Goal: Task Accomplishment & Management: Manage account settings

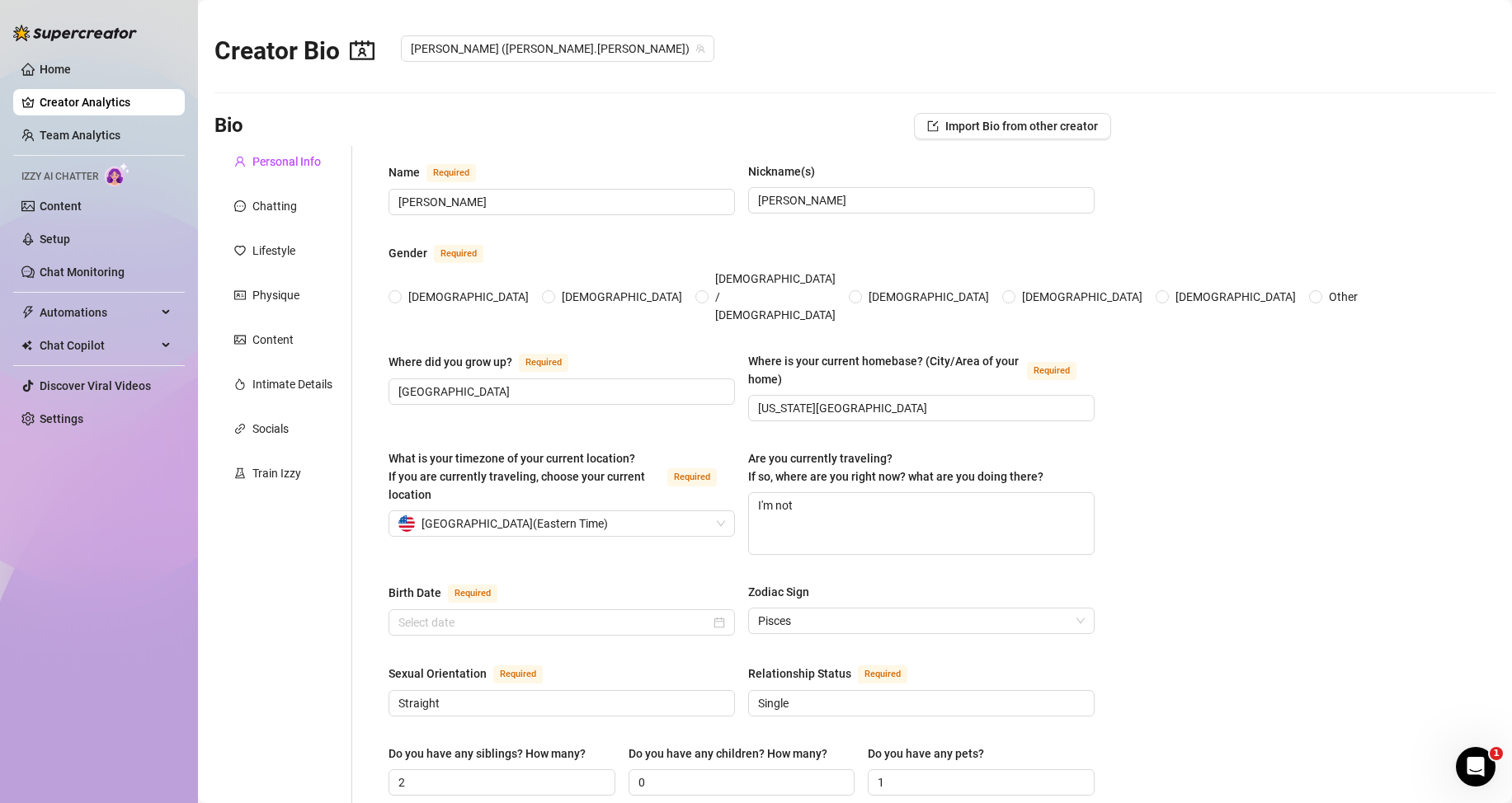
radio input "true"
type input "[DATE]"
click at [78, 200] on link "Content" at bounding box center [61, 207] width 42 height 14
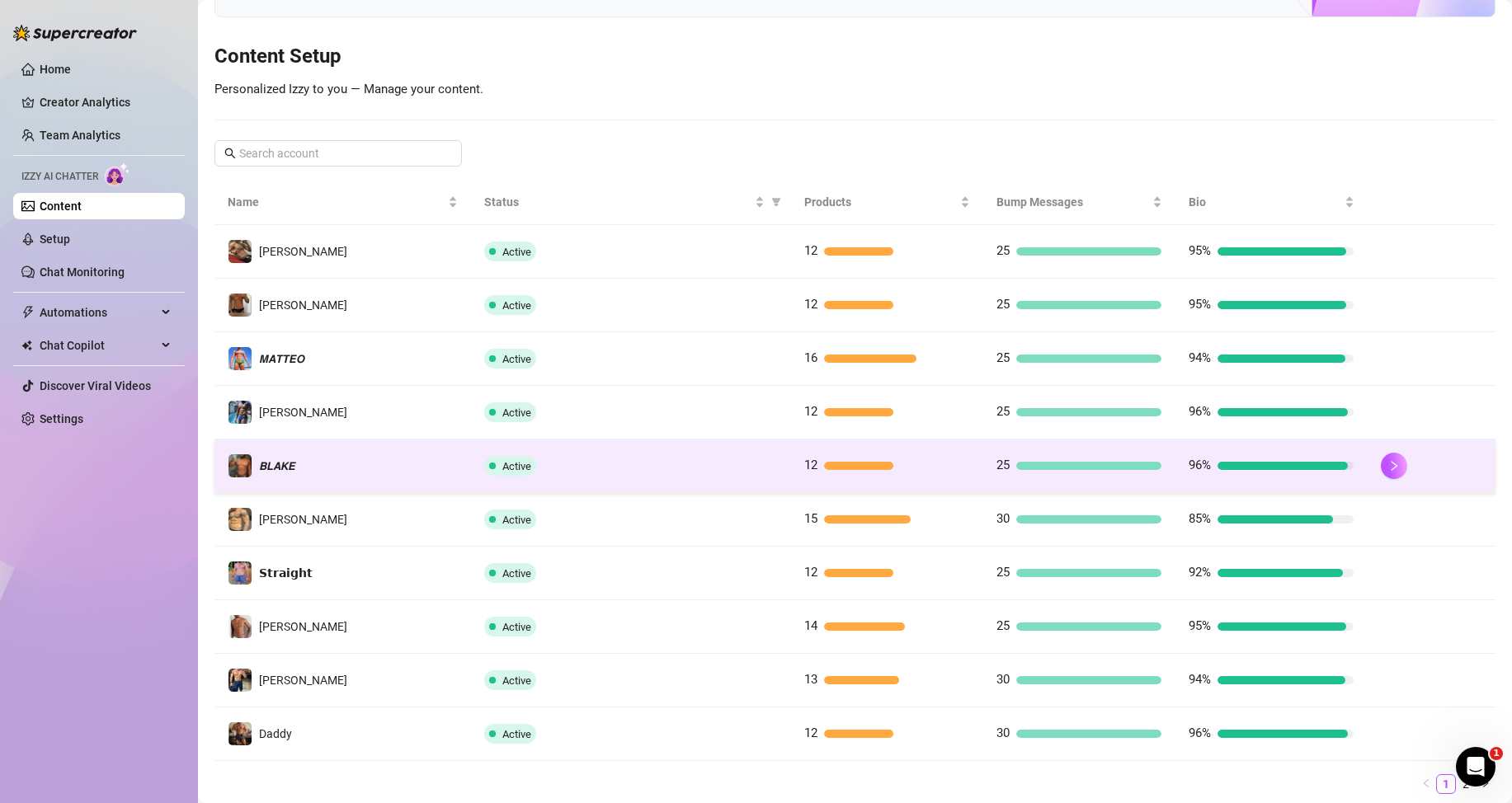
scroll to position [218, 0]
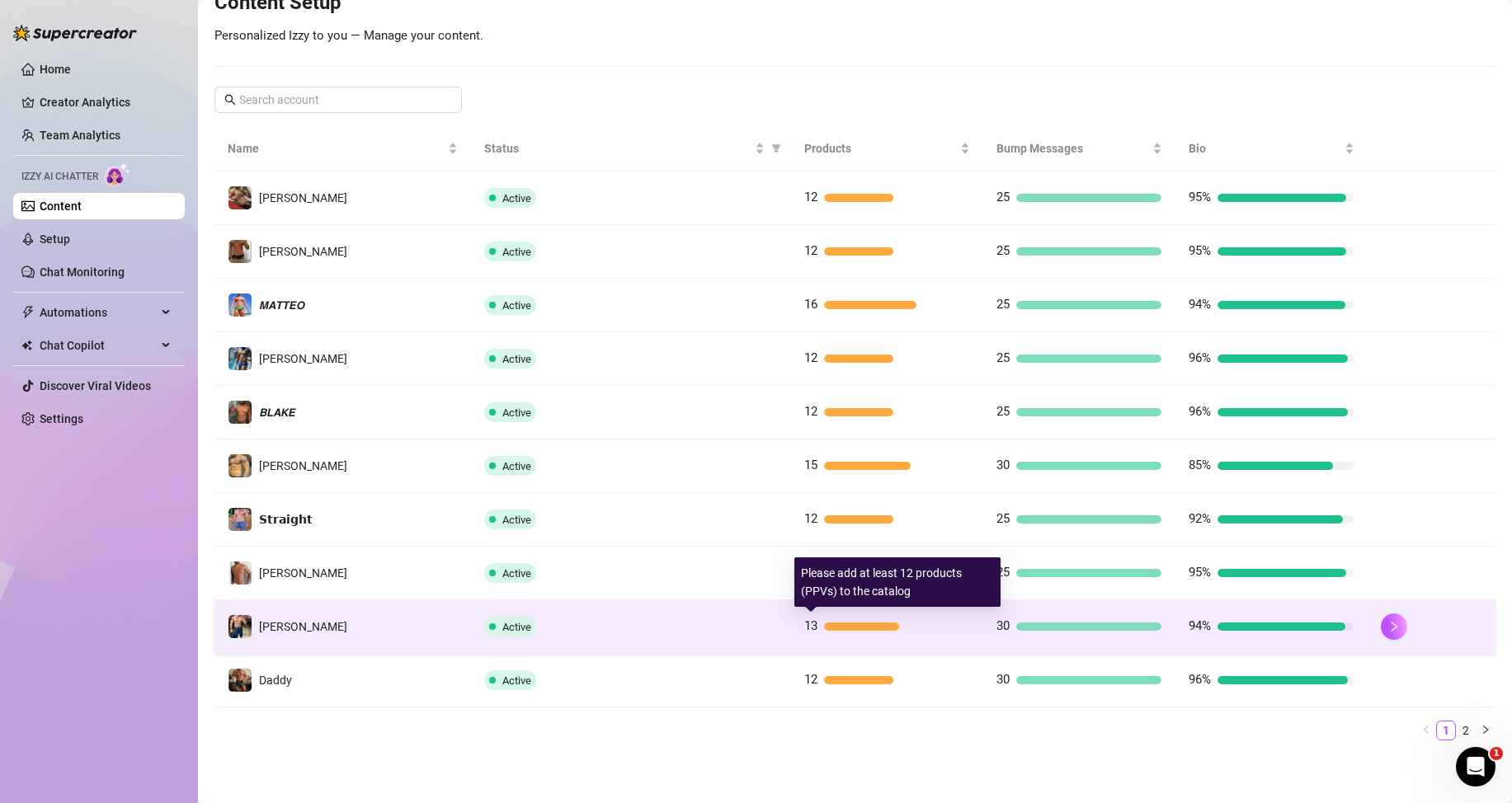
click at [864, 627] on div at bounding box center [861, 626] width 76 height 9
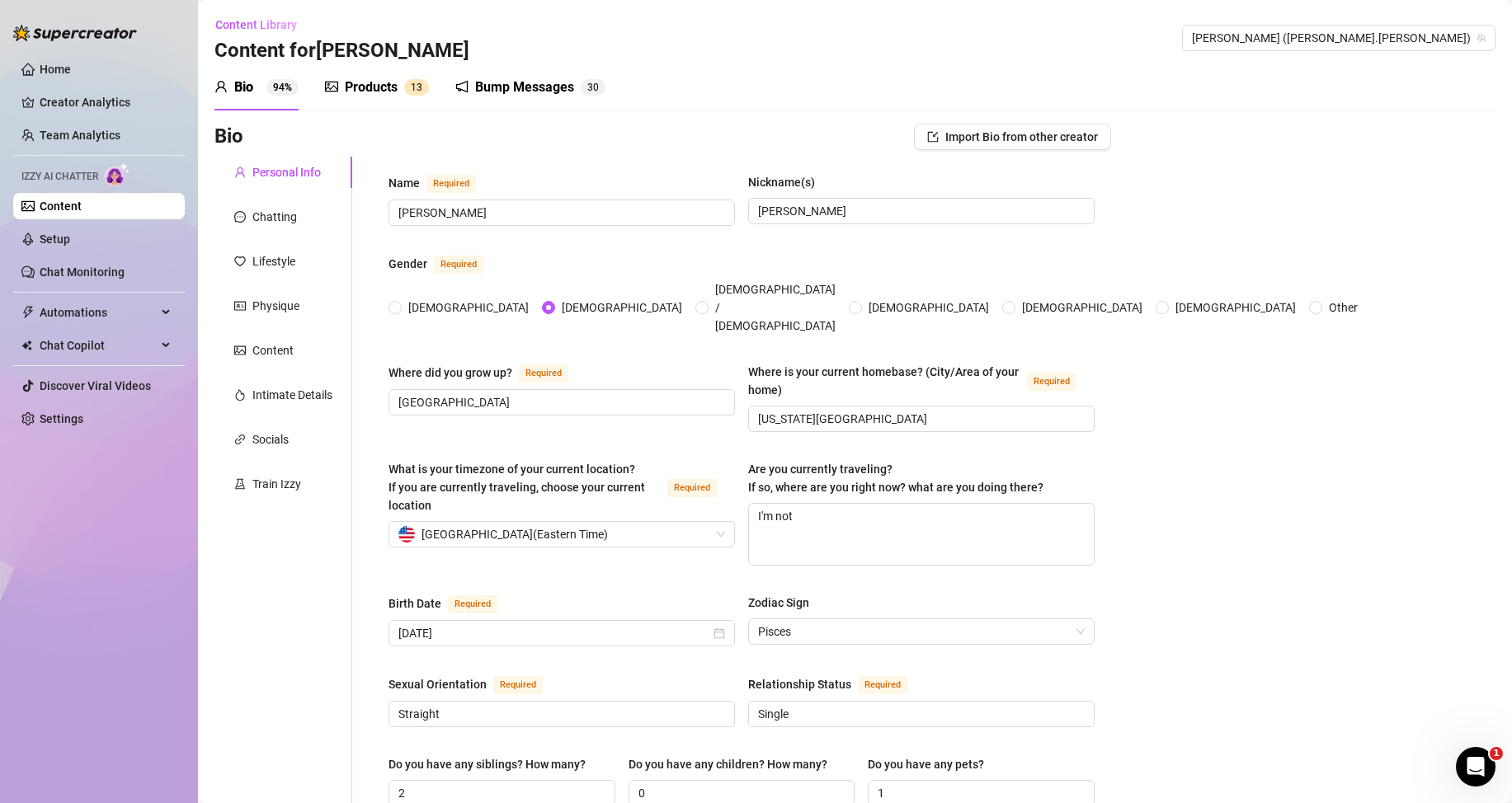
click at [393, 86] on div "Products" at bounding box center [371, 87] width 53 height 20
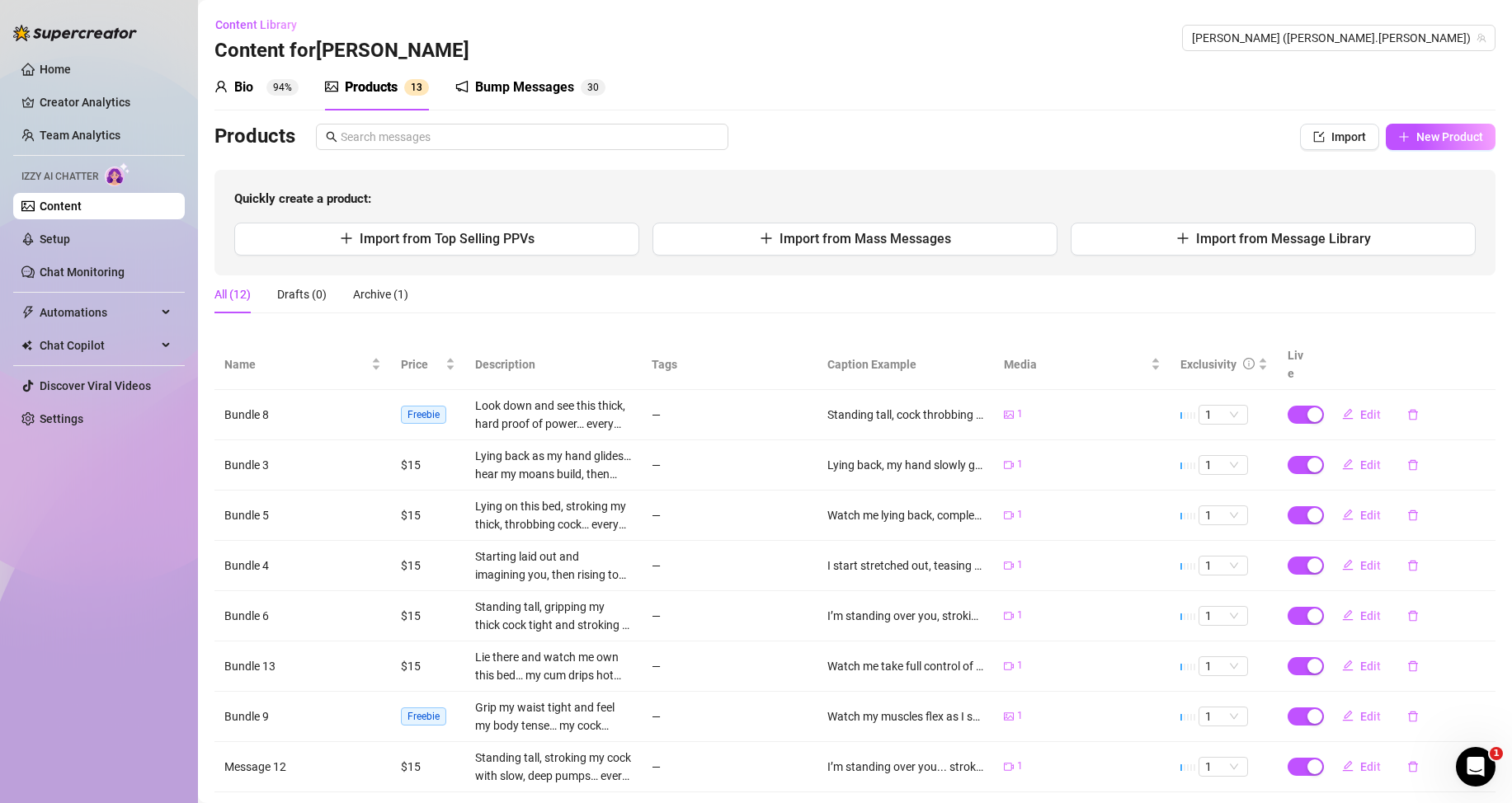
scroll to position [185, 0]
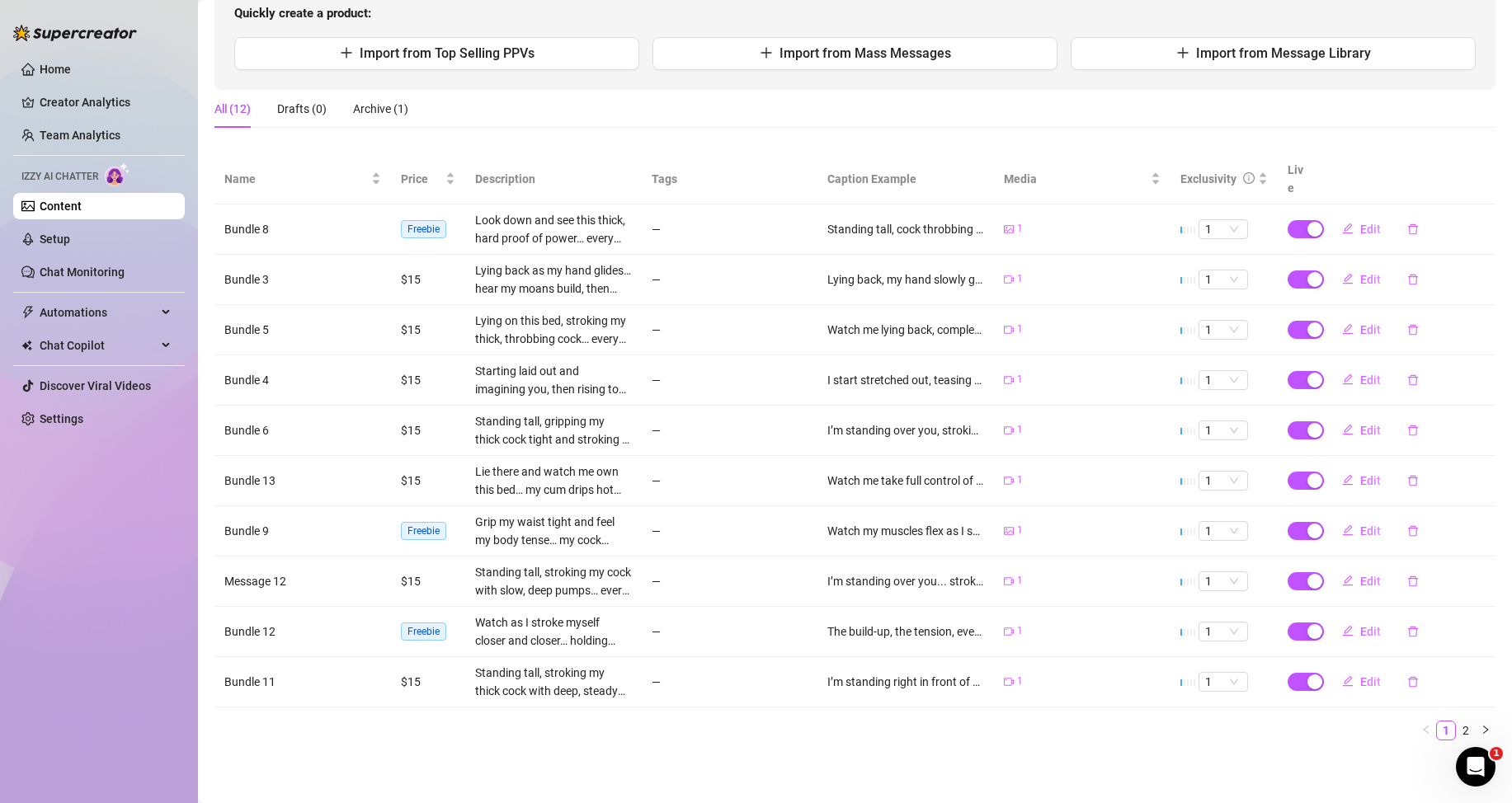
click at [930, 774] on main "Content Library Content for [PERSON_NAME] ([PERSON_NAME].[PERSON_NAME]) Bio 94%…" at bounding box center [854, 309] width 1314 height 988
click at [1457, 734] on link "2" at bounding box center [1466, 731] width 18 height 18
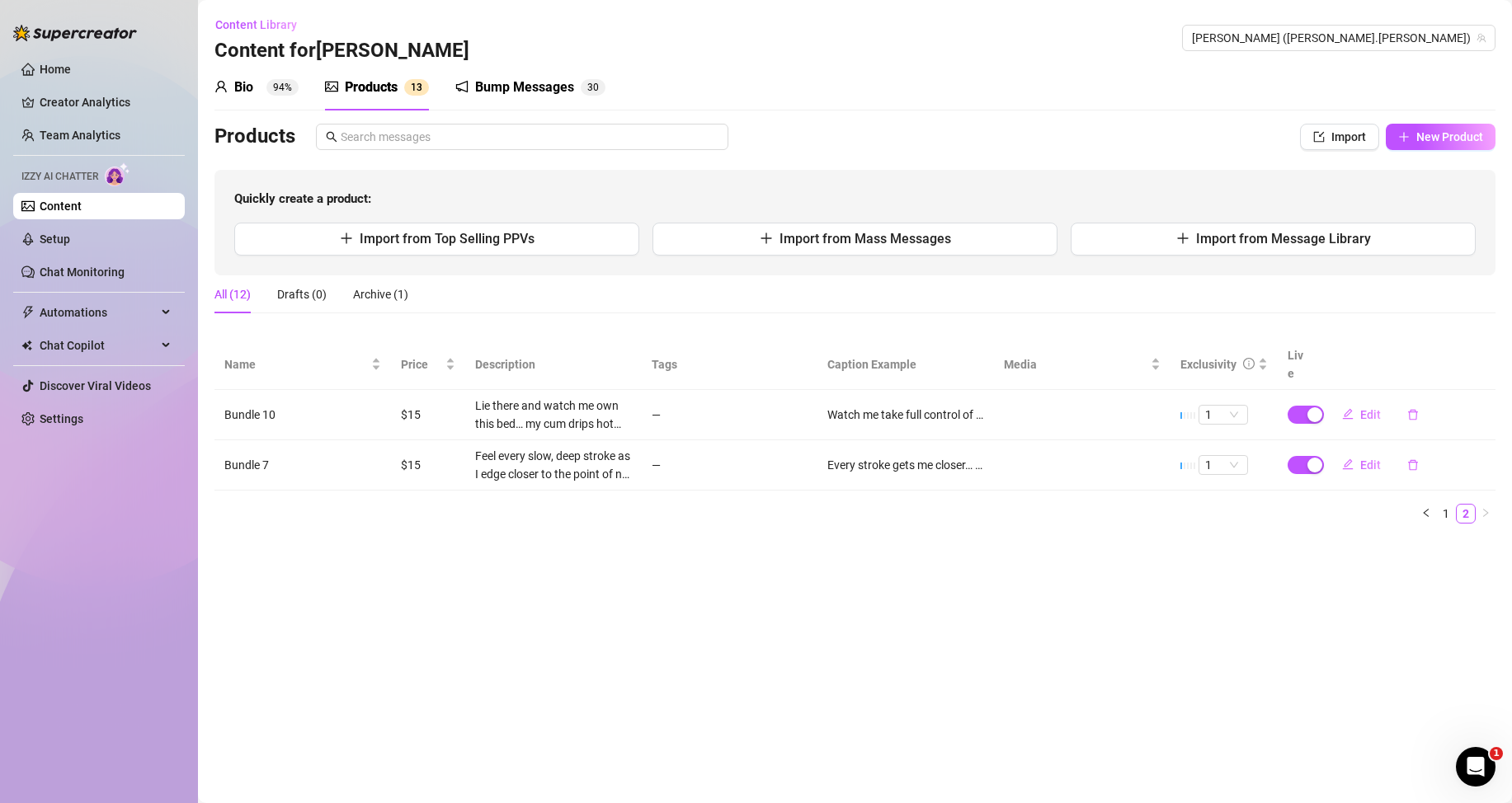
scroll to position [0, 0]
click at [1432, 515] on button "button" at bounding box center [1426, 513] width 20 height 20
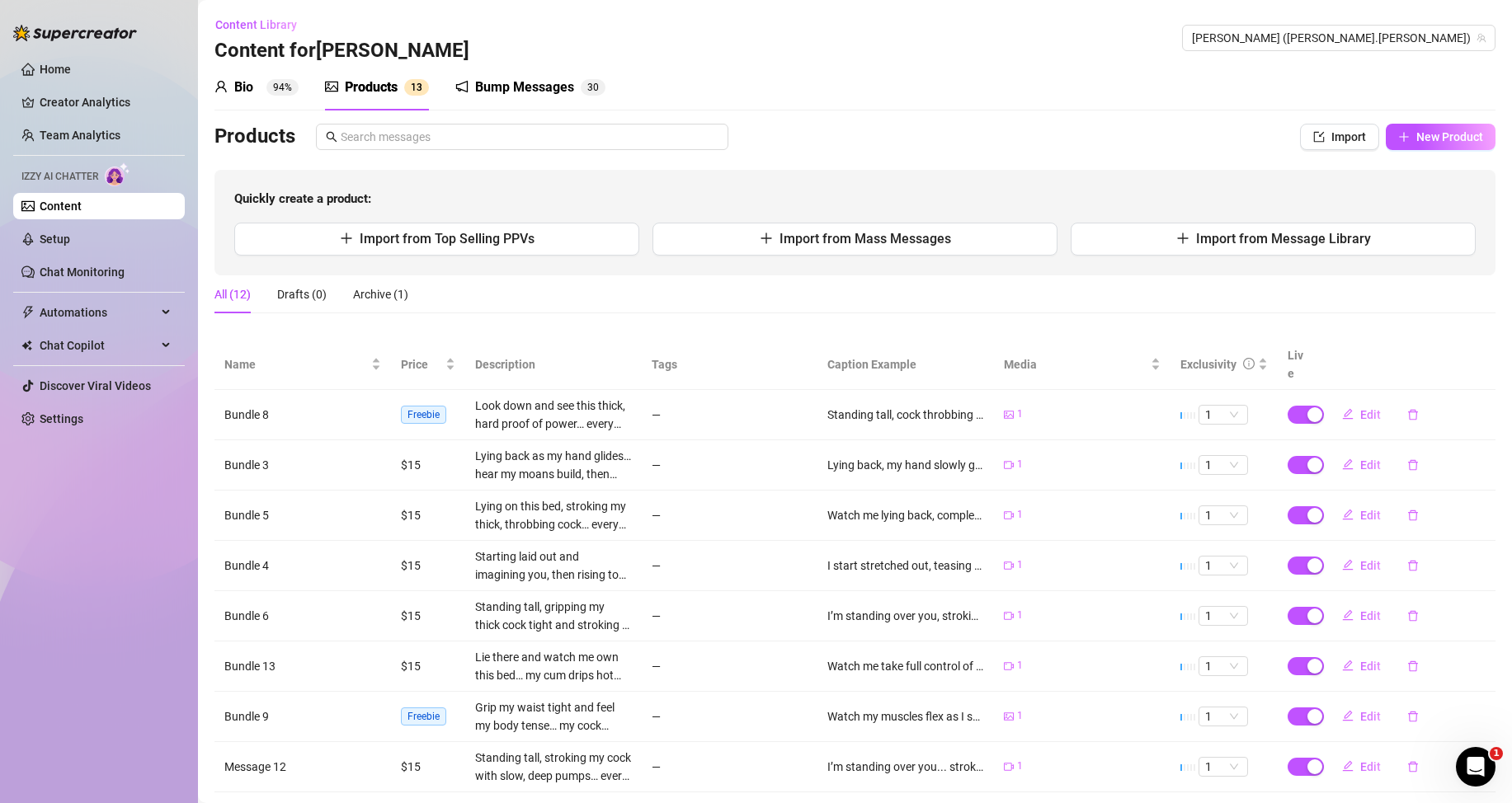
click at [552, 305] on div "All (12) Drafts (0) Archive (1)" at bounding box center [854, 293] width 1281 height 38
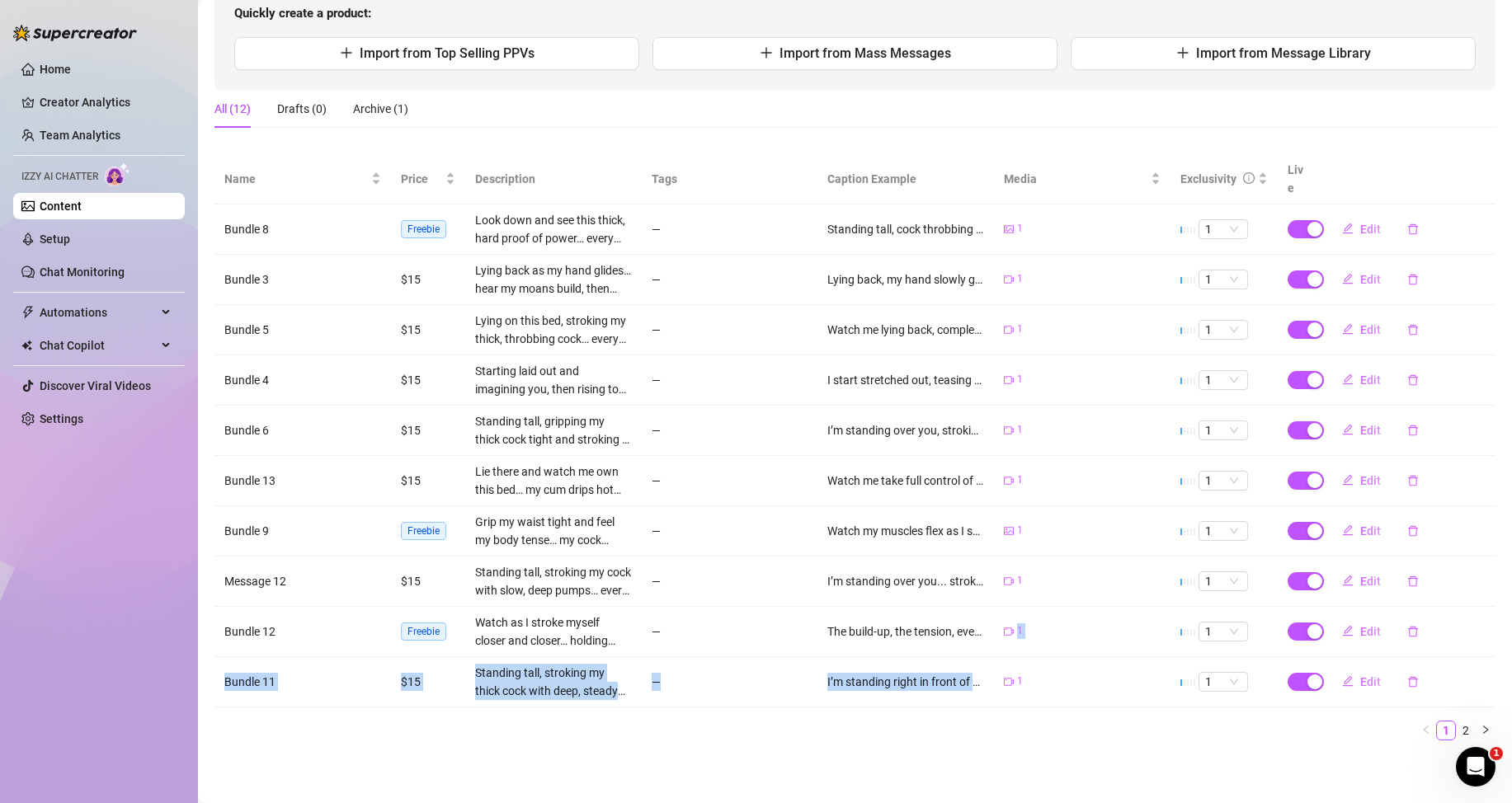
click at [1005, 662] on tbody "Bundle 8 Freebie Look down and see this thick, hard proof of power… every vein …" at bounding box center [854, 456] width 1281 height 503
click at [1024, 731] on ul "1 2" at bounding box center [854, 731] width 1281 height 20
click at [1460, 727] on link "2" at bounding box center [1466, 731] width 18 height 18
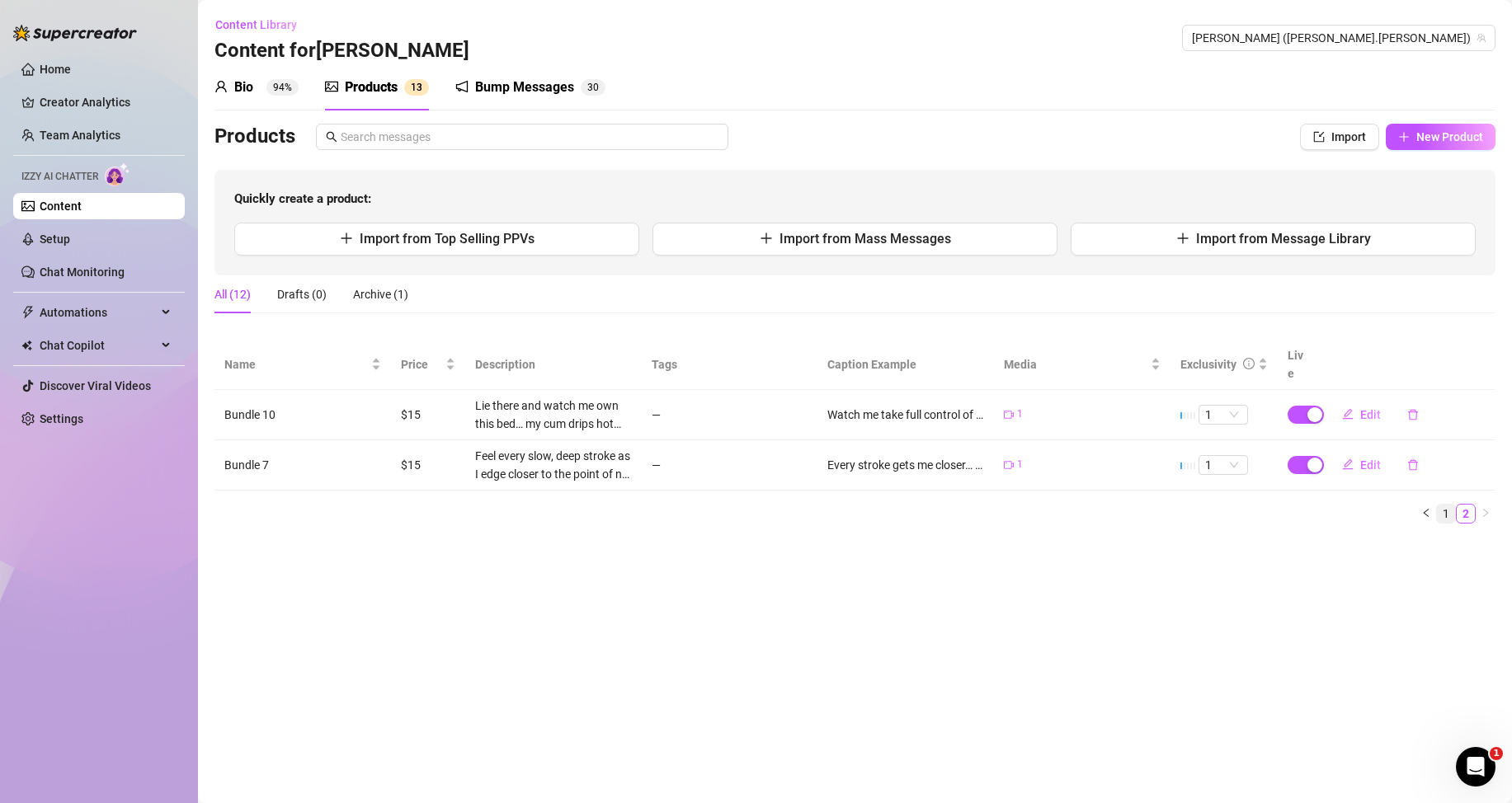
click at [1451, 513] on link "1" at bounding box center [1445, 513] width 18 height 18
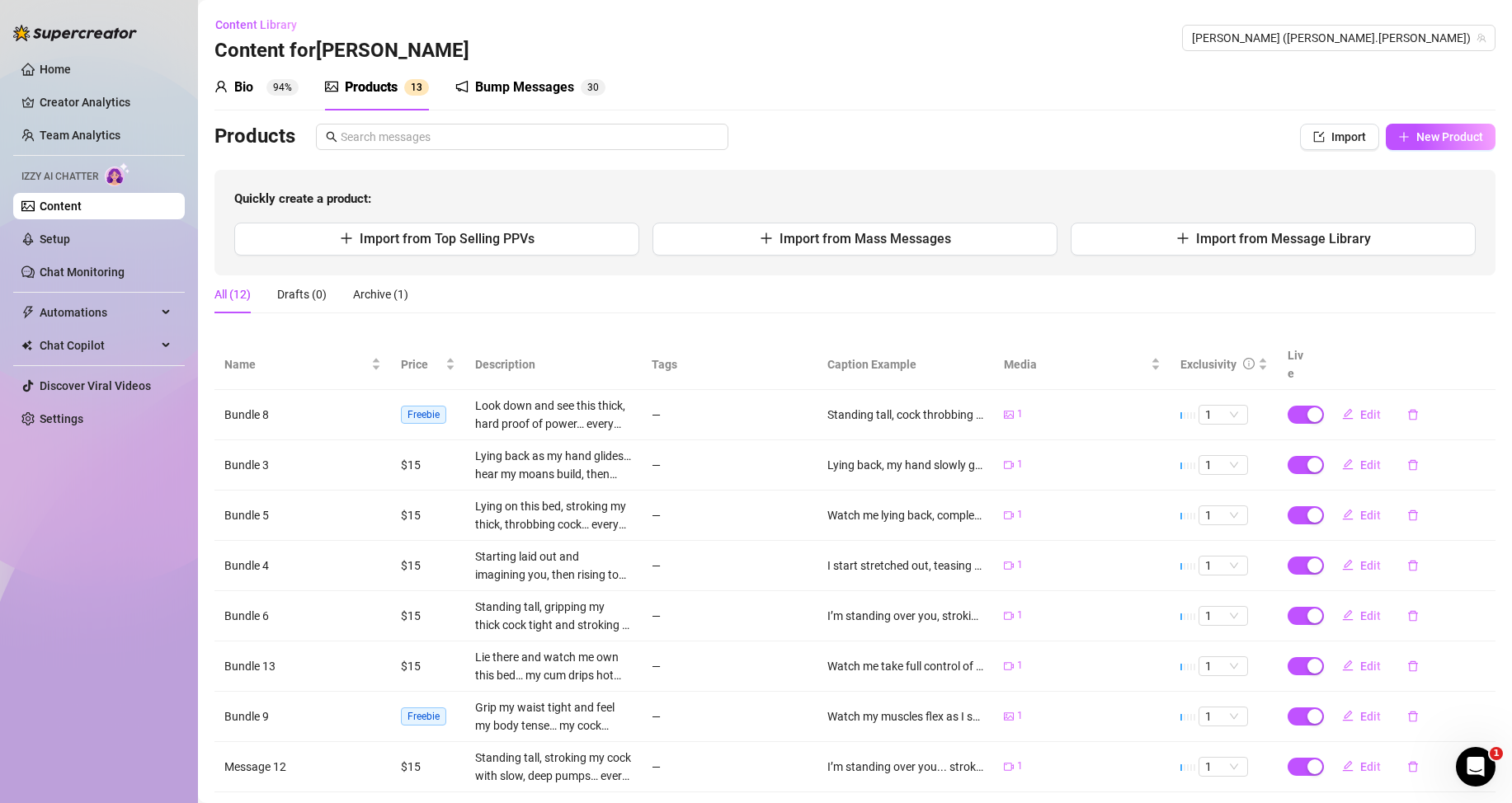
scroll to position [185, 0]
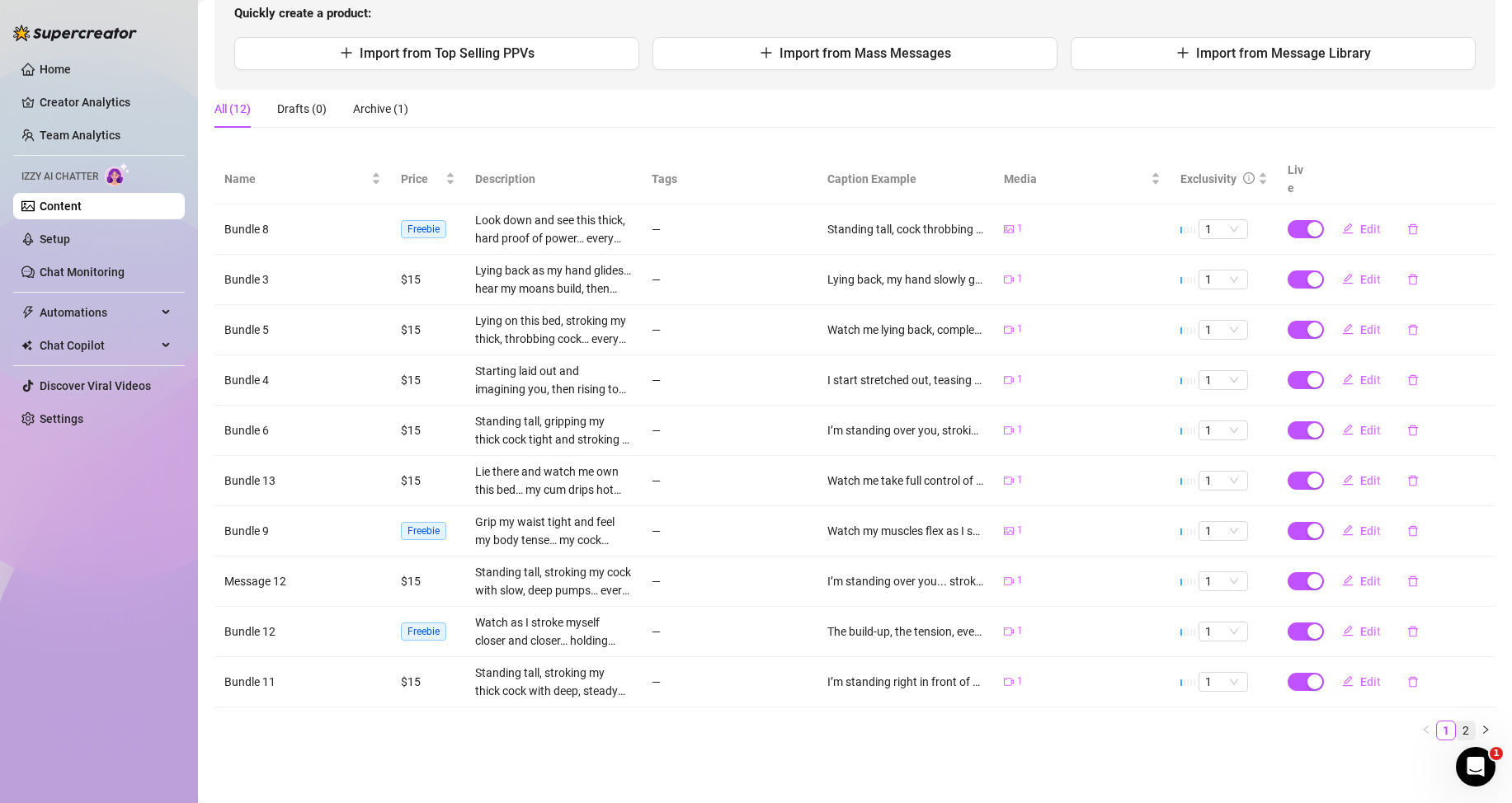
click at [1457, 731] on link "2" at bounding box center [1466, 731] width 18 height 18
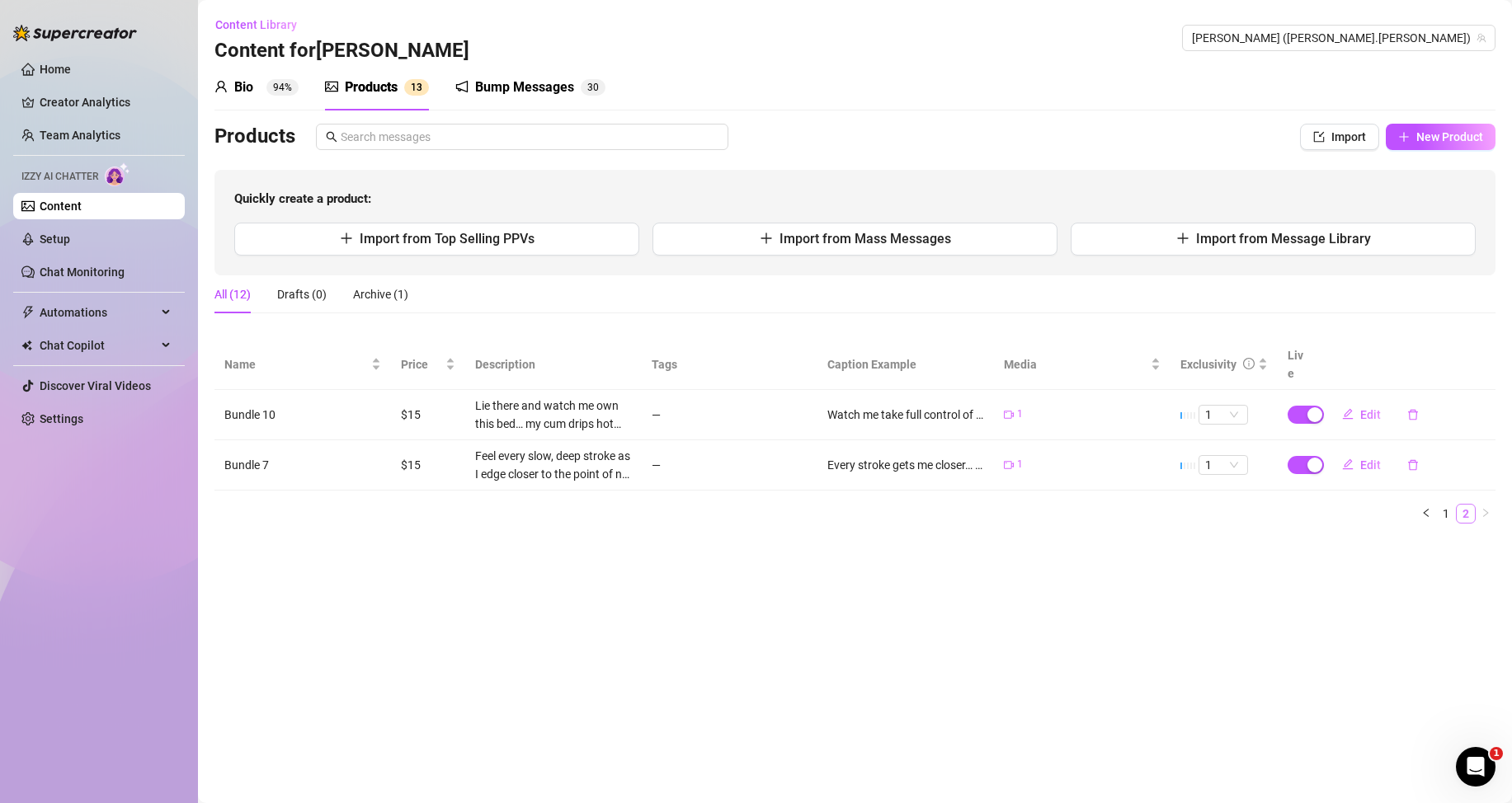
scroll to position [0, 0]
click at [1428, 511] on icon "left" at bounding box center [1425, 512] width 5 height 9
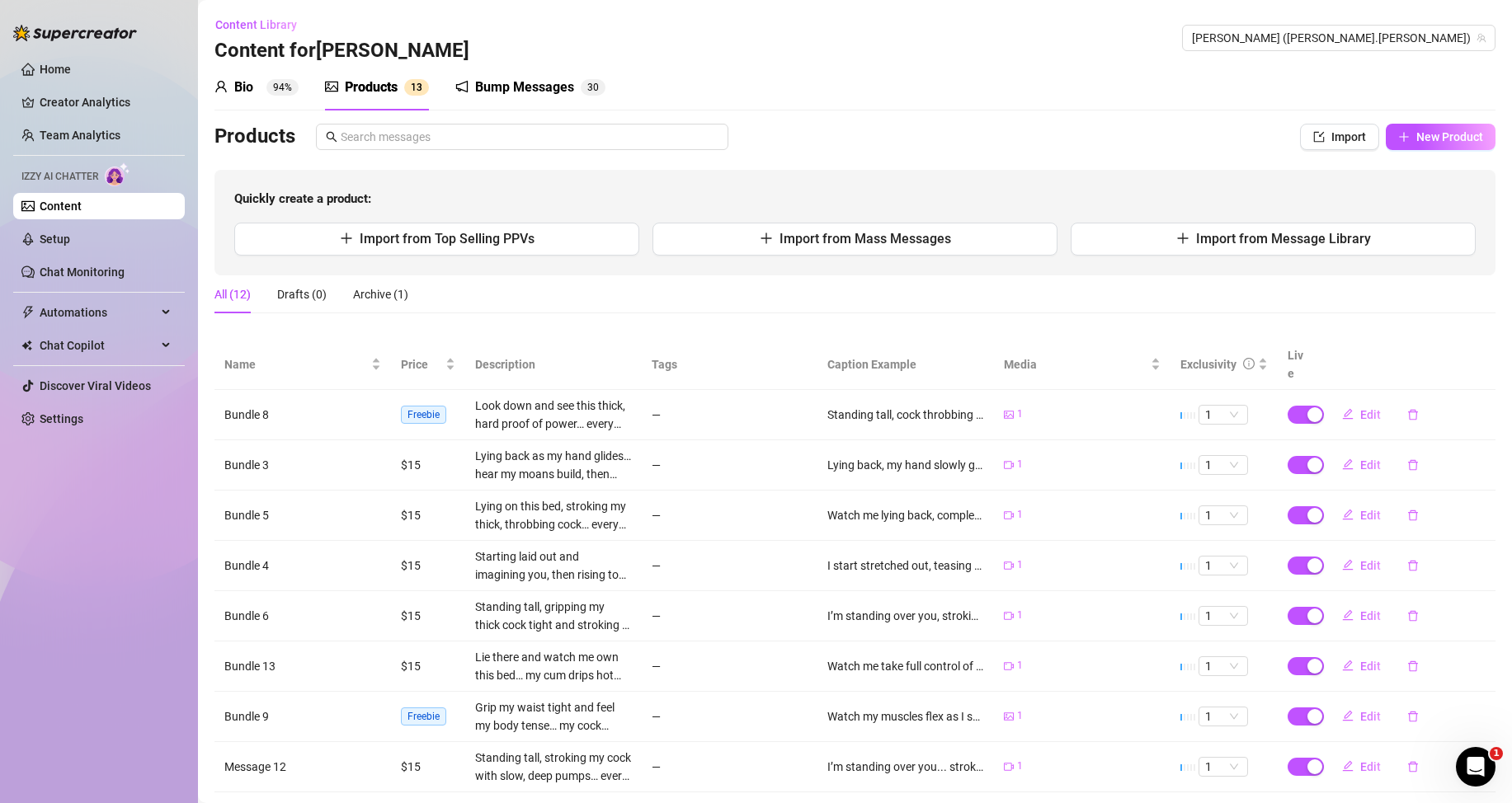
scroll to position [185, 0]
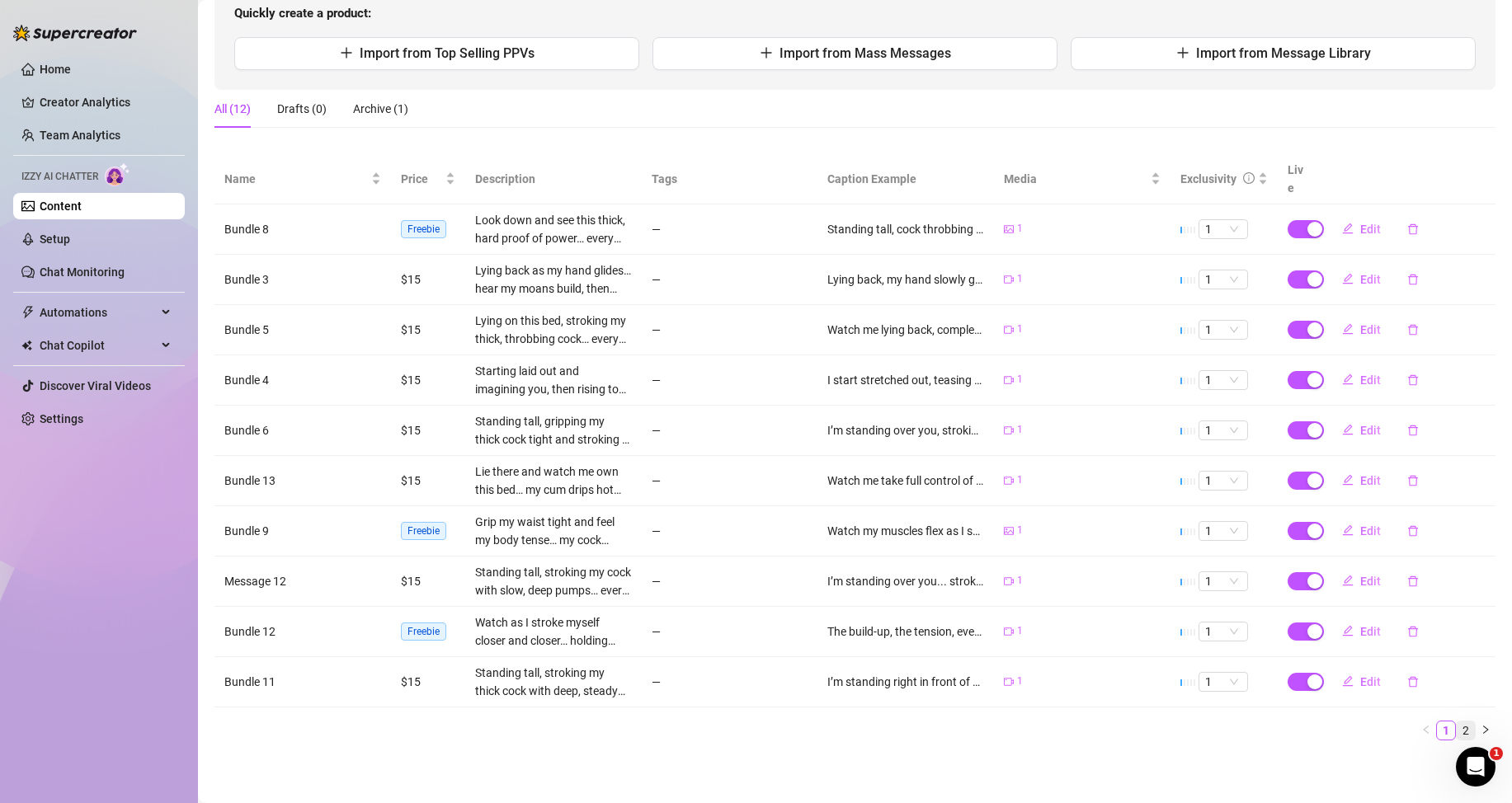
click at [1457, 730] on link "2" at bounding box center [1466, 731] width 18 height 18
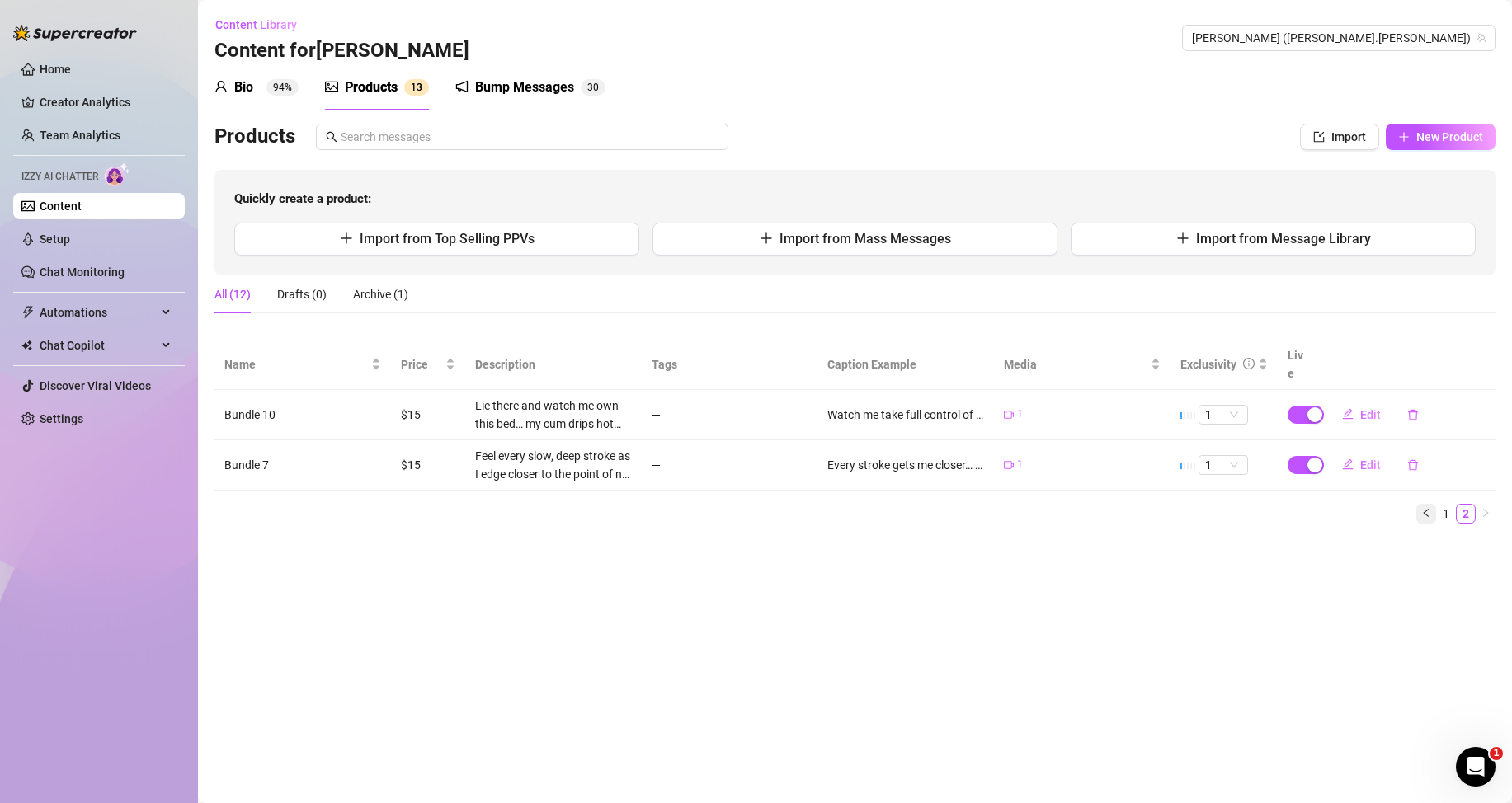
click at [1430, 512] on icon "left" at bounding box center [1426, 512] width 10 height 10
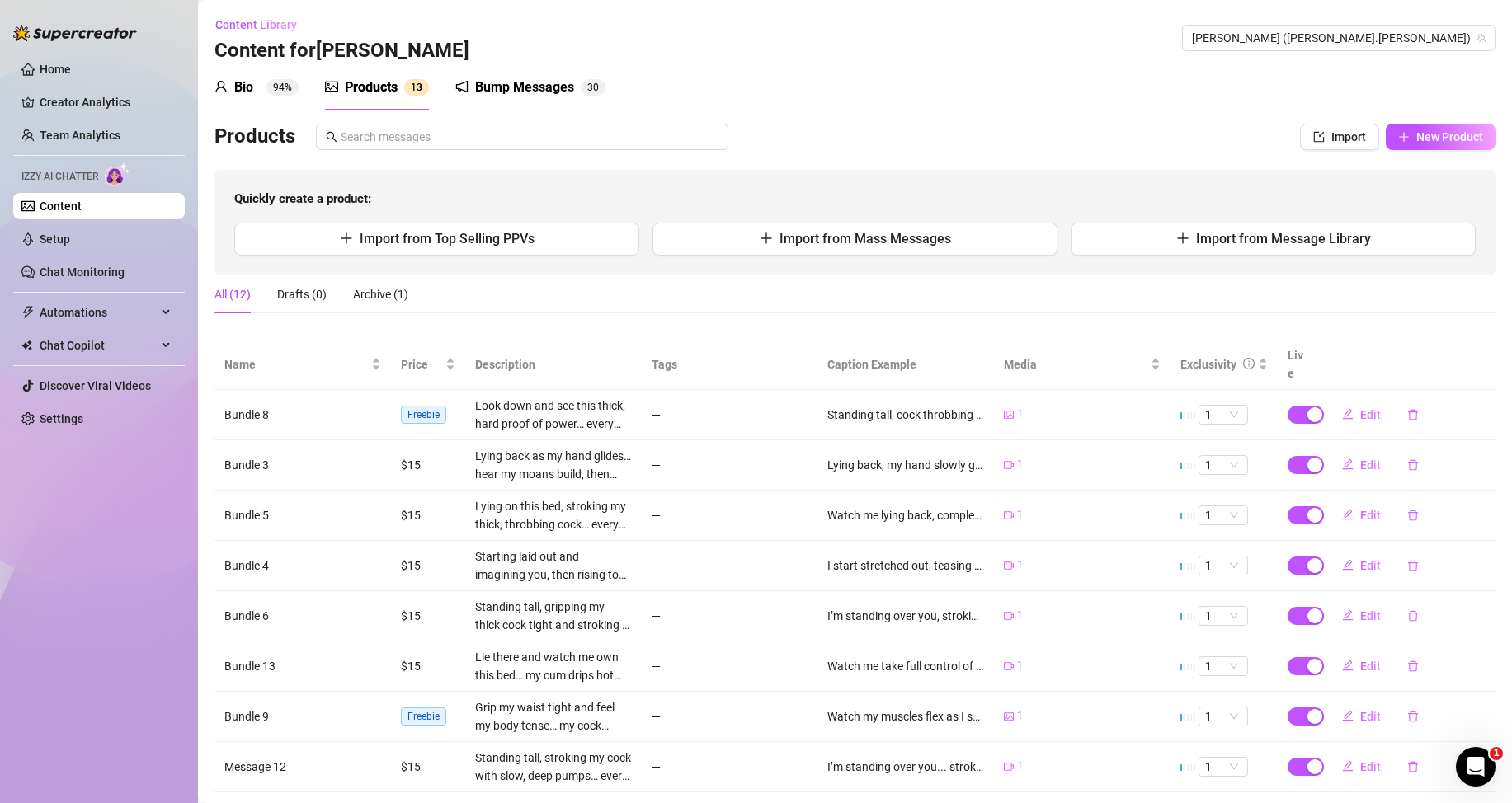
scroll to position [185, 0]
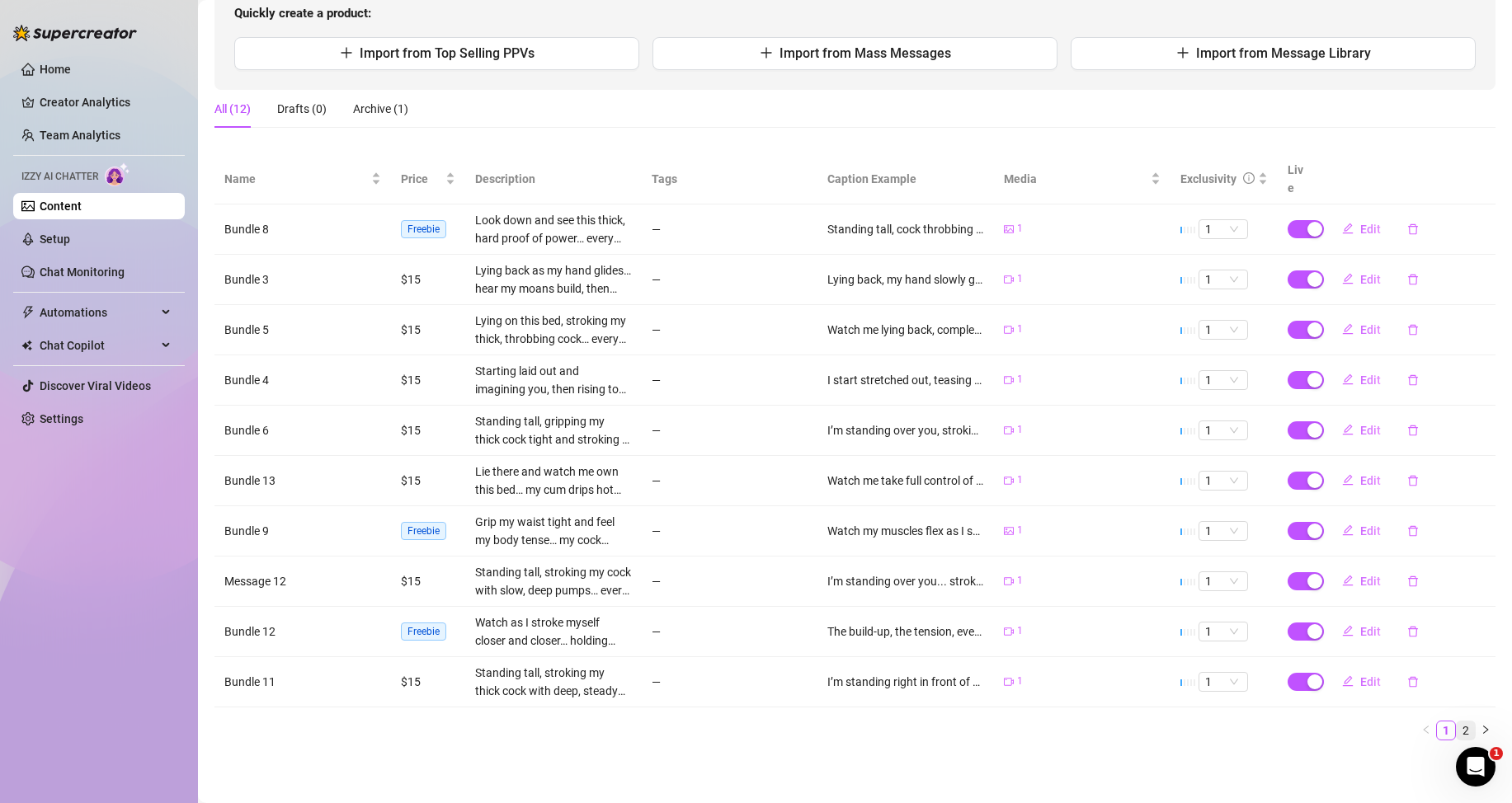
click at [1457, 725] on link "2" at bounding box center [1466, 731] width 18 height 18
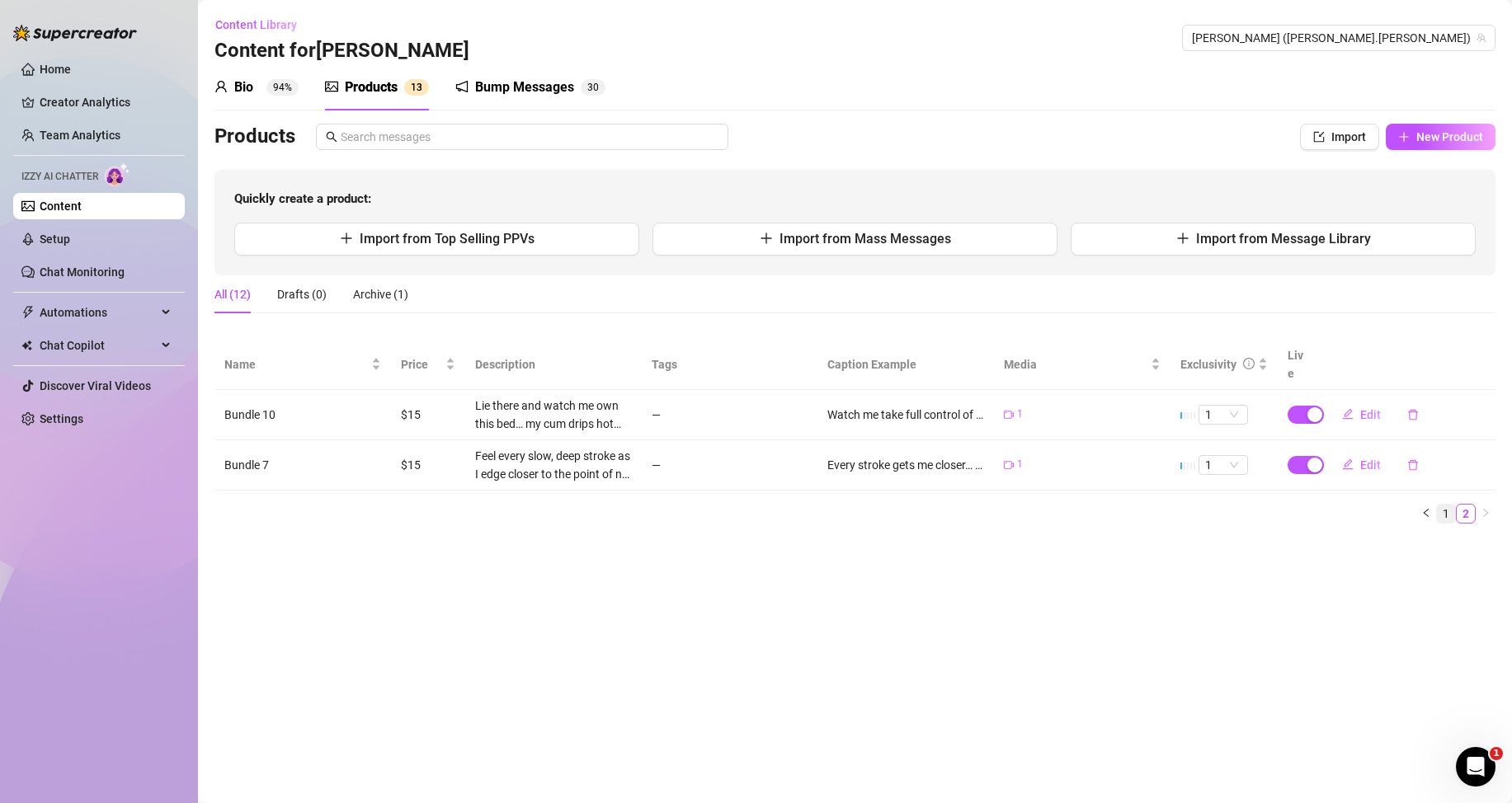
click at [1442, 518] on link "1" at bounding box center [1445, 513] width 18 height 18
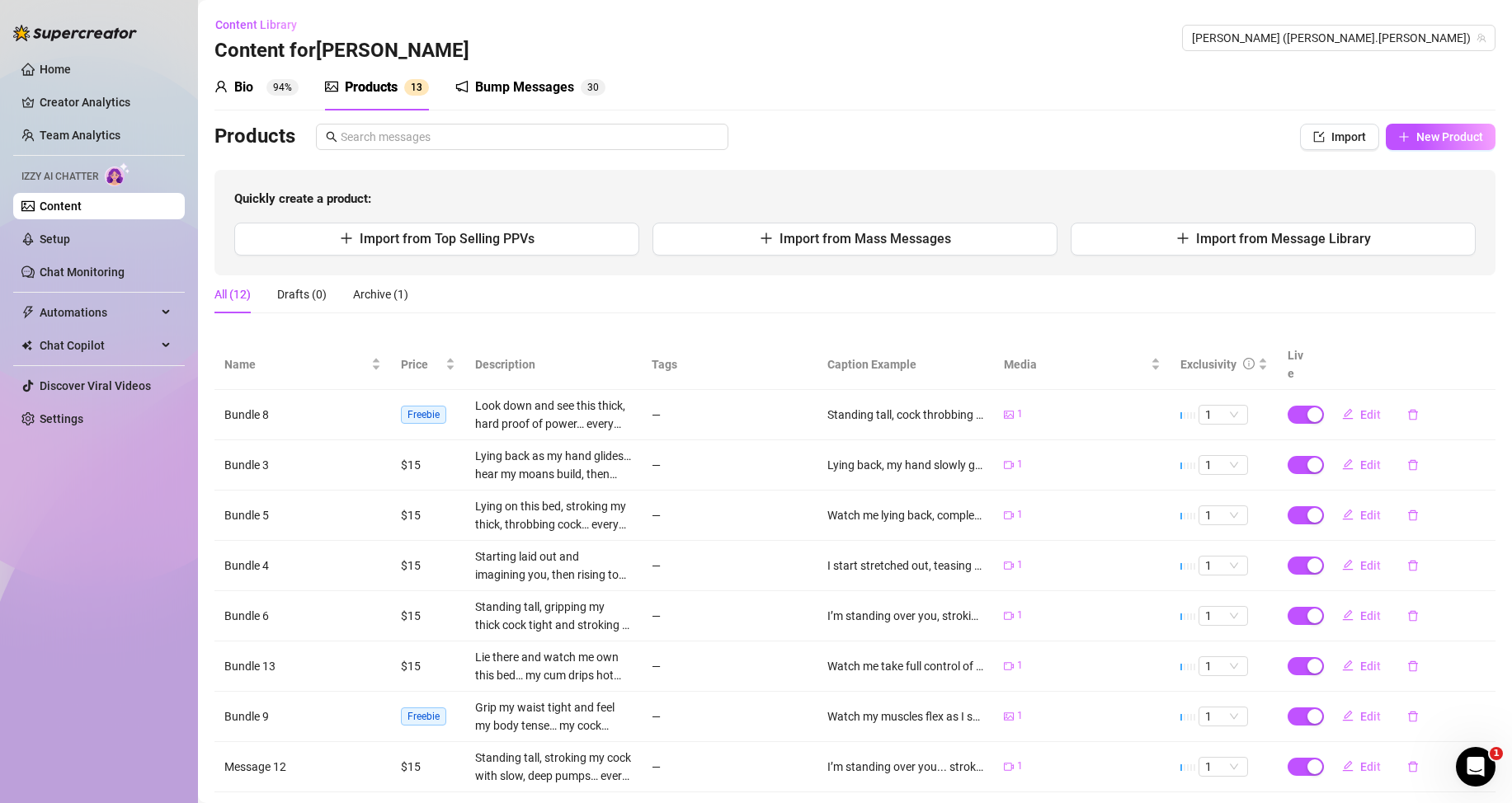
scroll to position [185, 0]
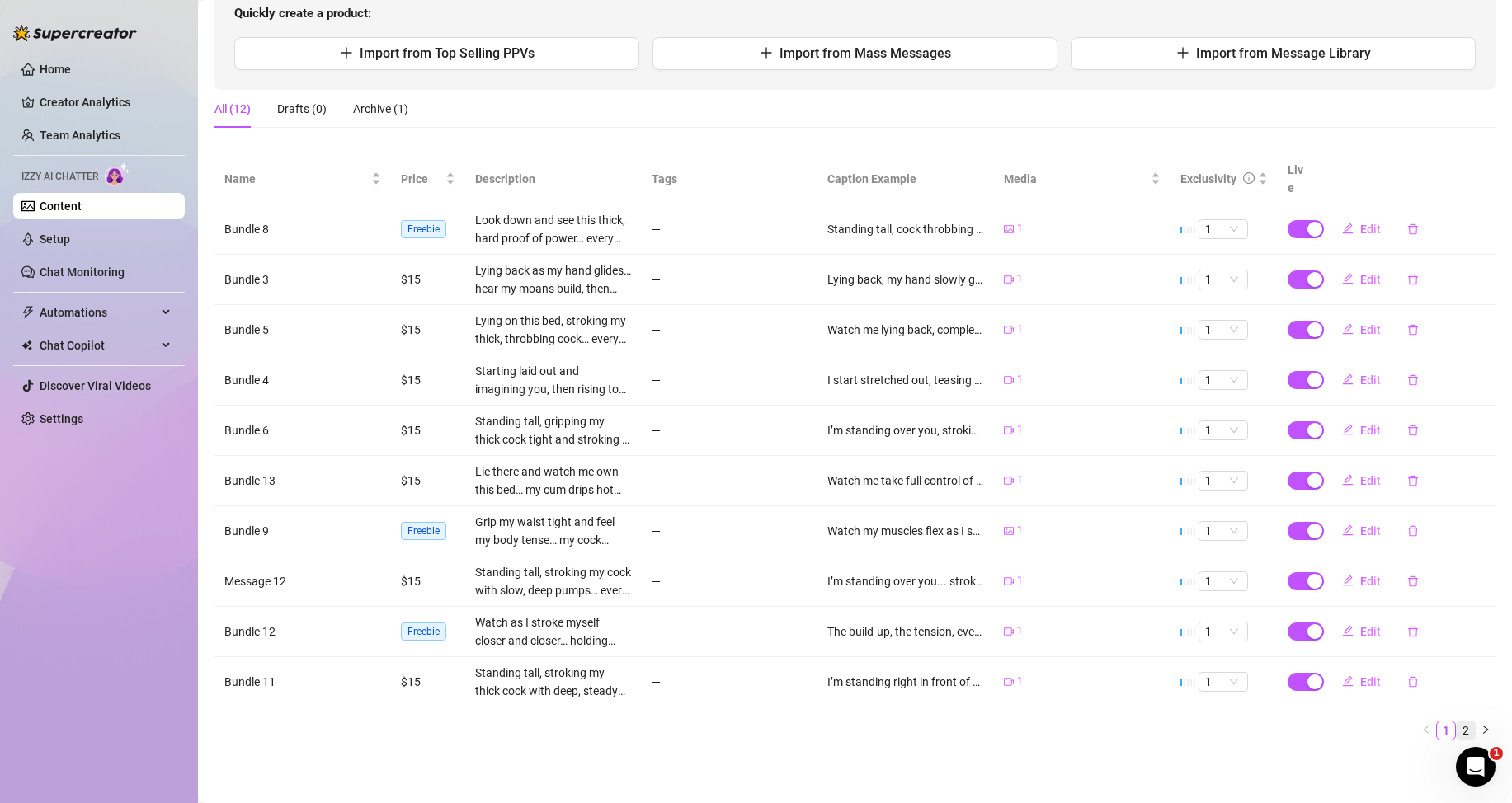
click at [1457, 734] on link "2" at bounding box center [1466, 731] width 18 height 18
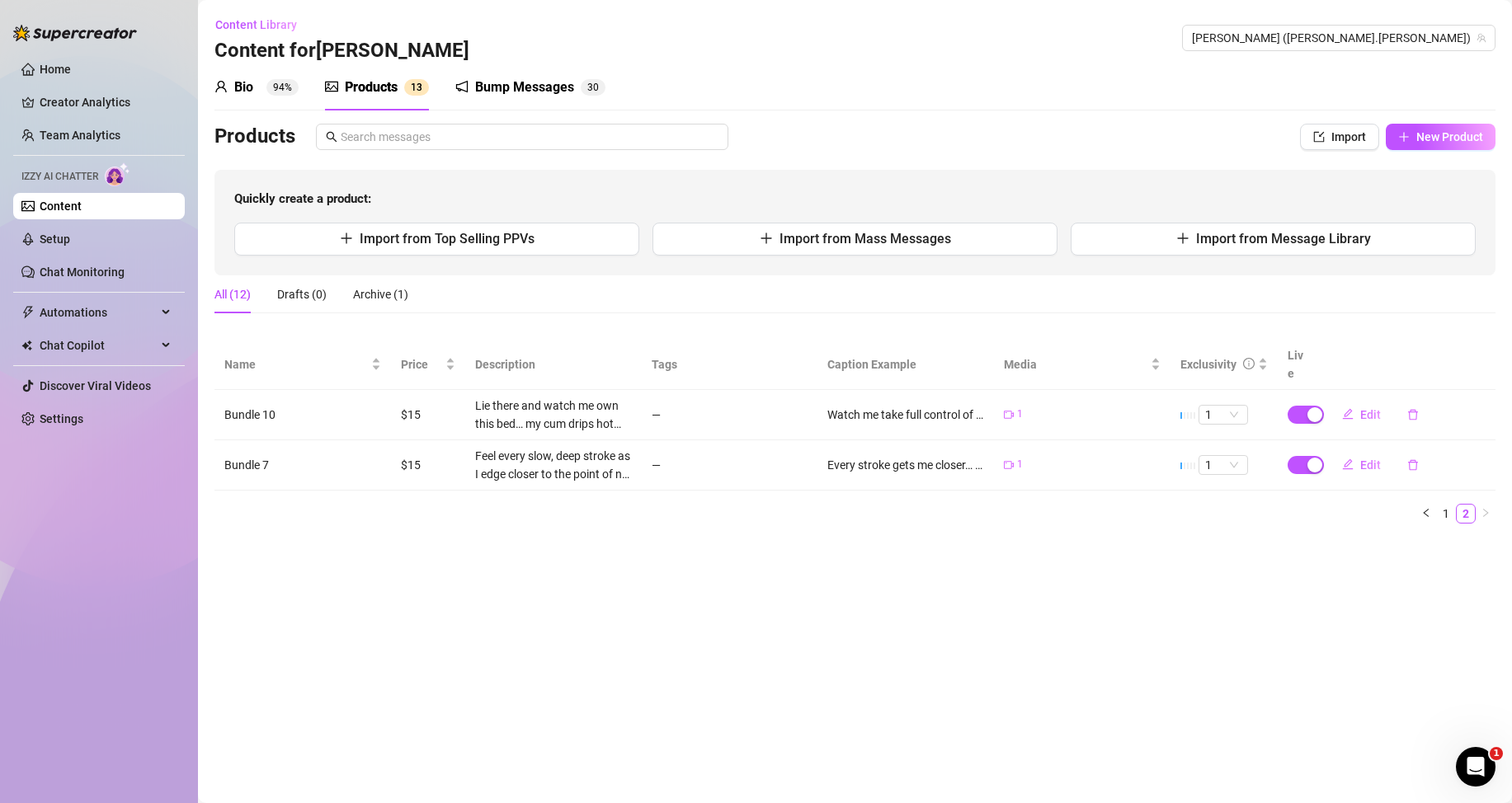
scroll to position [0, 0]
click at [1446, 513] on link "1" at bounding box center [1445, 513] width 18 height 18
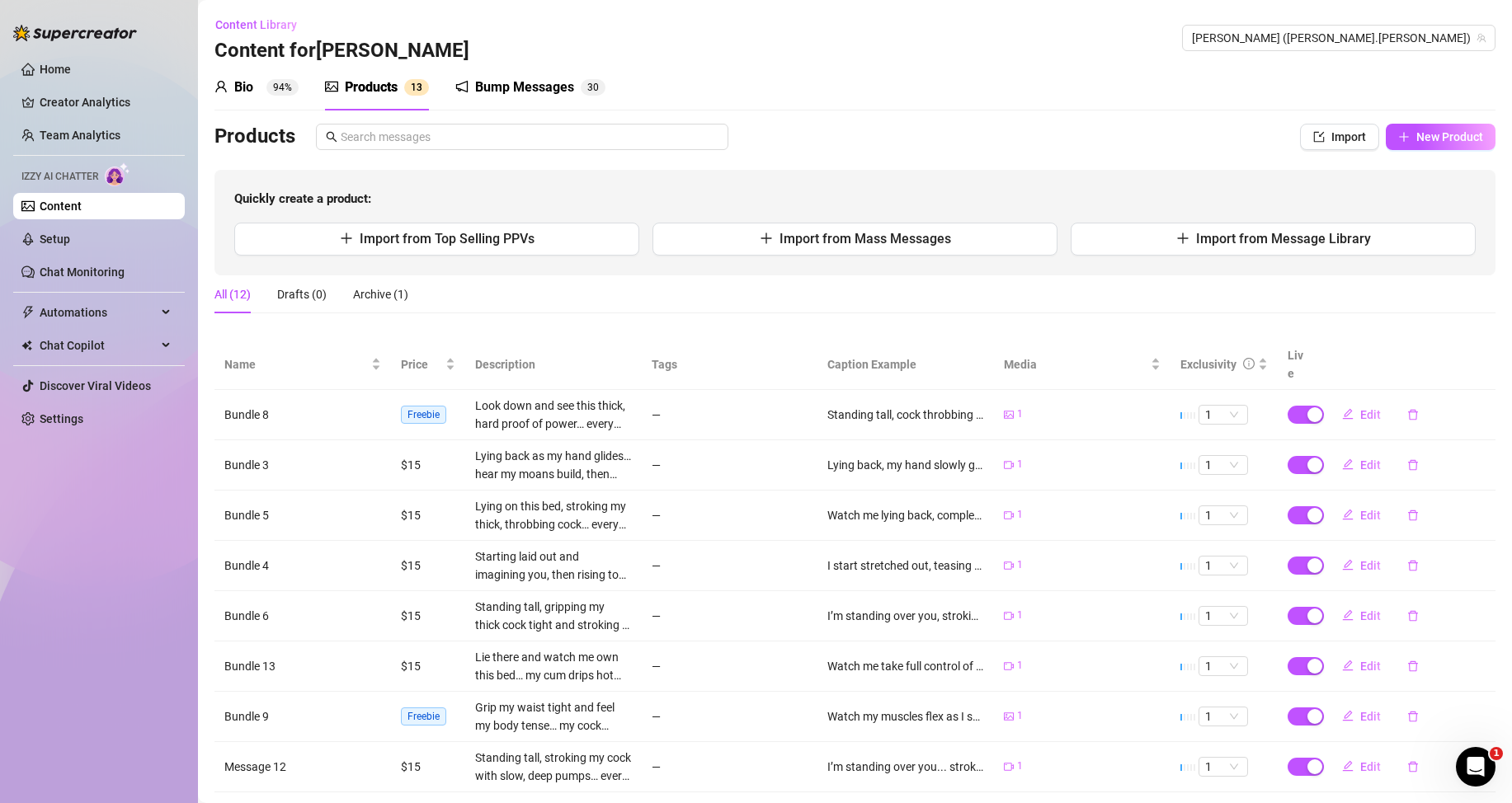
scroll to position [165, 0]
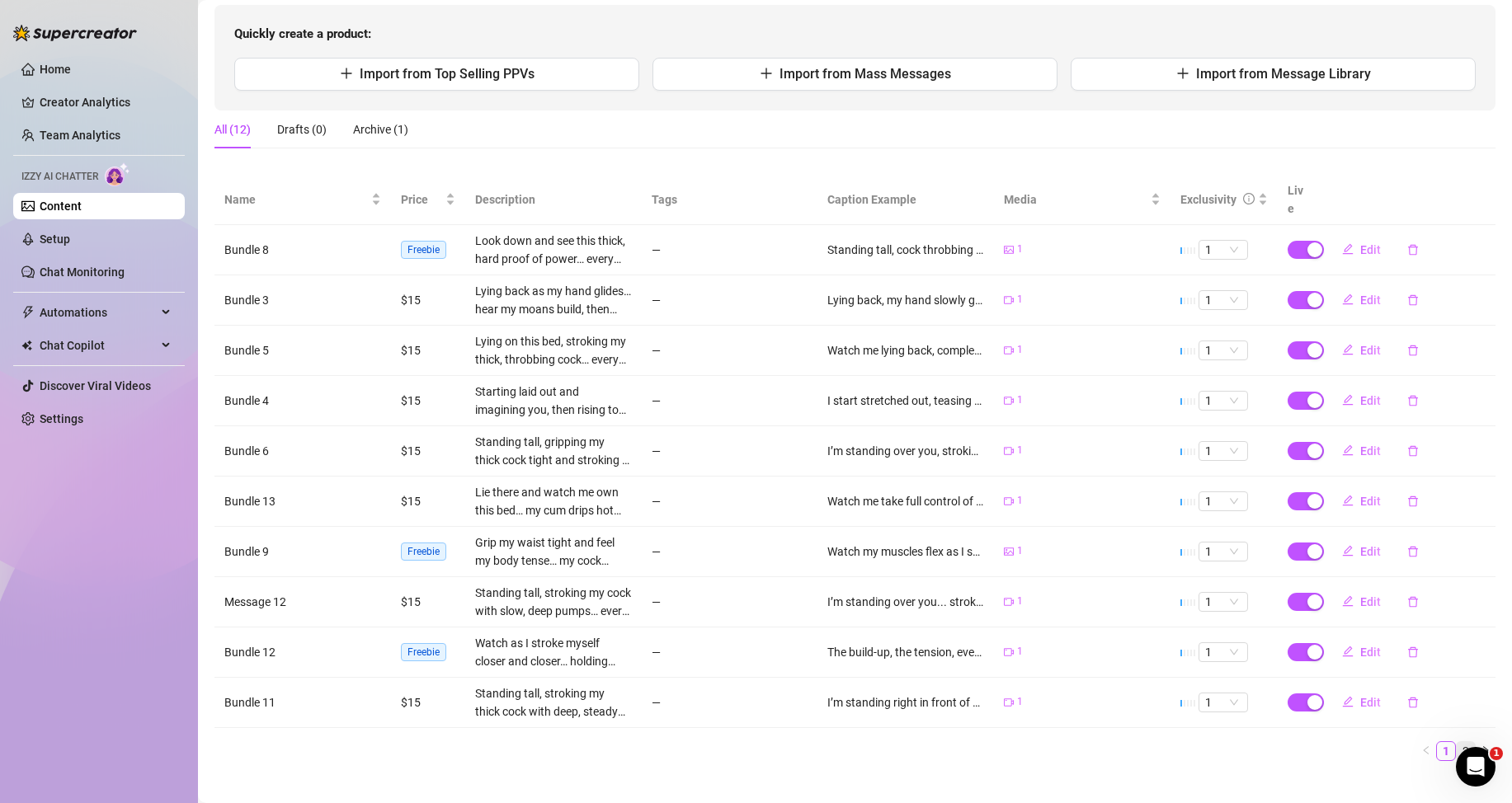
click at [1456, 741] on li "2" at bounding box center [1466, 751] width 20 height 20
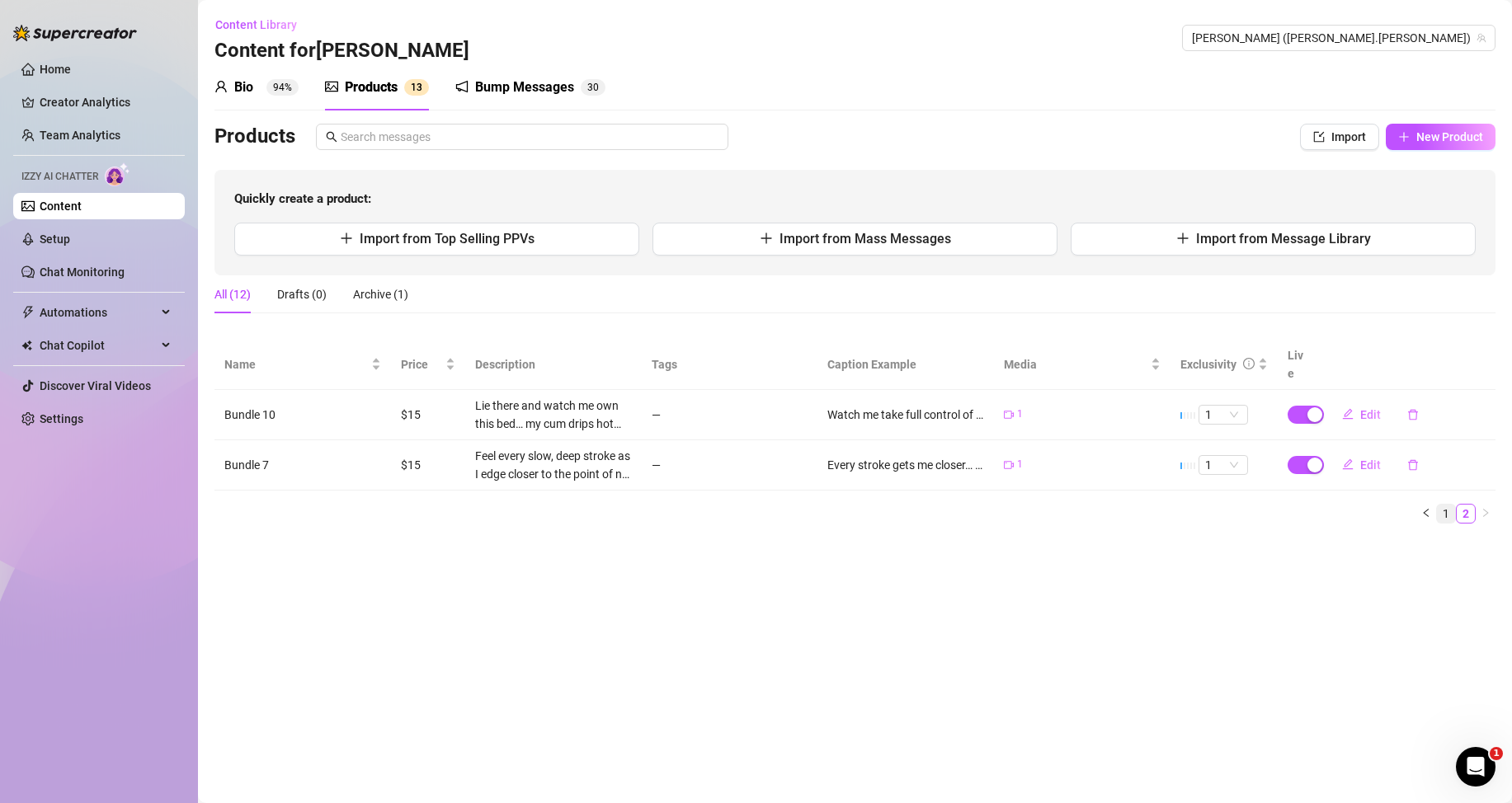
click at [1446, 511] on link "1" at bounding box center [1445, 513] width 18 height 18
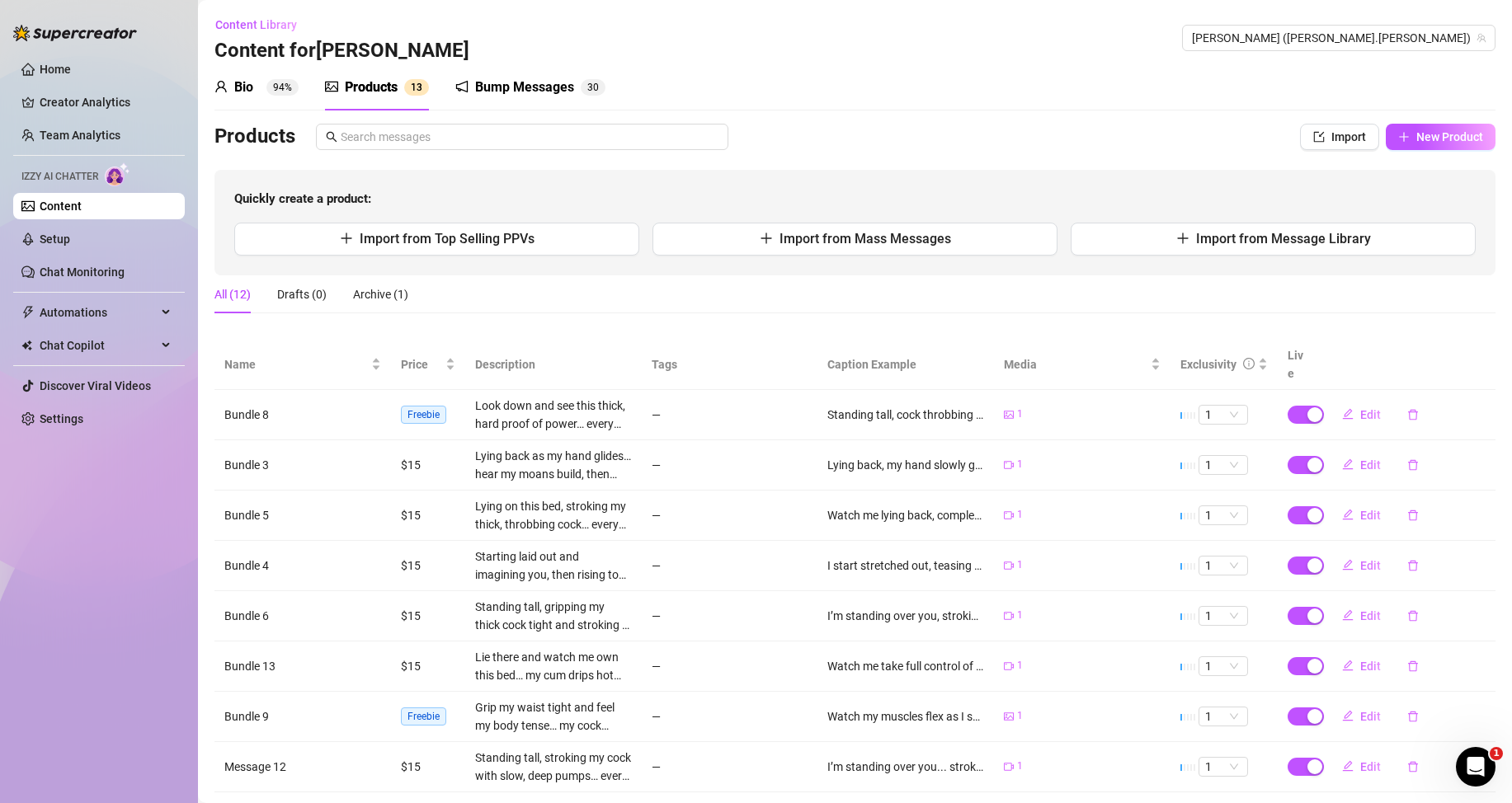
scroll to position [165, 0]
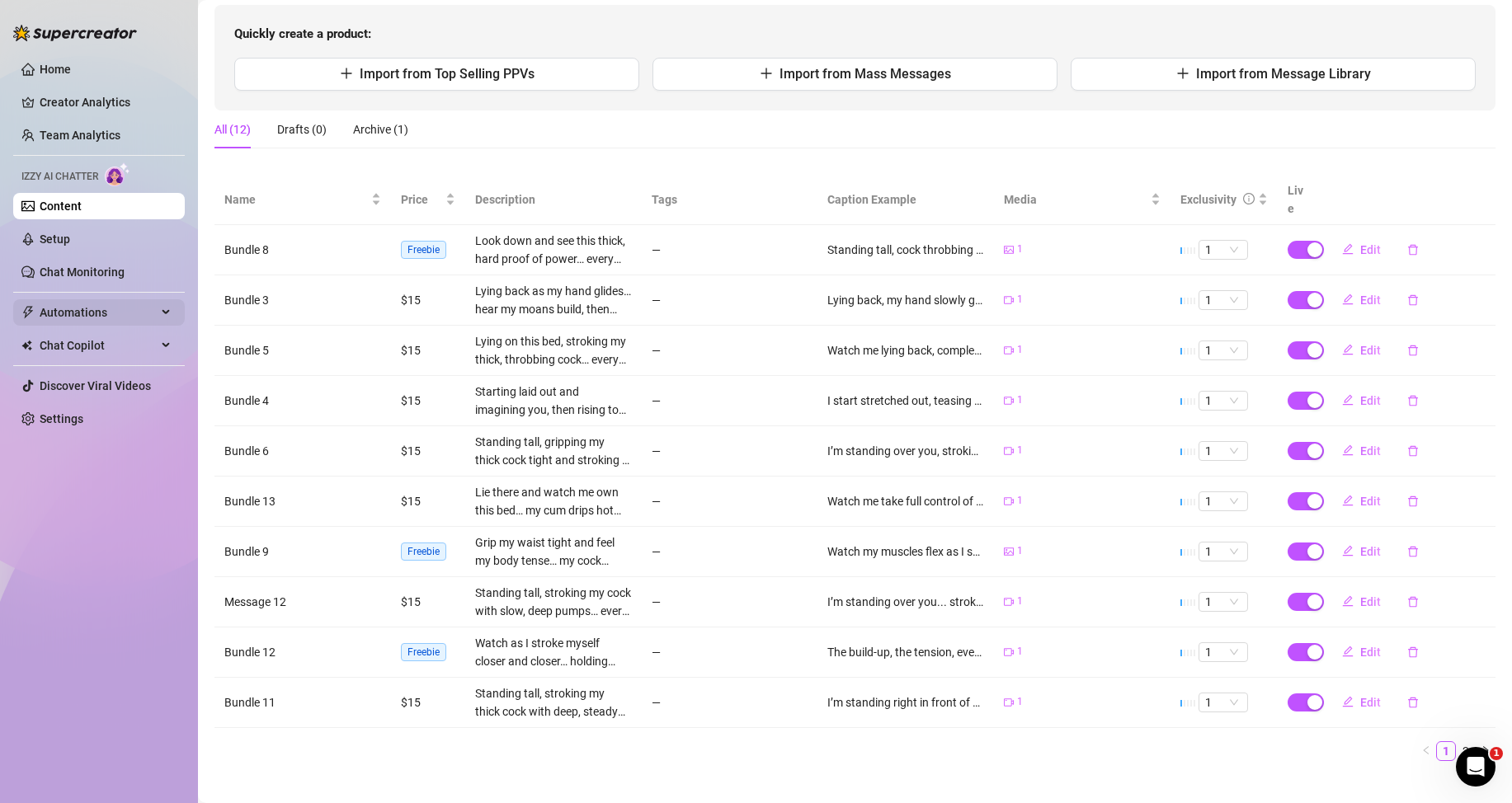
click at [126, 314] on span "Automations" at bounding box center [98, 312] width 117 height 26
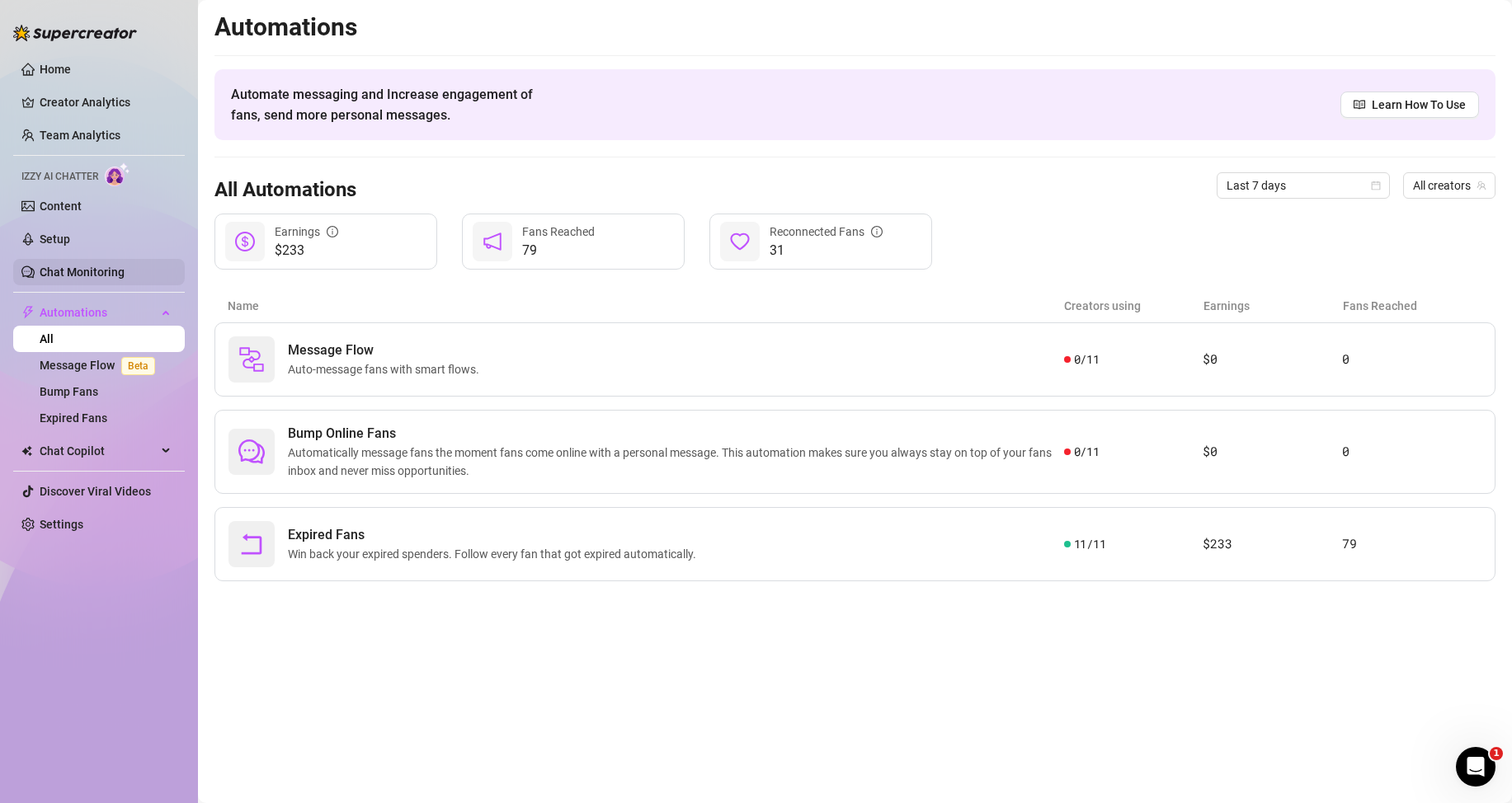
click at [124, 270] on link "Chat Monitoring" at bounding box center [82, 272] width 85 height 14
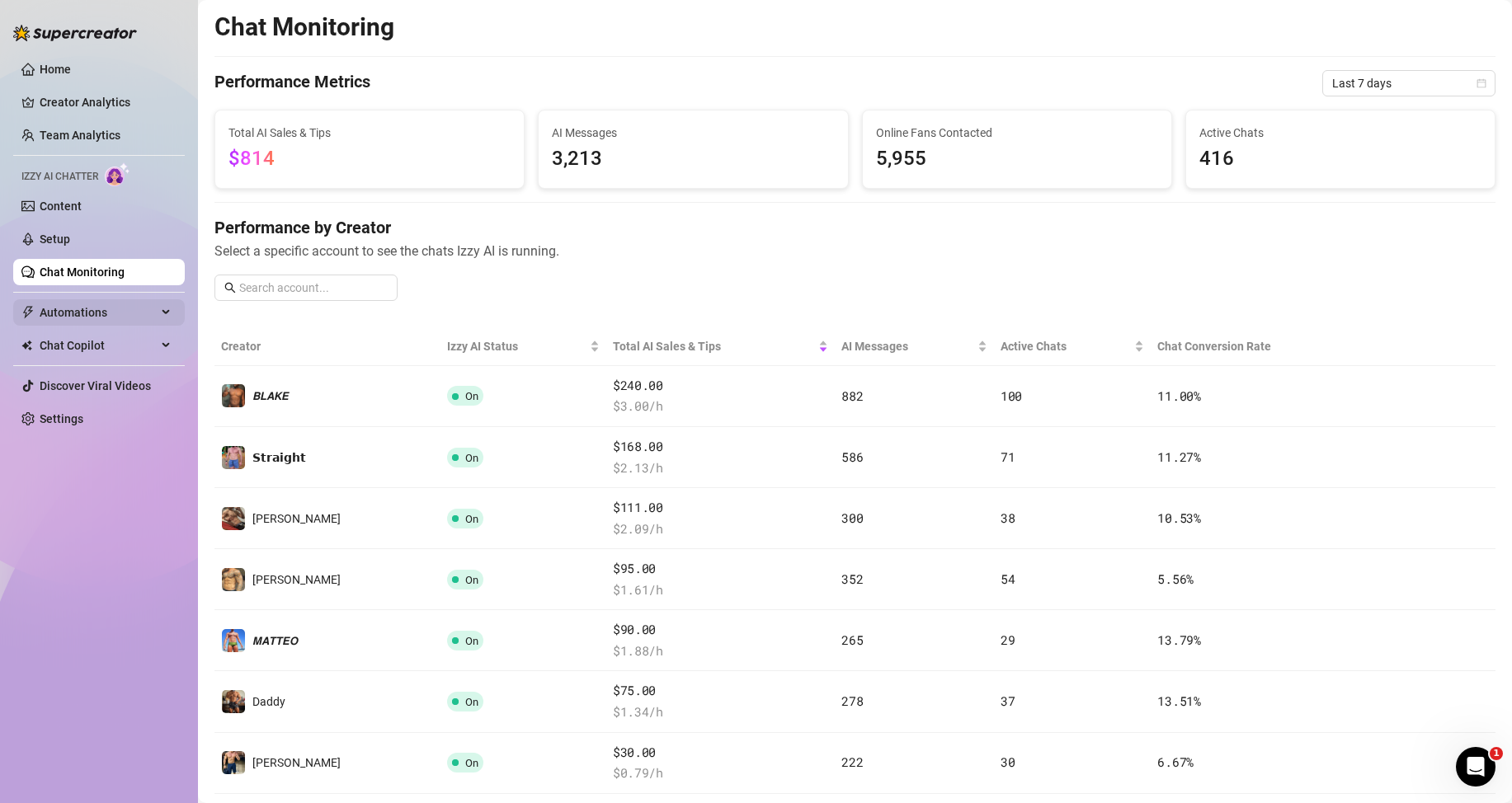
click at [137, 304] on span "Automations" at bounding box center [98, 312] width 117 height 26
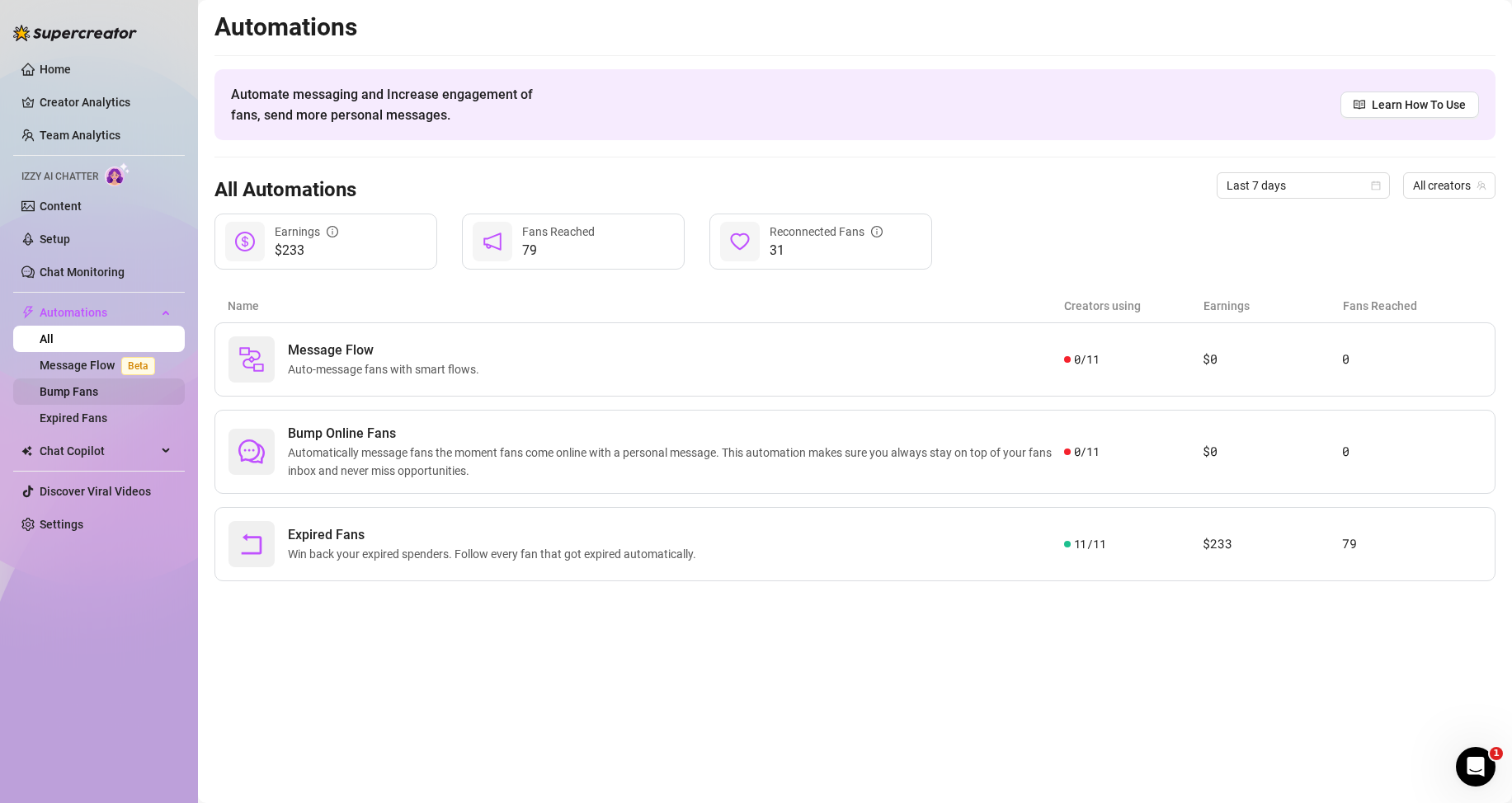
click at [77, 385] on link "Bump Fans" at bounding box center [69, 392] width 59 height 14
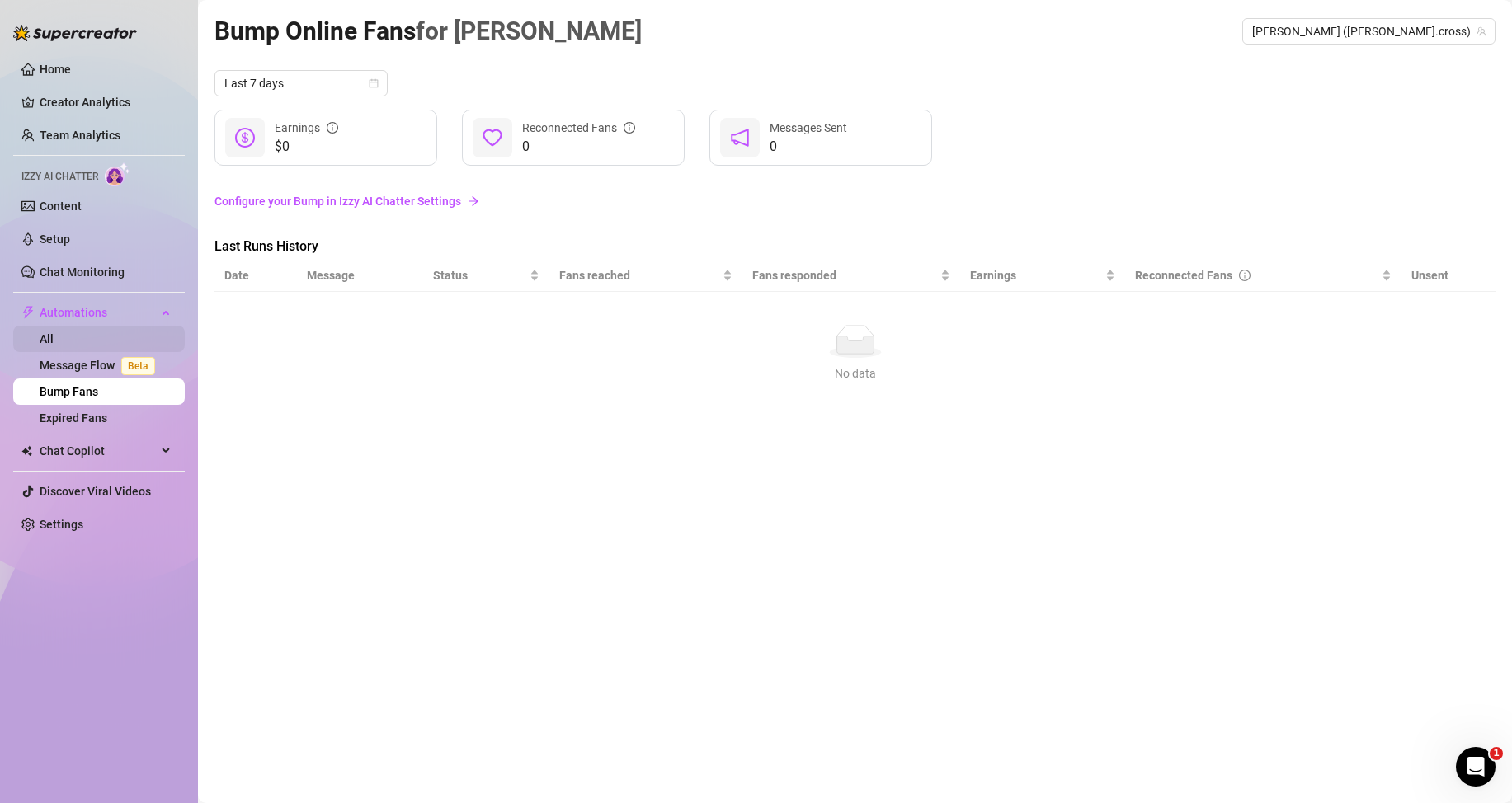
click at [54, 336] on link "All" at bounding box center [46, 339] width 14 height 14
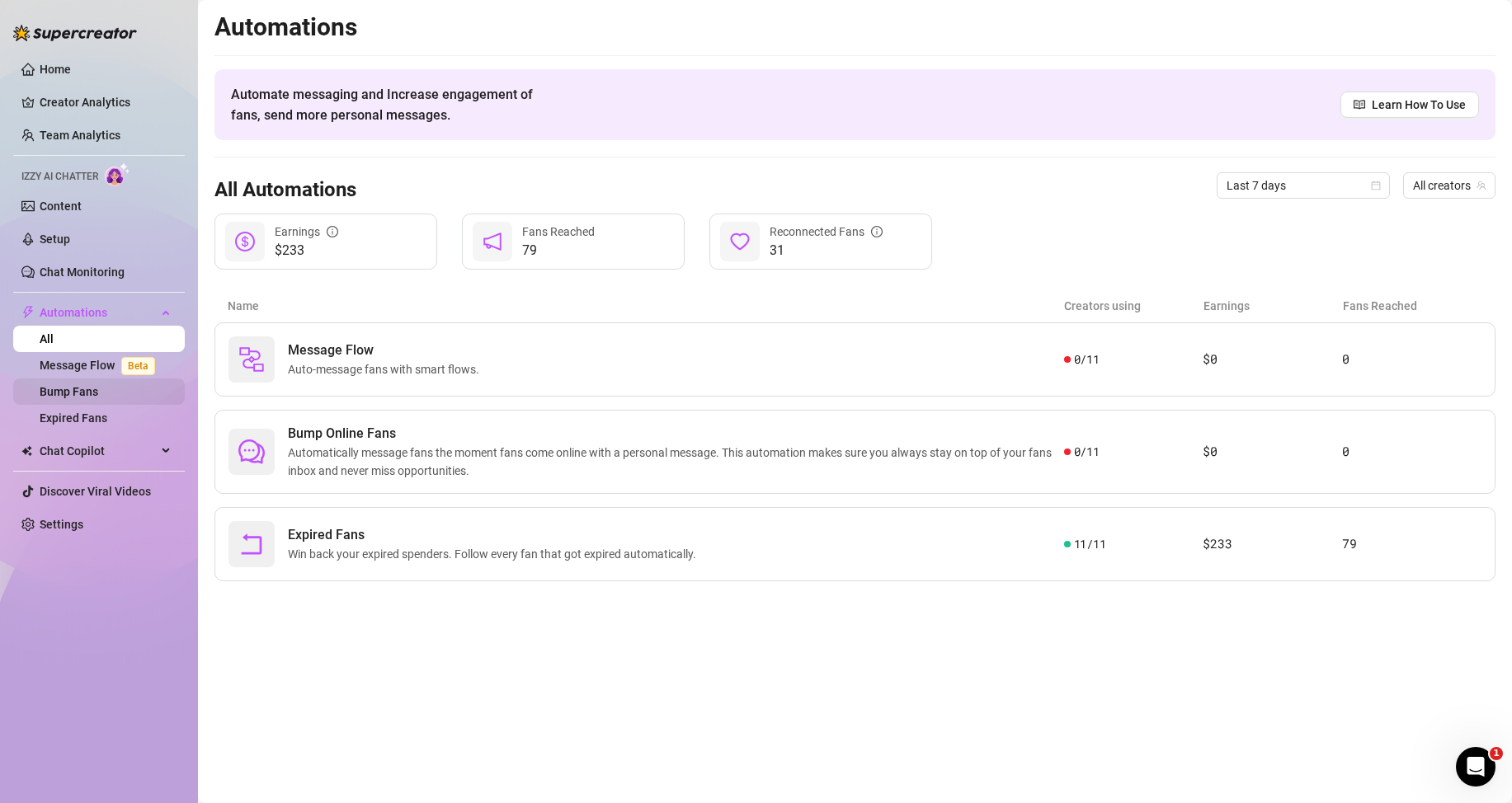
click at [98, 399] on link "Bump Fans" at bounding box center [69, 392] width 59 height 14
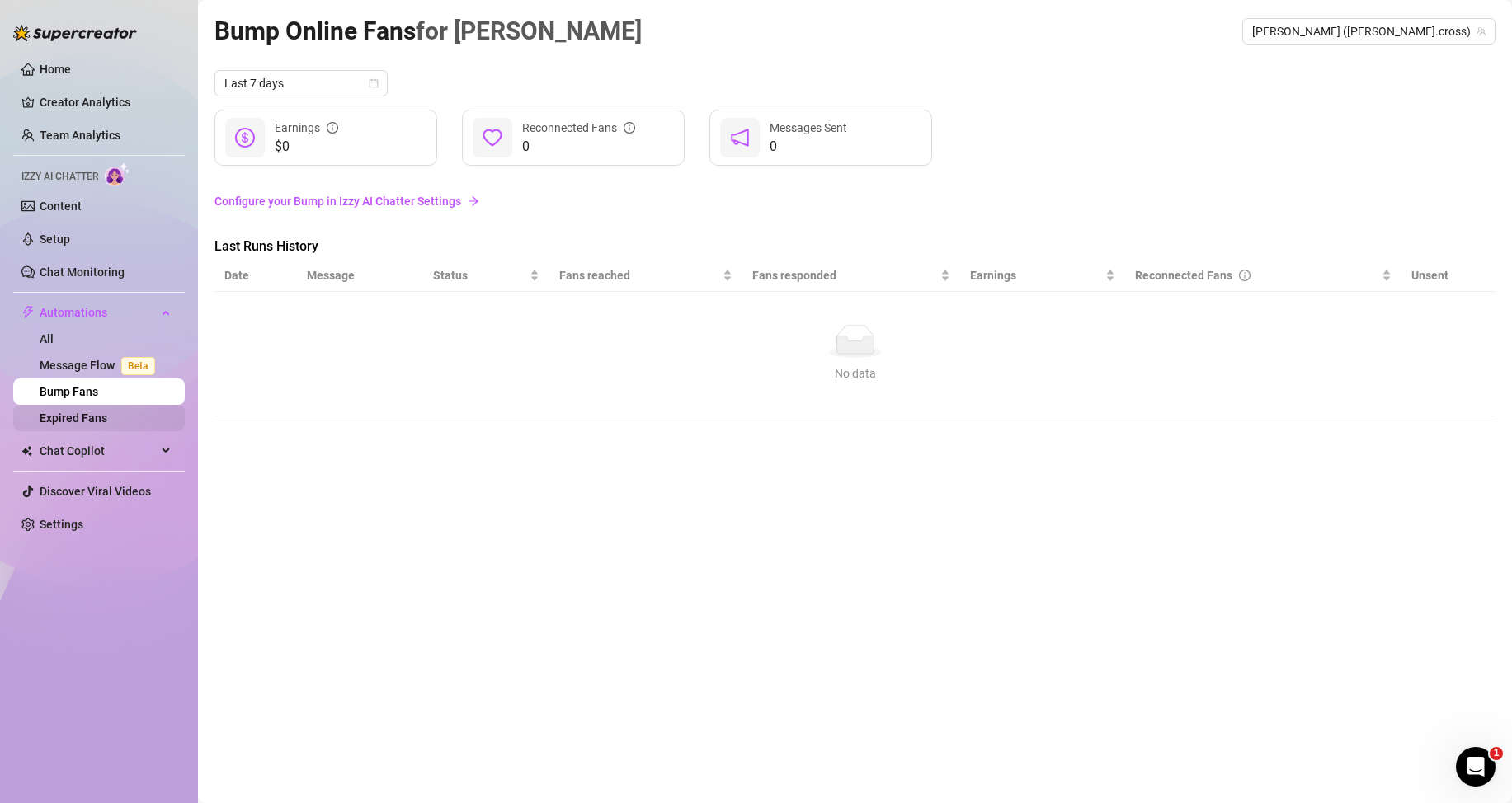
click at [100, 420] on link "Expired Fans" at bounding box center [73, 418] width 68 height 14
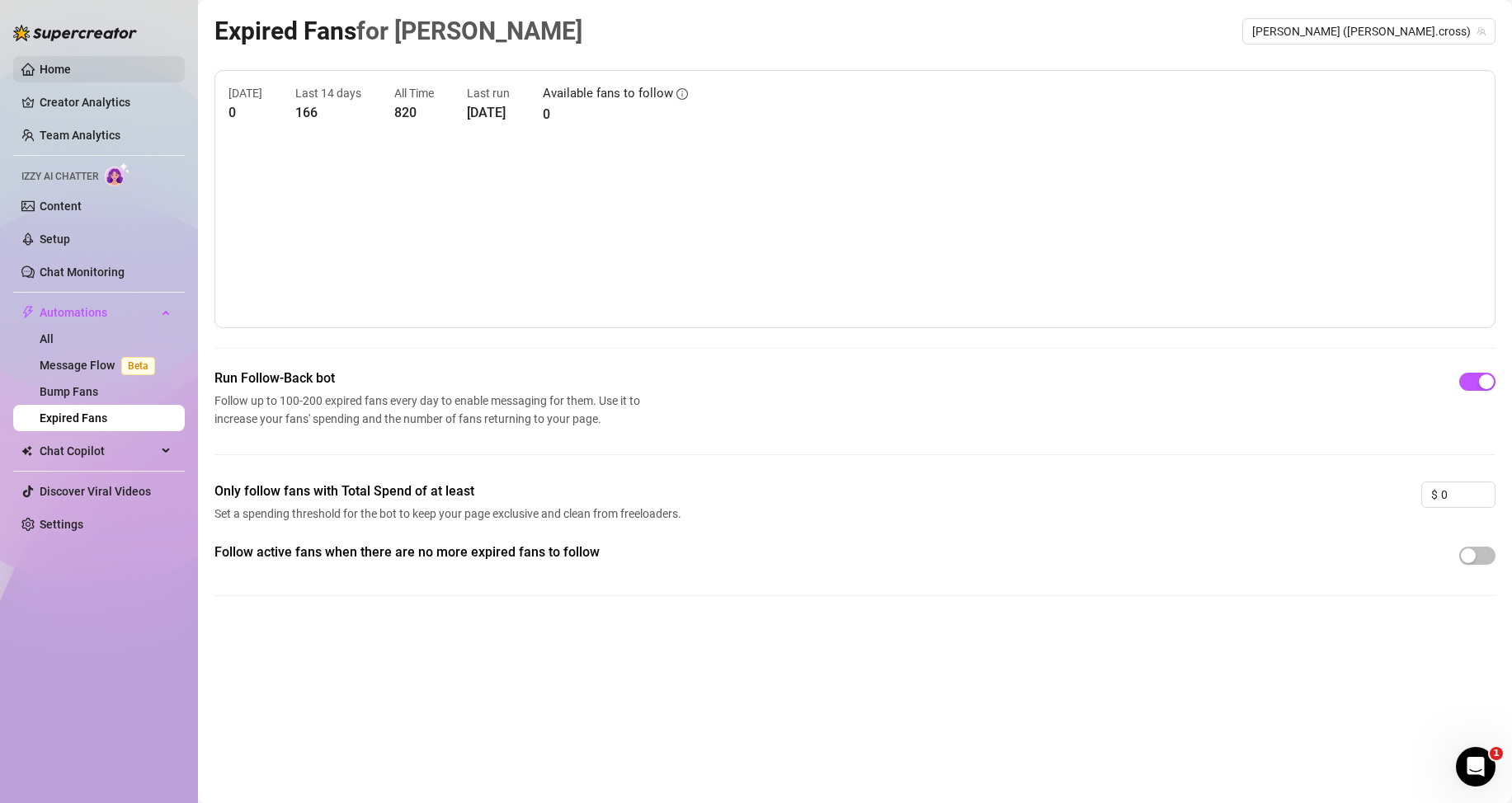
click at [53, 70] on link "Home" at bounding box center [55, 69] width 31 height 14
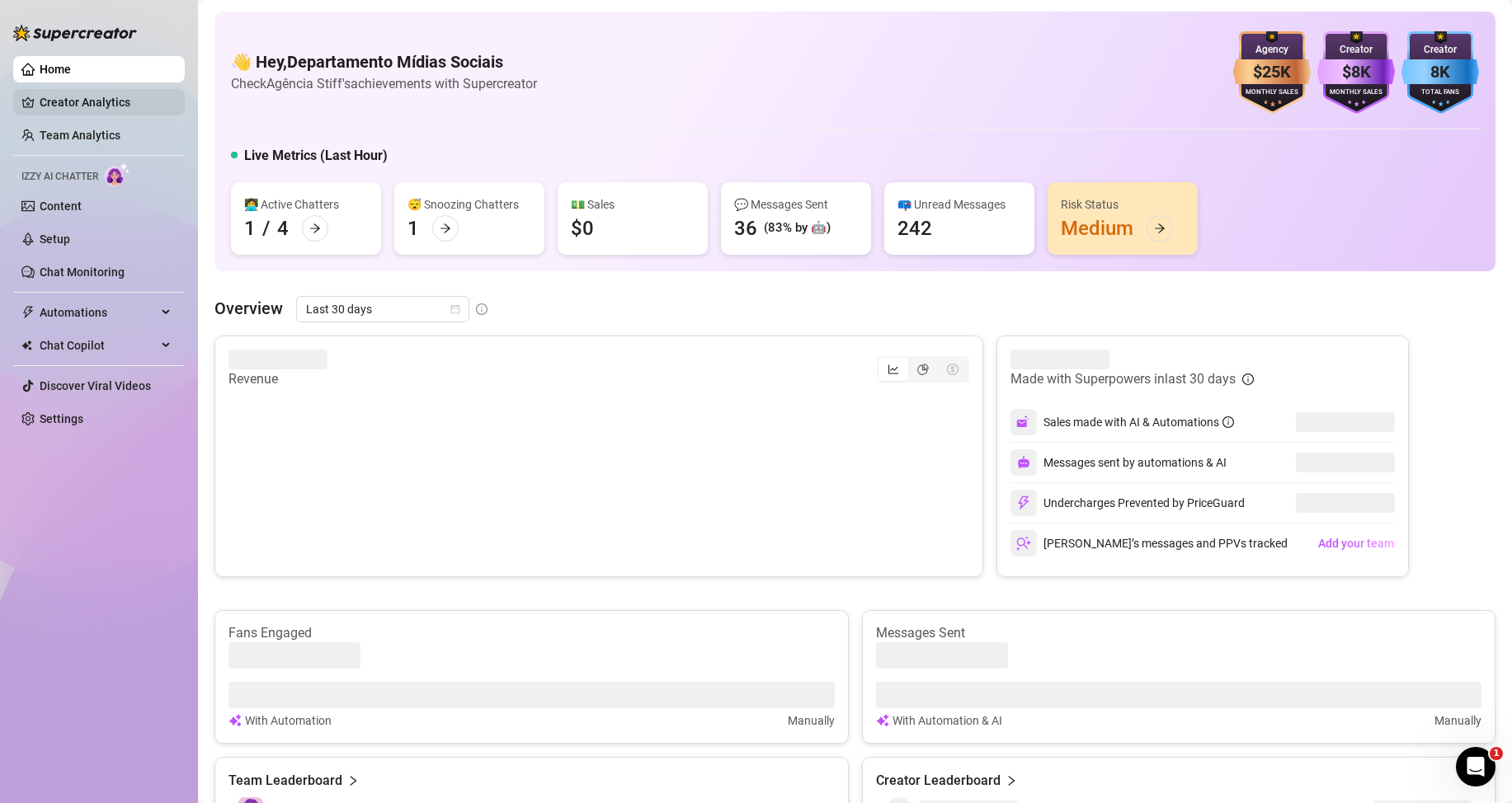
click at [84, 100] on link "Creator Analytics" at bounding box center [105, 101] width 132 height 26
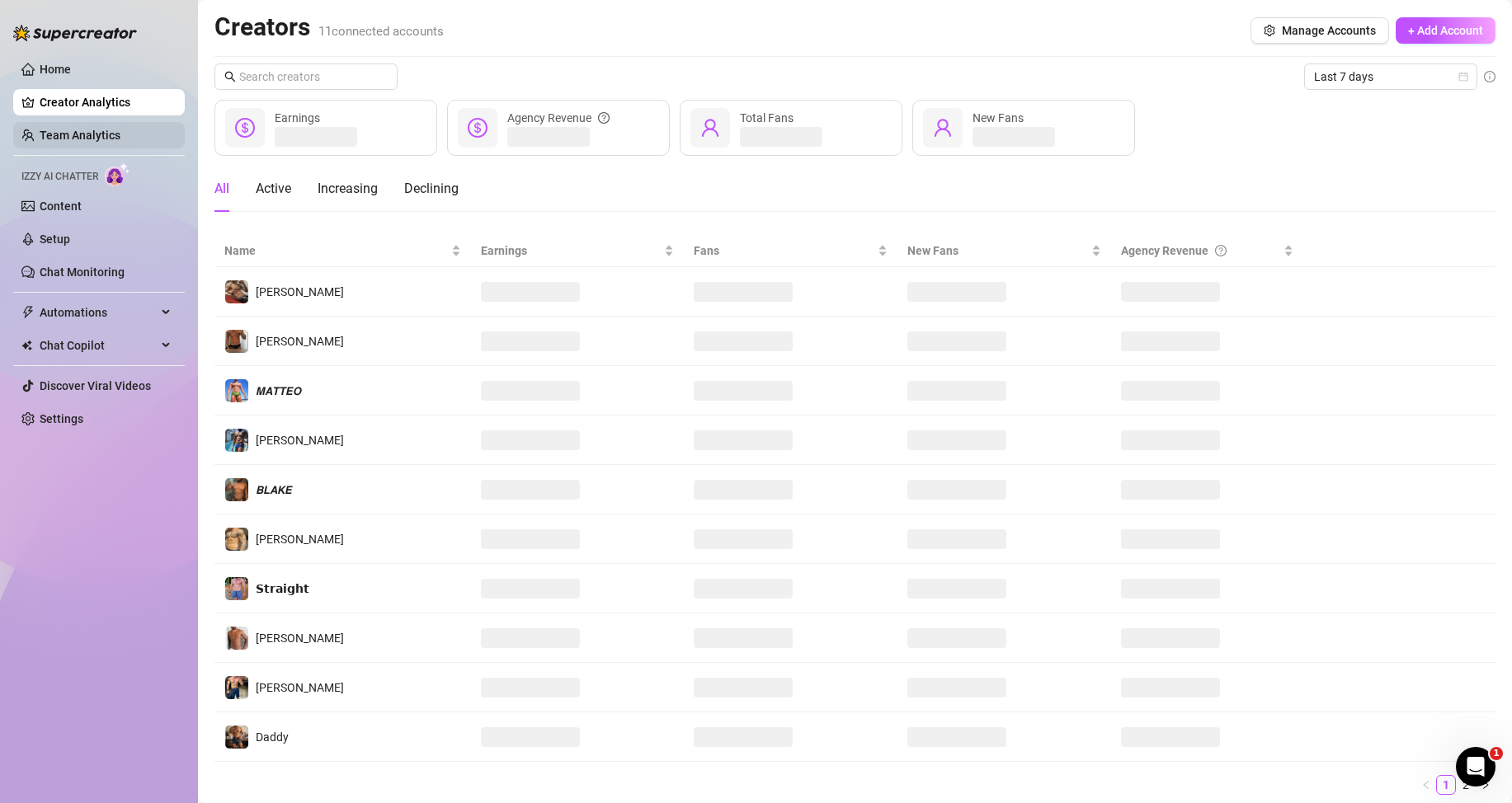
click at [114, 134] on link "Team Analytics" at bounding box center [80, 135] width 81 height 14
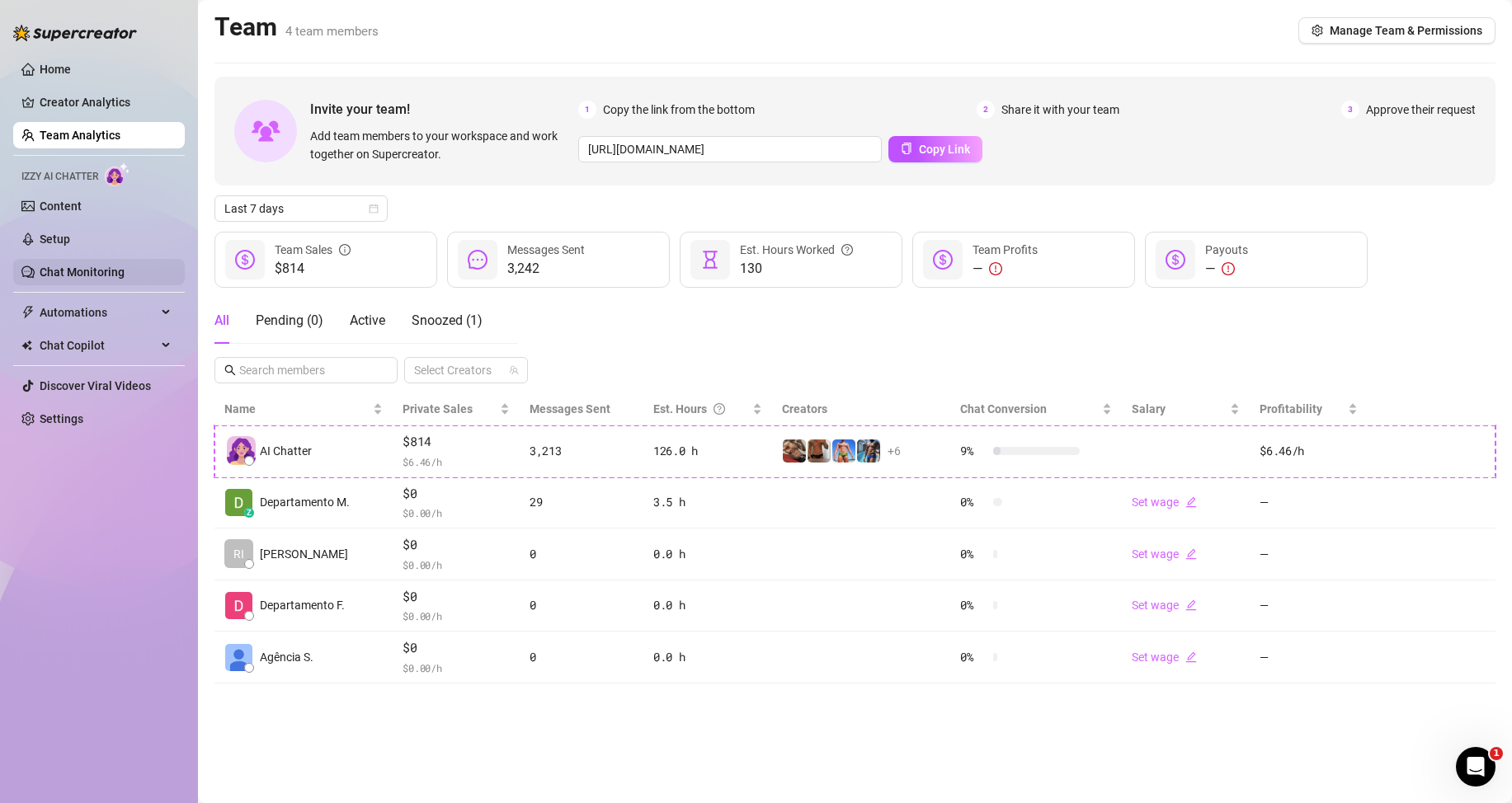
click at [75, 271] on link "Chat Monitoring" at bounding box center [82, 272] width 85 height 14
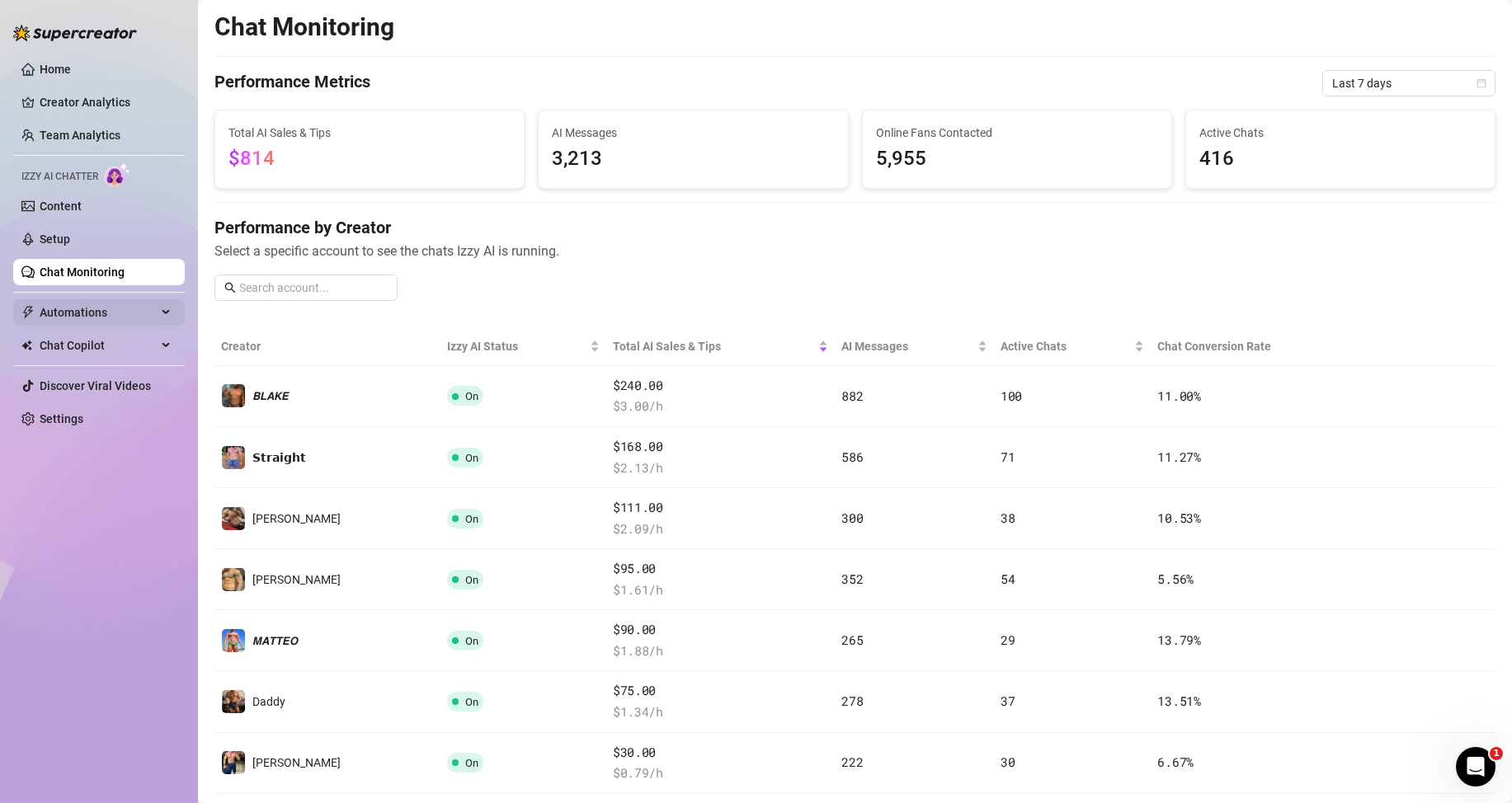
click at [96, 307] on span "Automations" at bounding box center [98, 312] width 117 height 26
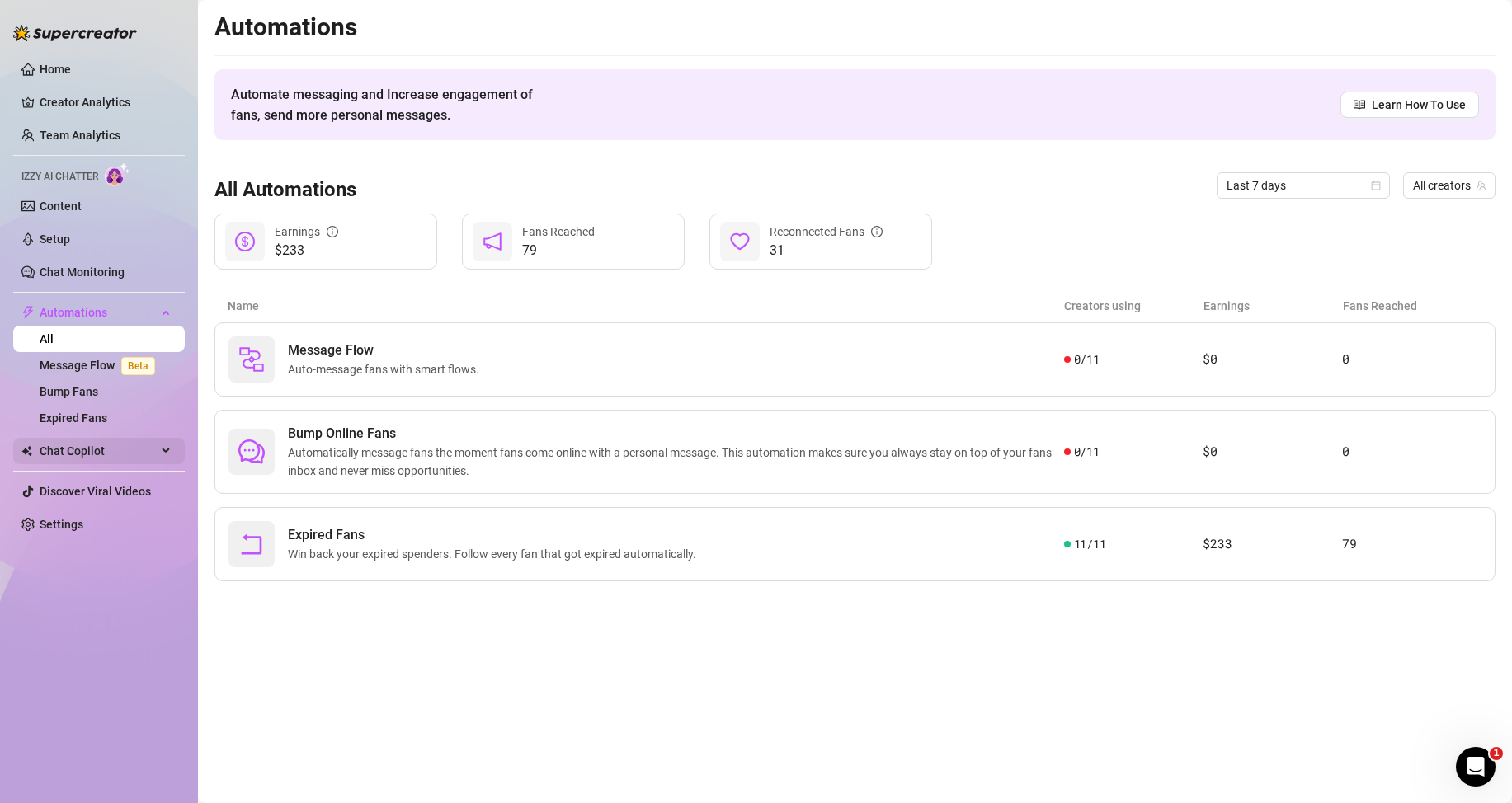
click at [118, 443] on span "Chat Copilot" at bounding box center [98, 451] width 117 height 26
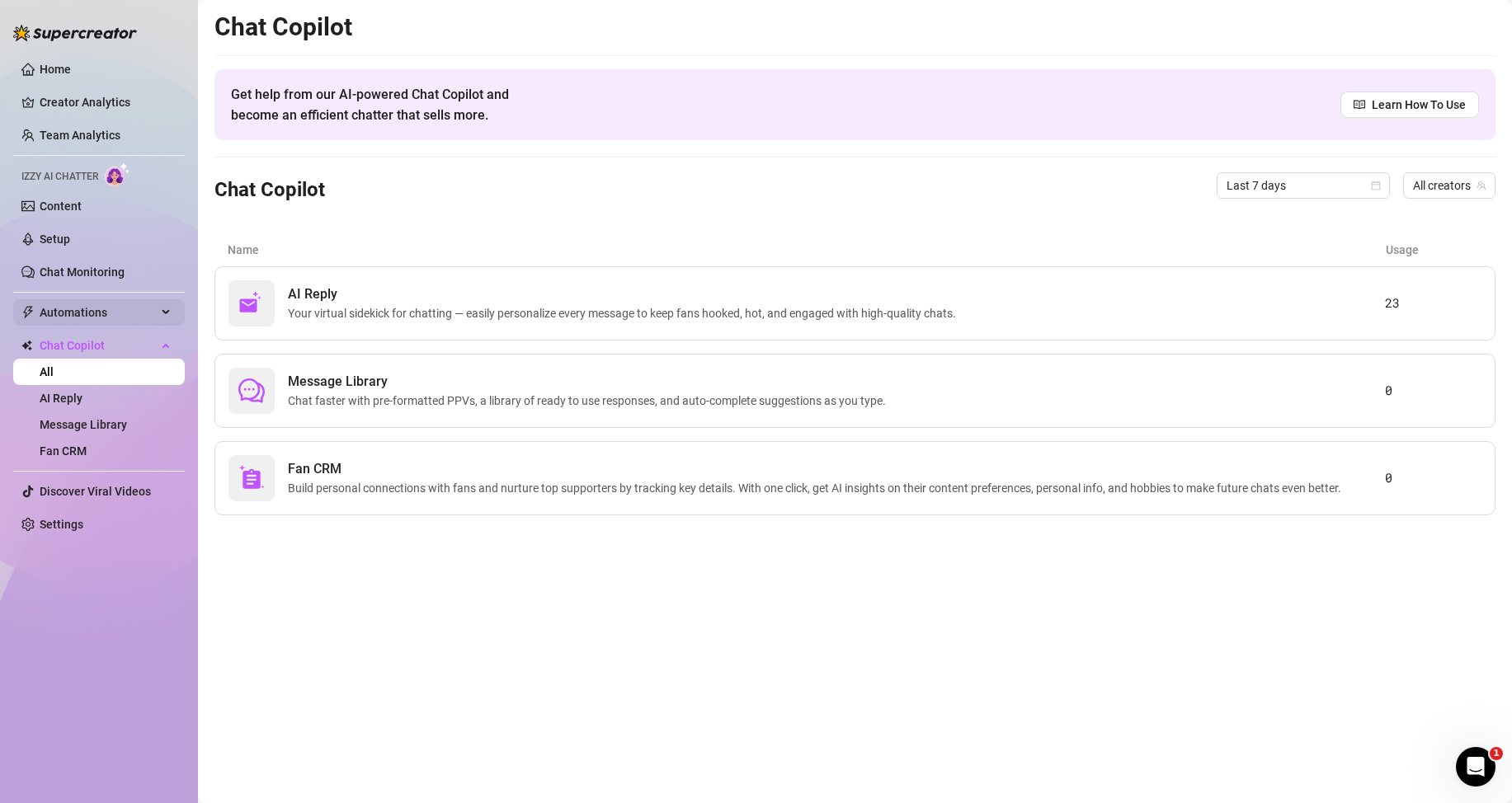
click at [110, 317] on span "Automations" at bounding box center [98, 312] width 117 height 26
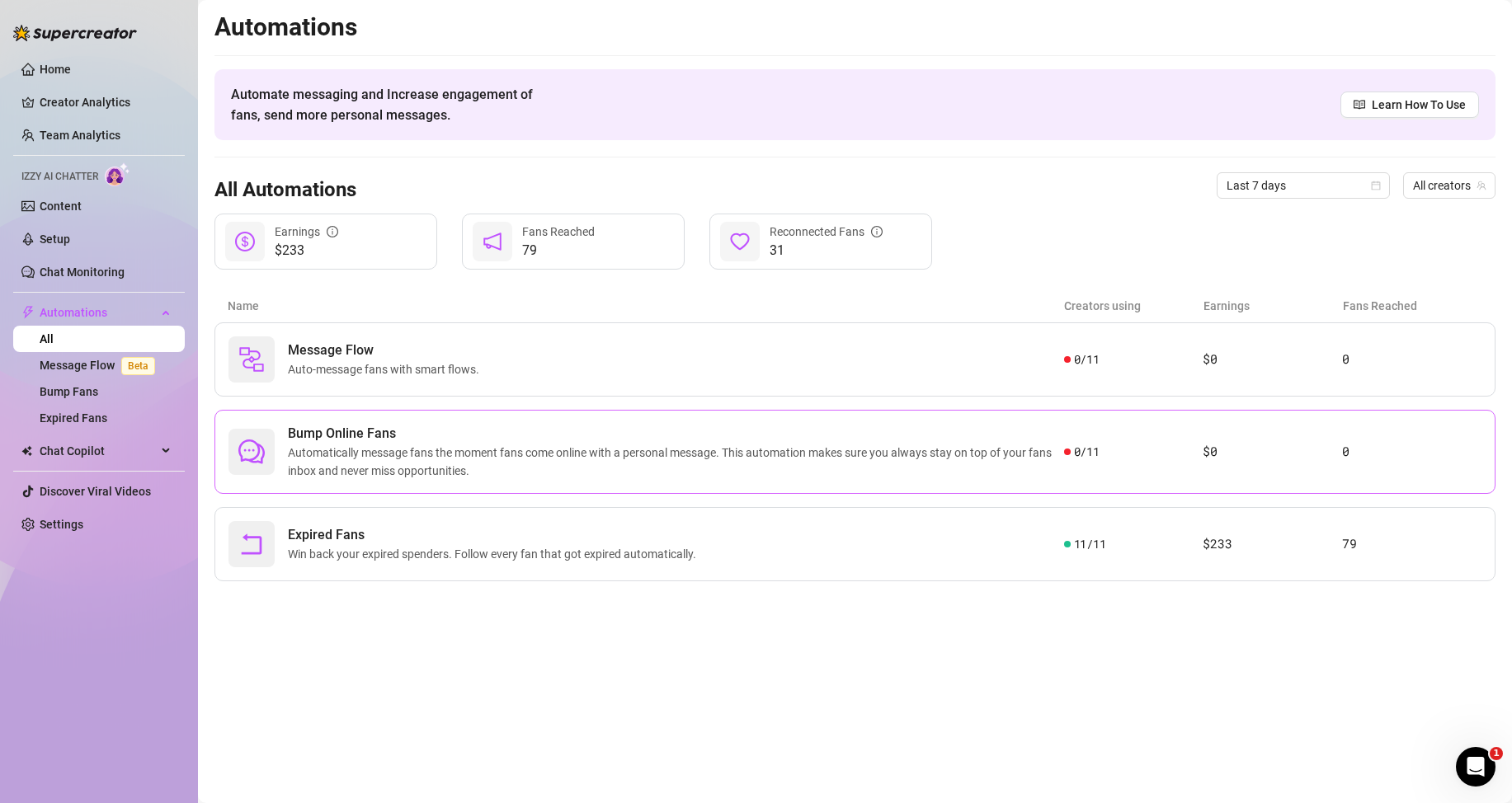
click at [1042, 467] on span "Automatically message fans the moment fans come online with a personal message.…" at bounding box center [676, 462] width 776 height 37
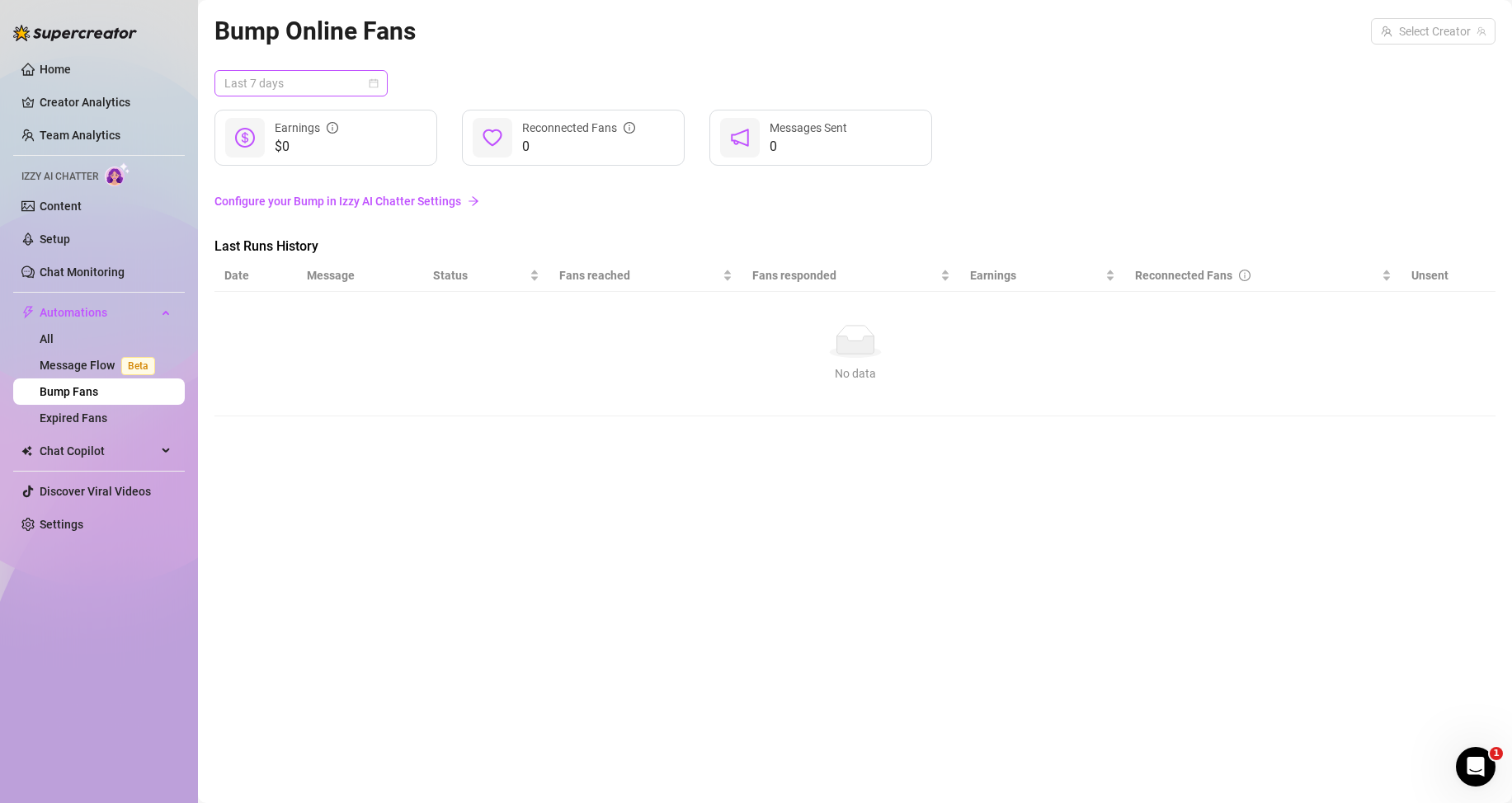
click at [353, 84] on span "Last 7 days" at bounding box center [300, 83] width 154 height 25
click at [264, 199] on div "Last 90 days" at bounding box center [301, 195] width 147 height 18
click at [56, 267] on link "Chat Monitoring" at bounding box center [82, 272] width 85 height 14
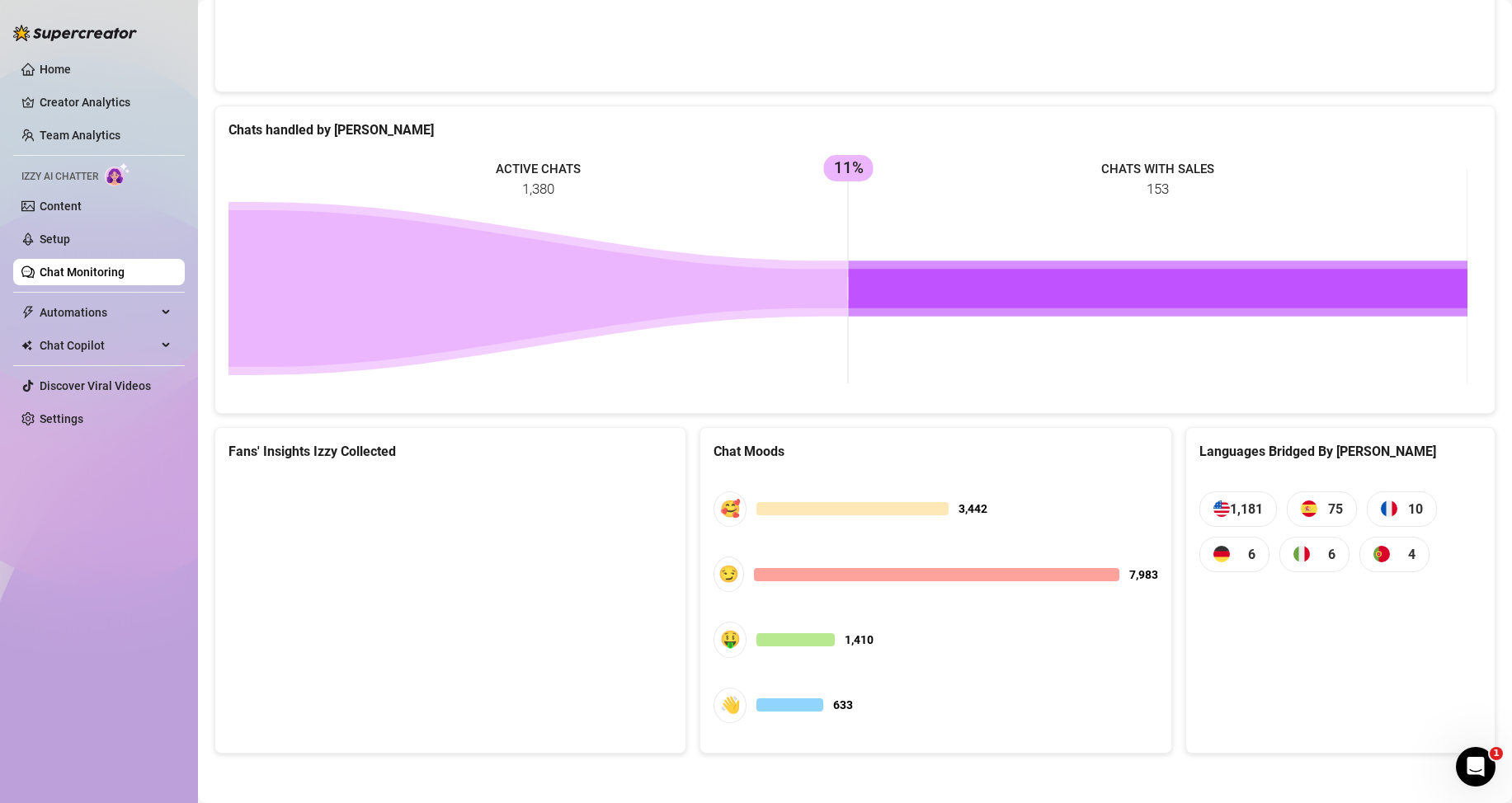
scroll to position [995, 0]
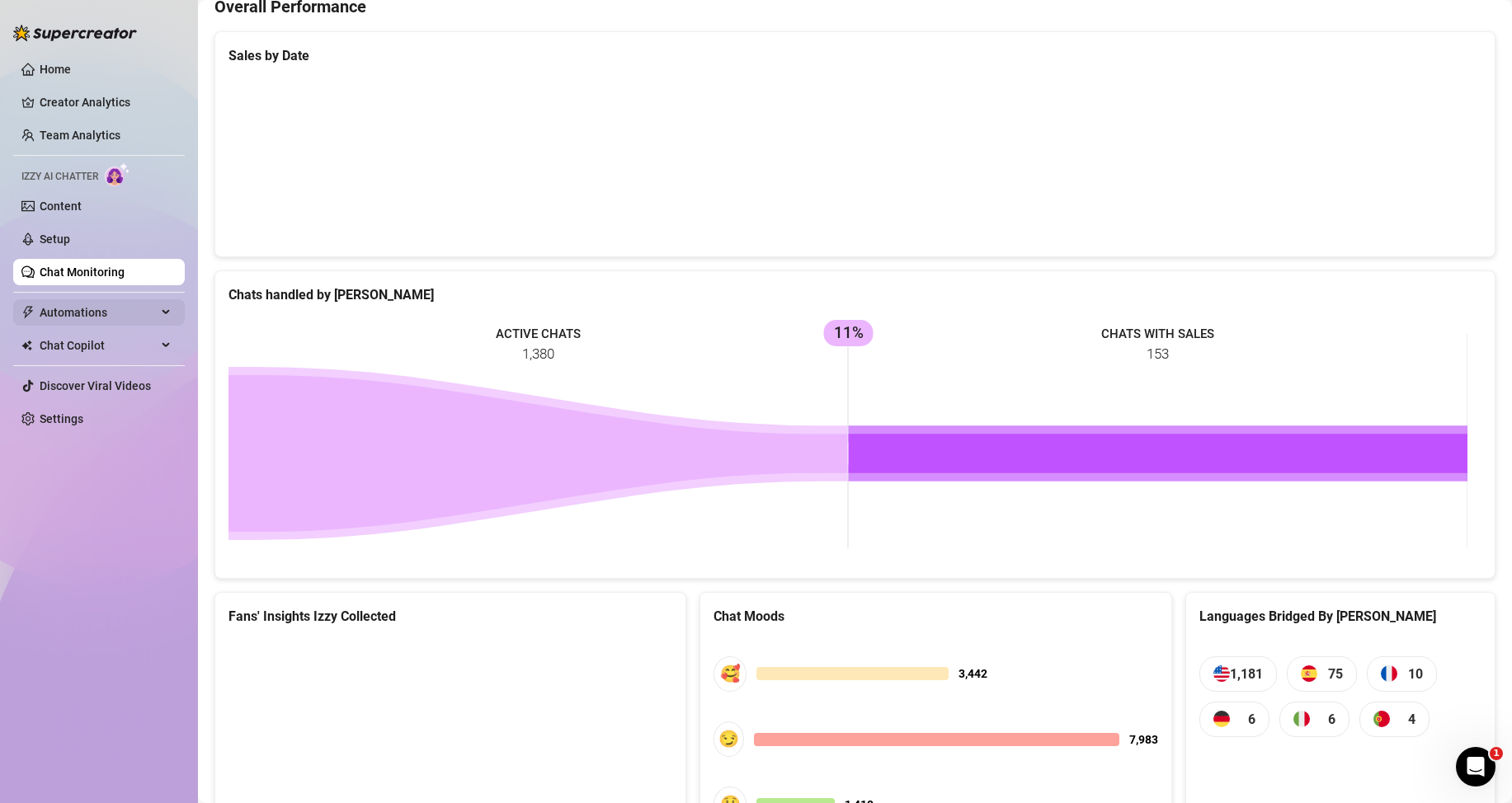
click at [87, 314] on span "Automations" at bounding box center [98, 312] width 117 height 26
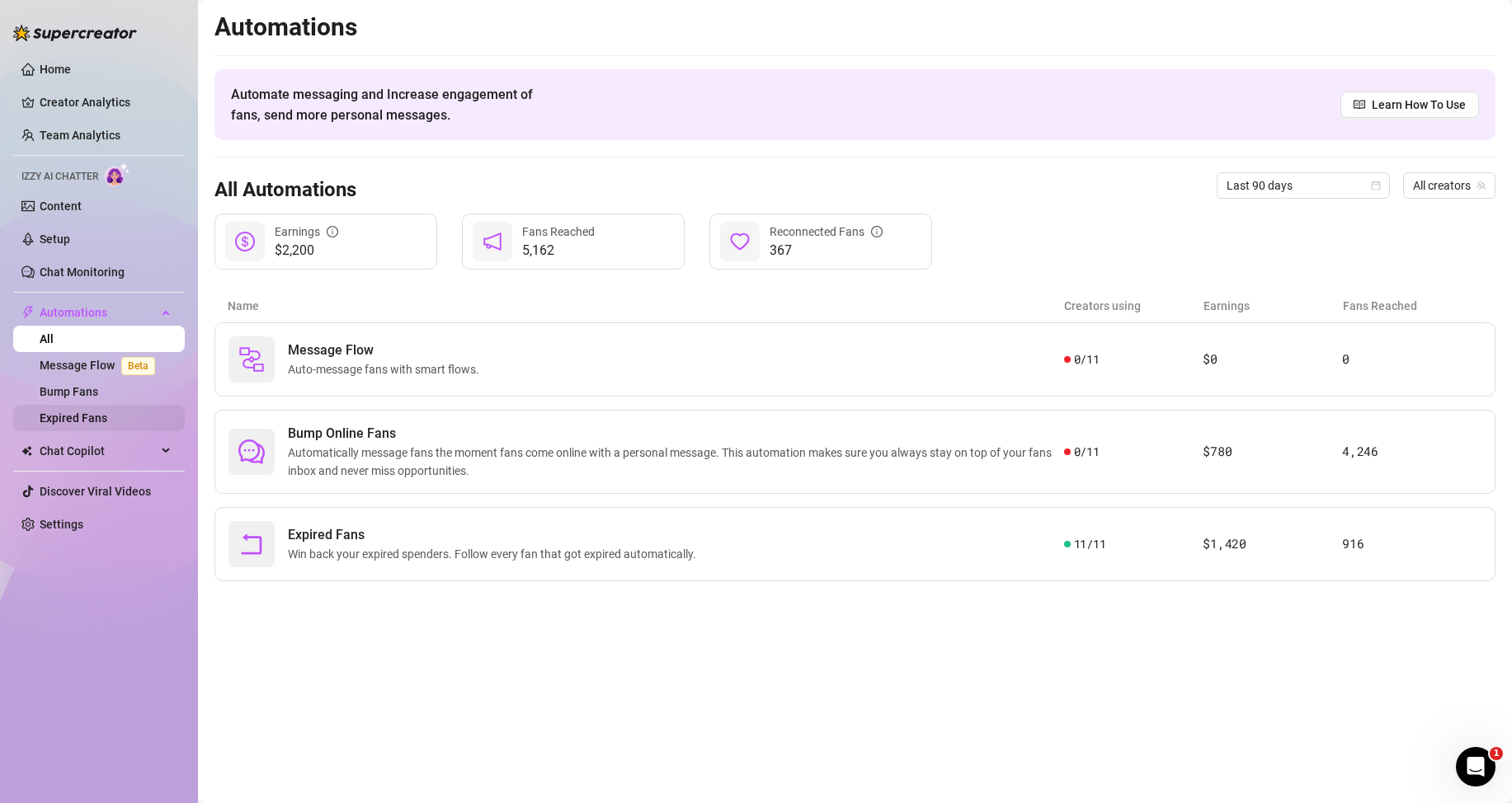
click at [94, 416] on link "Expired Fans" at bounding box center [73, 418] width 68 height 14
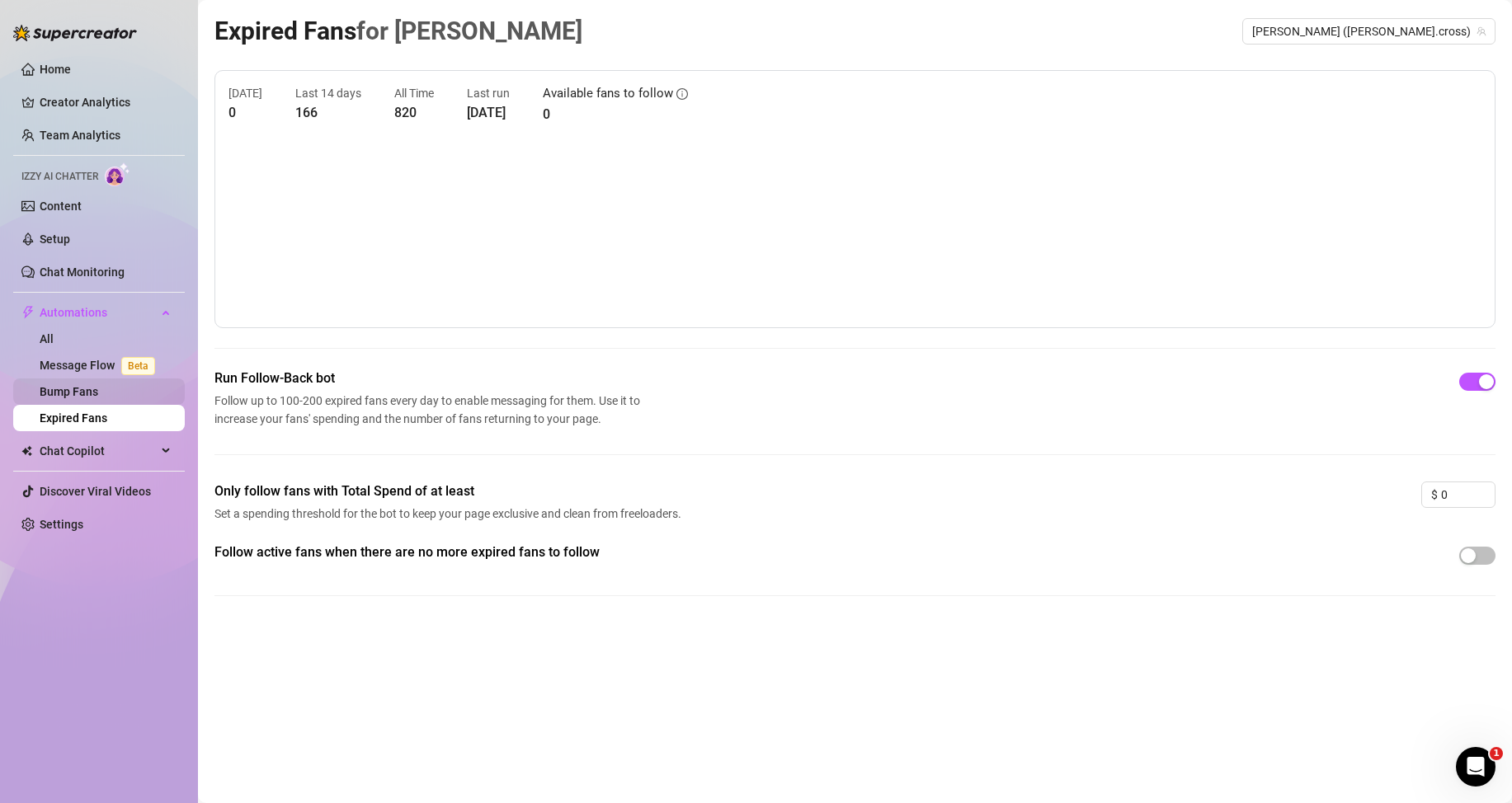
click at [70, 398] on link "Bump Fans" at bounding box center [69, 392] width 59 height 14
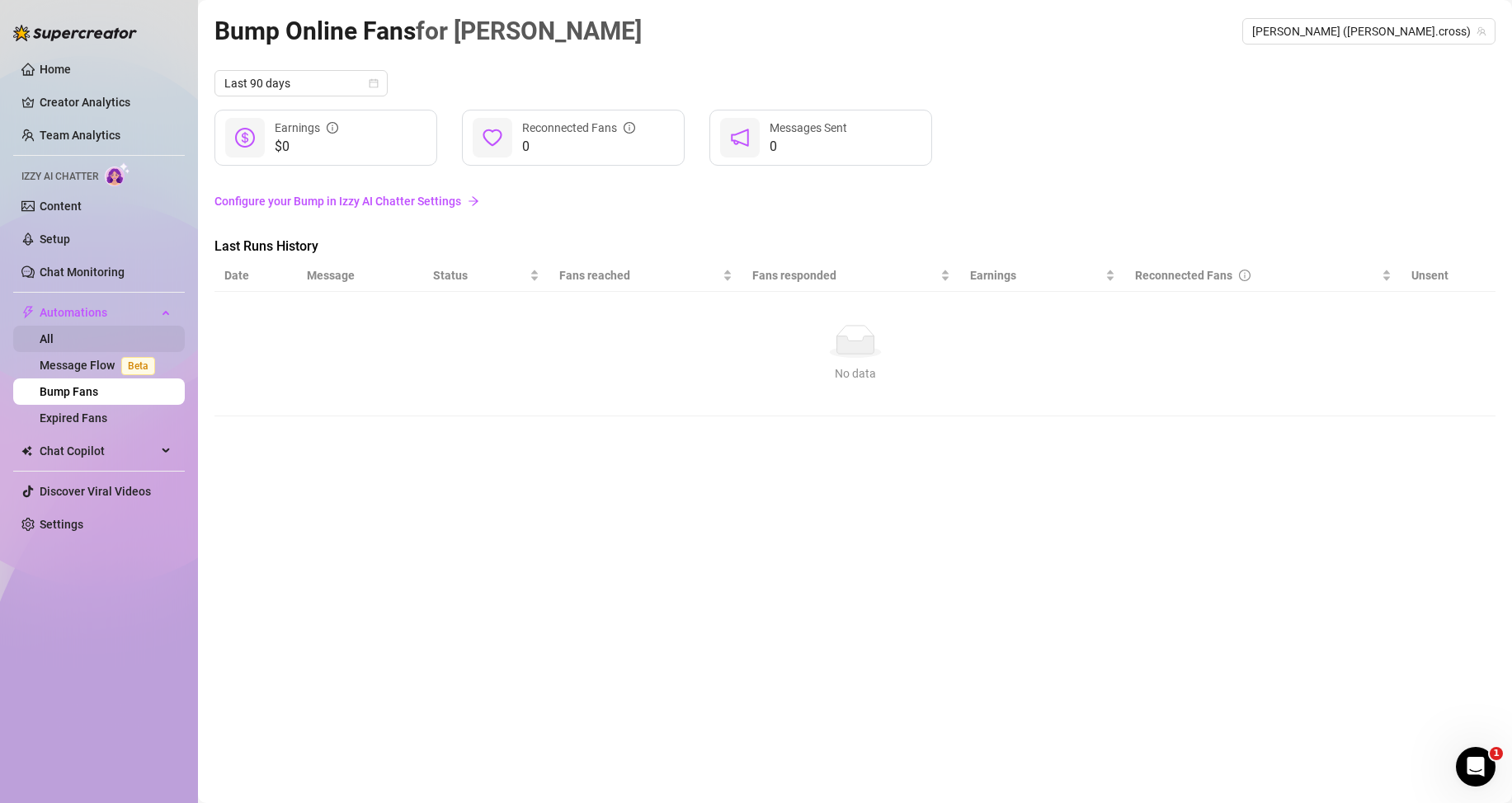
click at [54, 332] on link "All" at bounding box center [46, 339] width 14 height 14
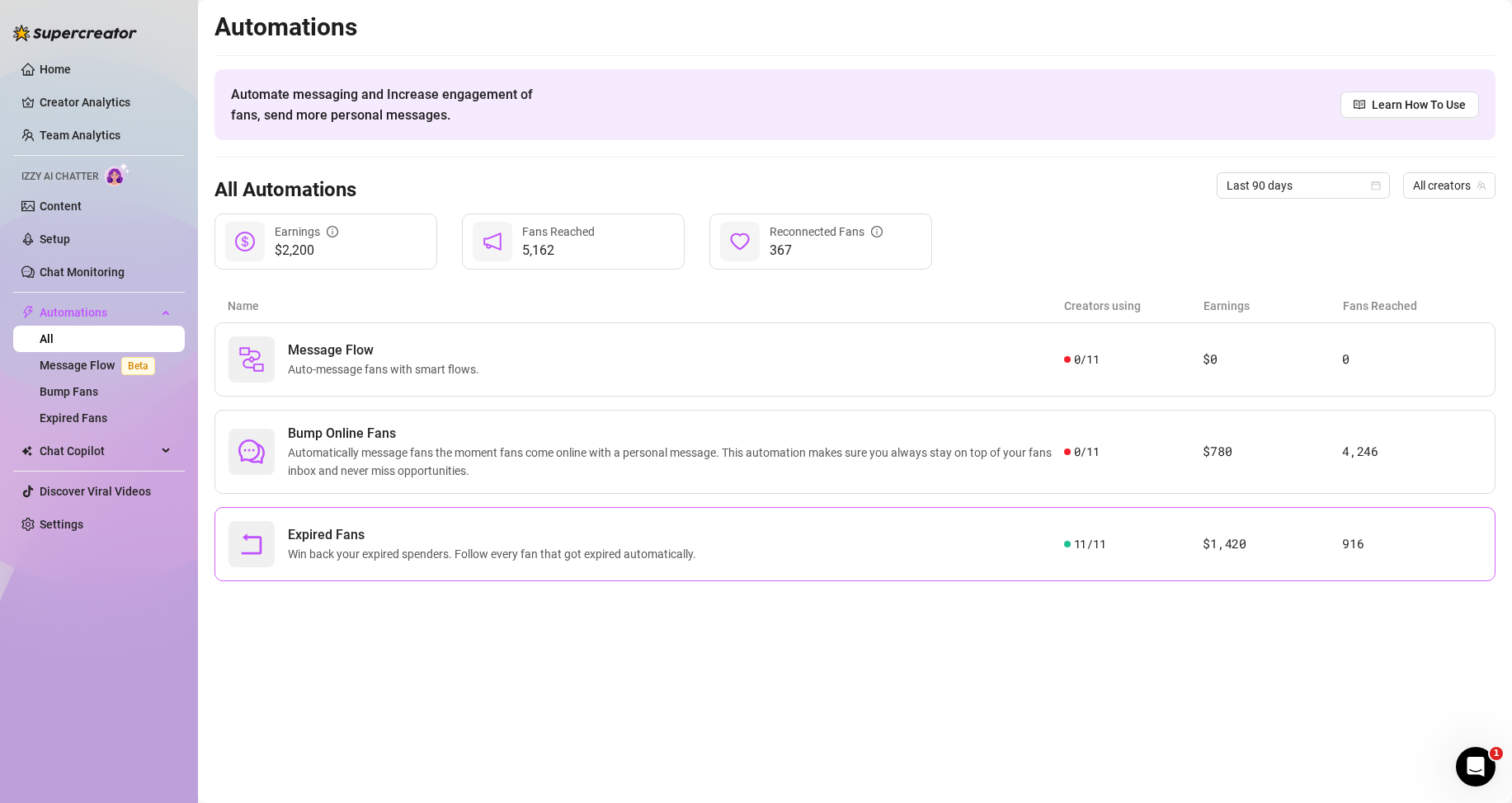
click at [552, 559] on span "Win back your expired spenders. Follow every fan that got expired automatically." at bounding box center [495, 554] width 415 height 18
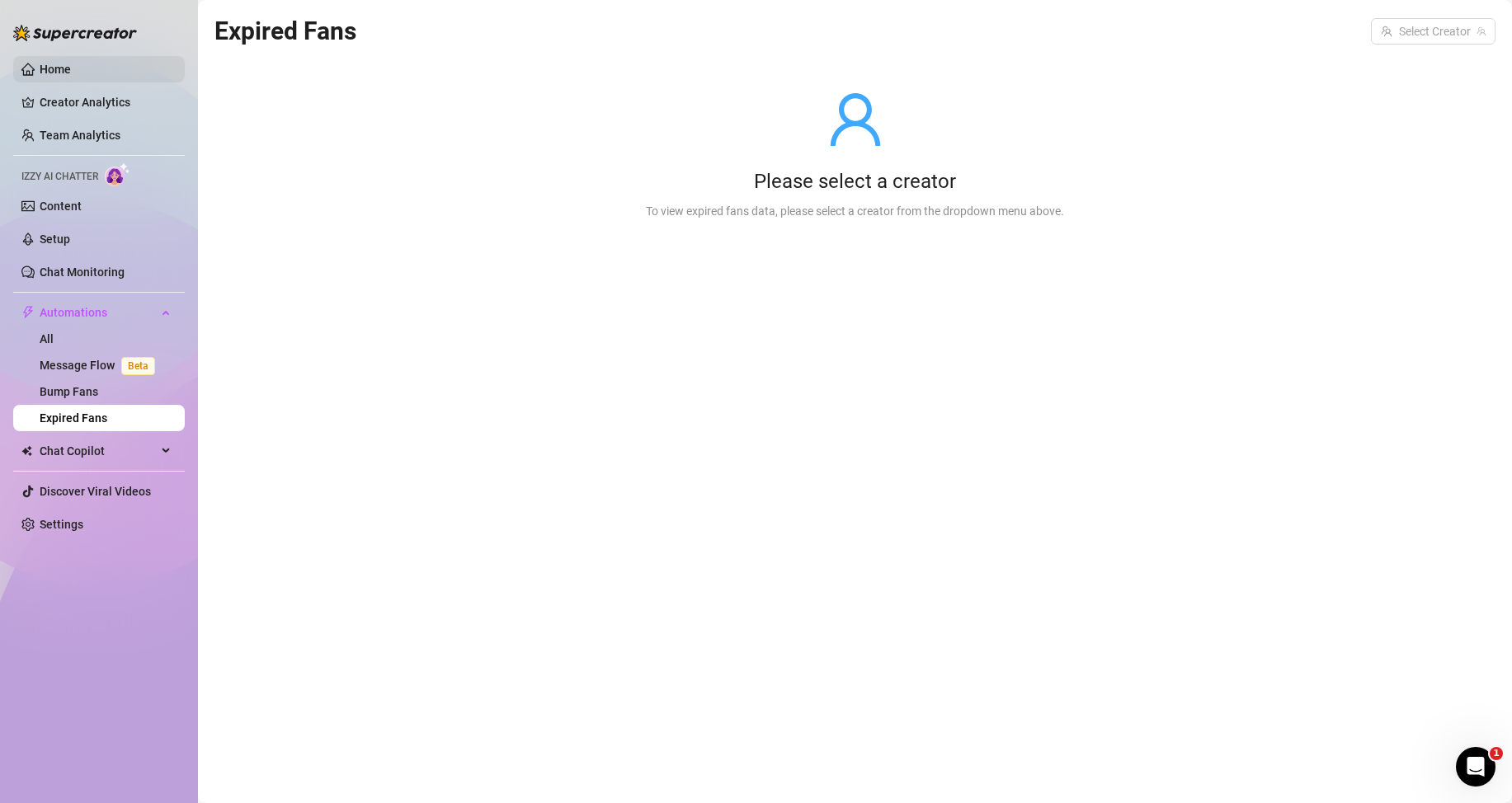
click at [70, 63] on link "Home" at bounding box center [55, 69] width 31 height 14
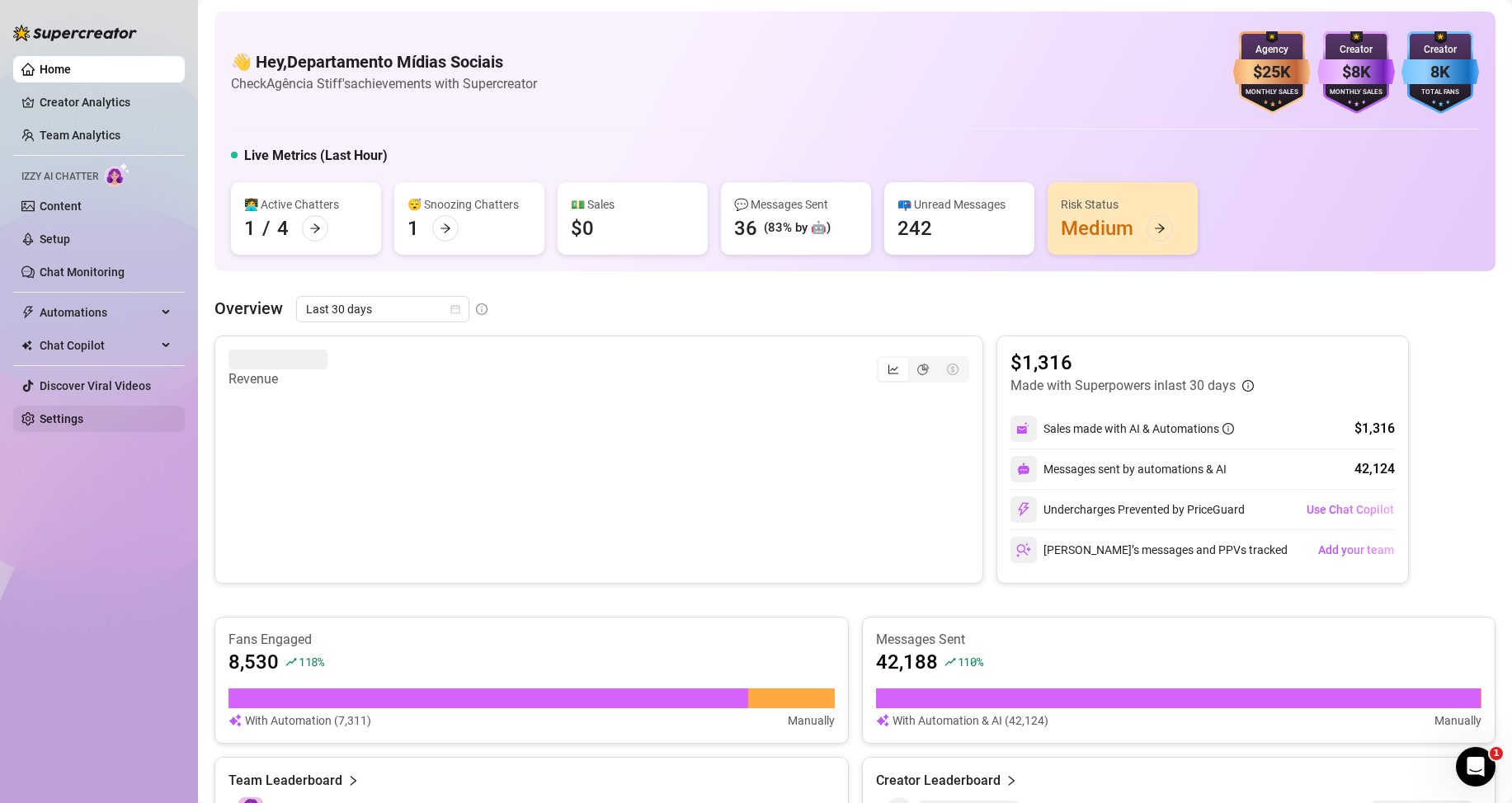
click at [83, 413] on link "Settings" at bounding box center [61, 419] width 43 height 14
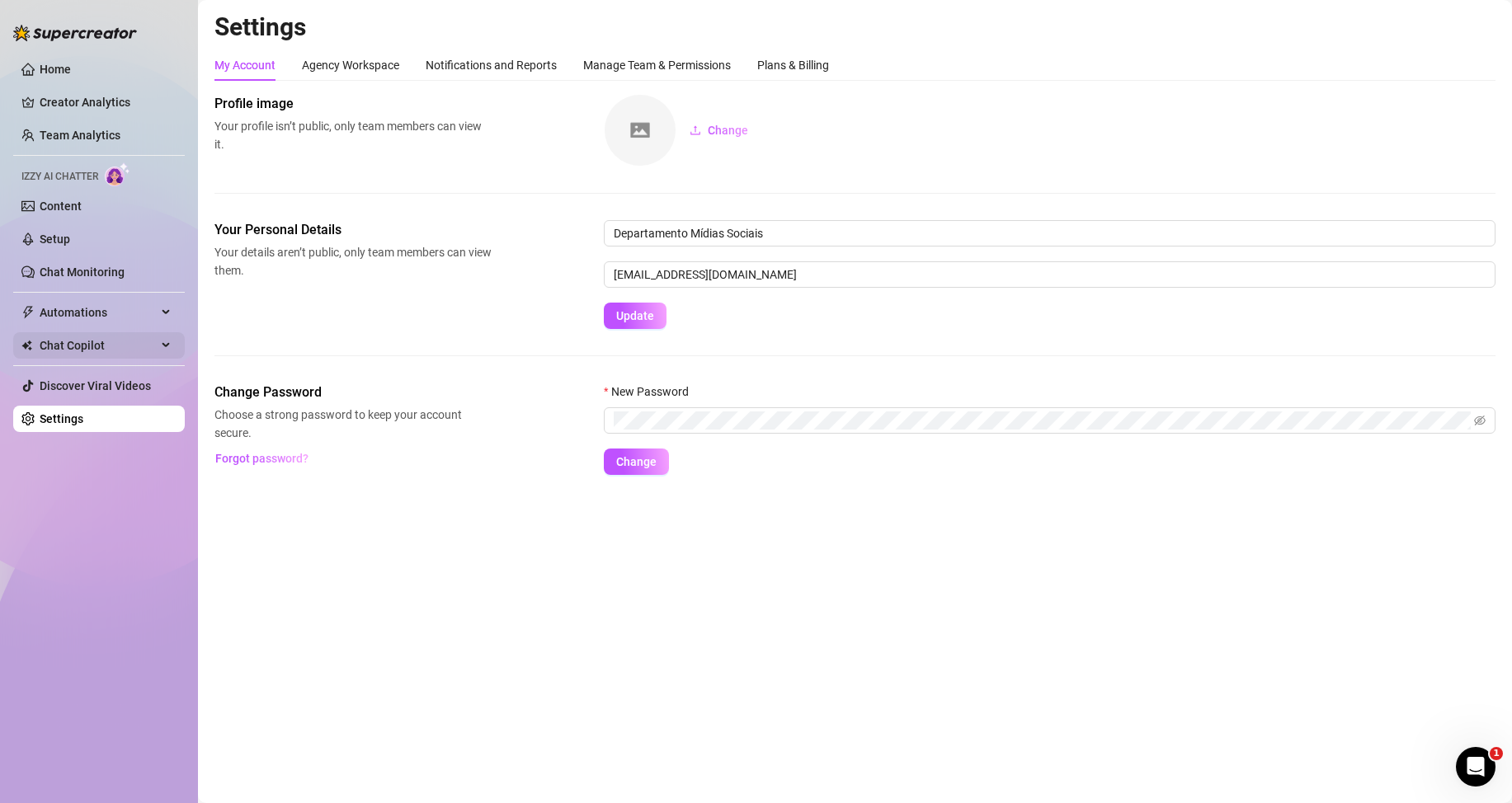
click at [76, 349] on span "Chat Copilot" at bounding box center [98, 345] width 117 height 26
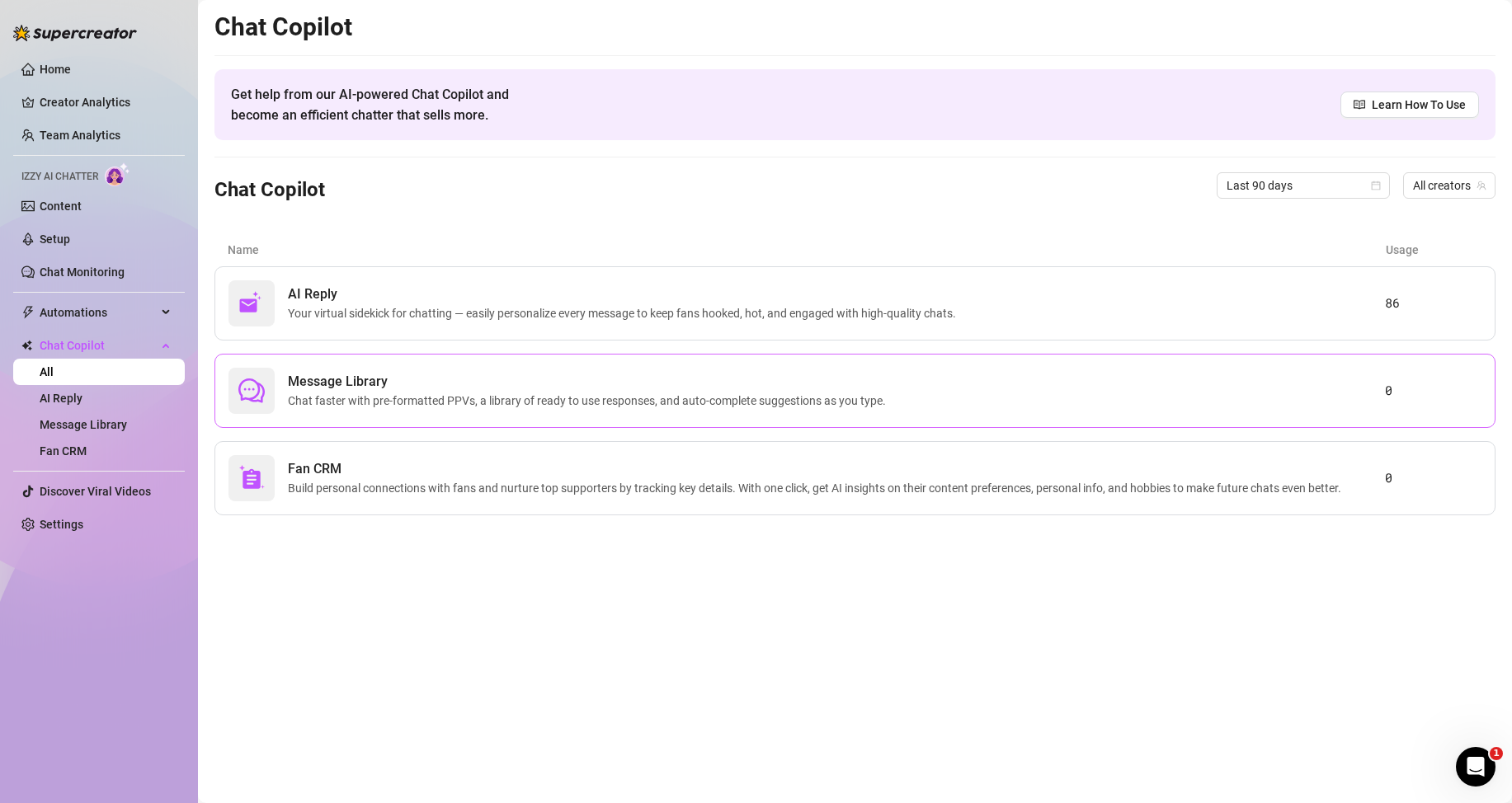
click at [629, 398] on span "Chat faster with pre-formatted PPVs, a library of ready to use responses, and a…" at bounding box center [590, 401] width 604 height 18
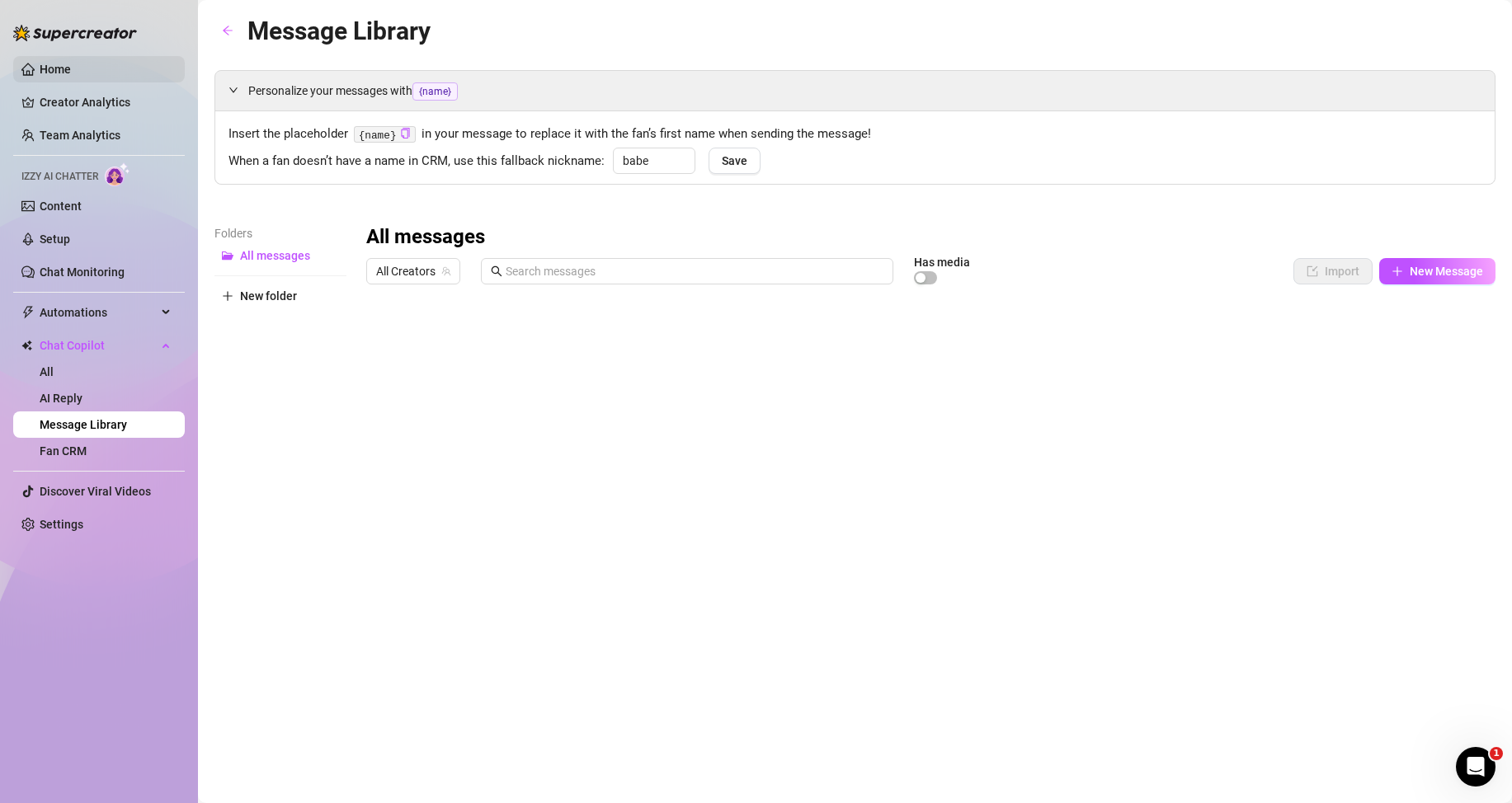
click at [54, 69] on link "Home" at bounding box center [55, 69] width 31 height 14
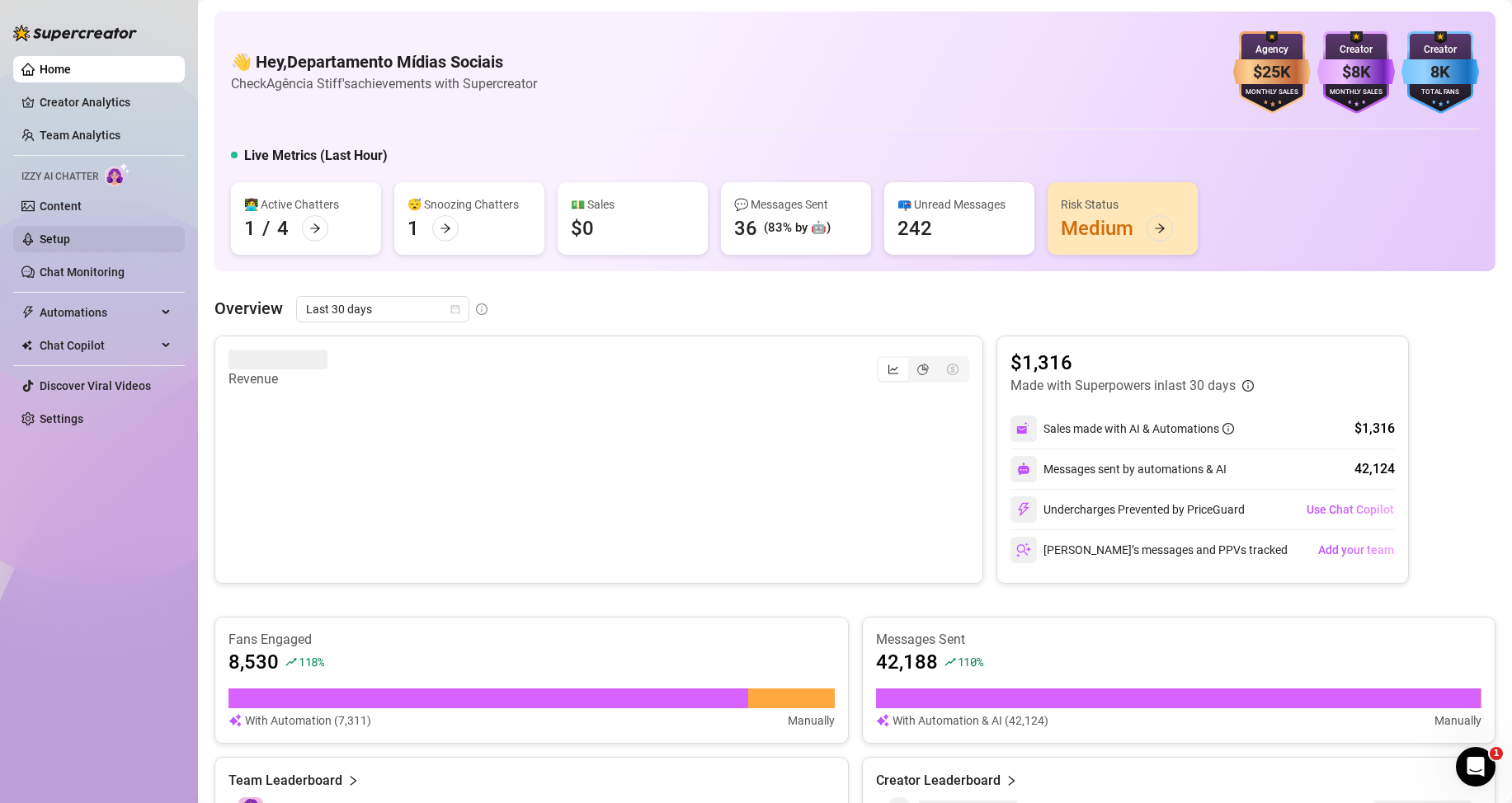
click at [68, 233] on link "Setup" at bounding box center [55, 239] width 31 height 14
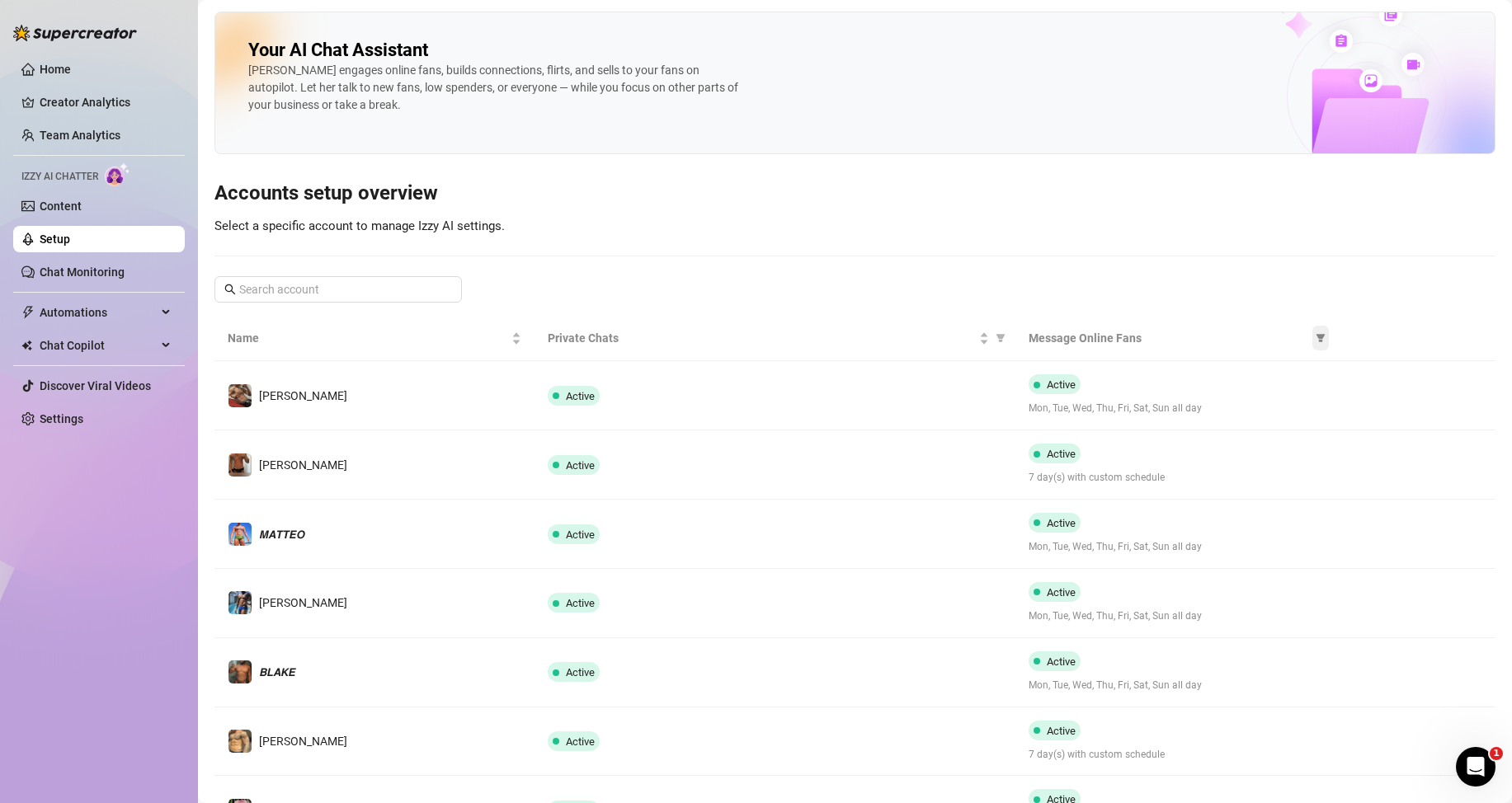
click at [1316, 334] on icon "filter" at bounding box center [1321, 338] width 10 height 10
click at [1178, 305] on div "Your AI Chat Assistant [PERSON_NAME] engages online fans, builds connections, f…" at bounding box center [854, 547] width 1281 height 1072
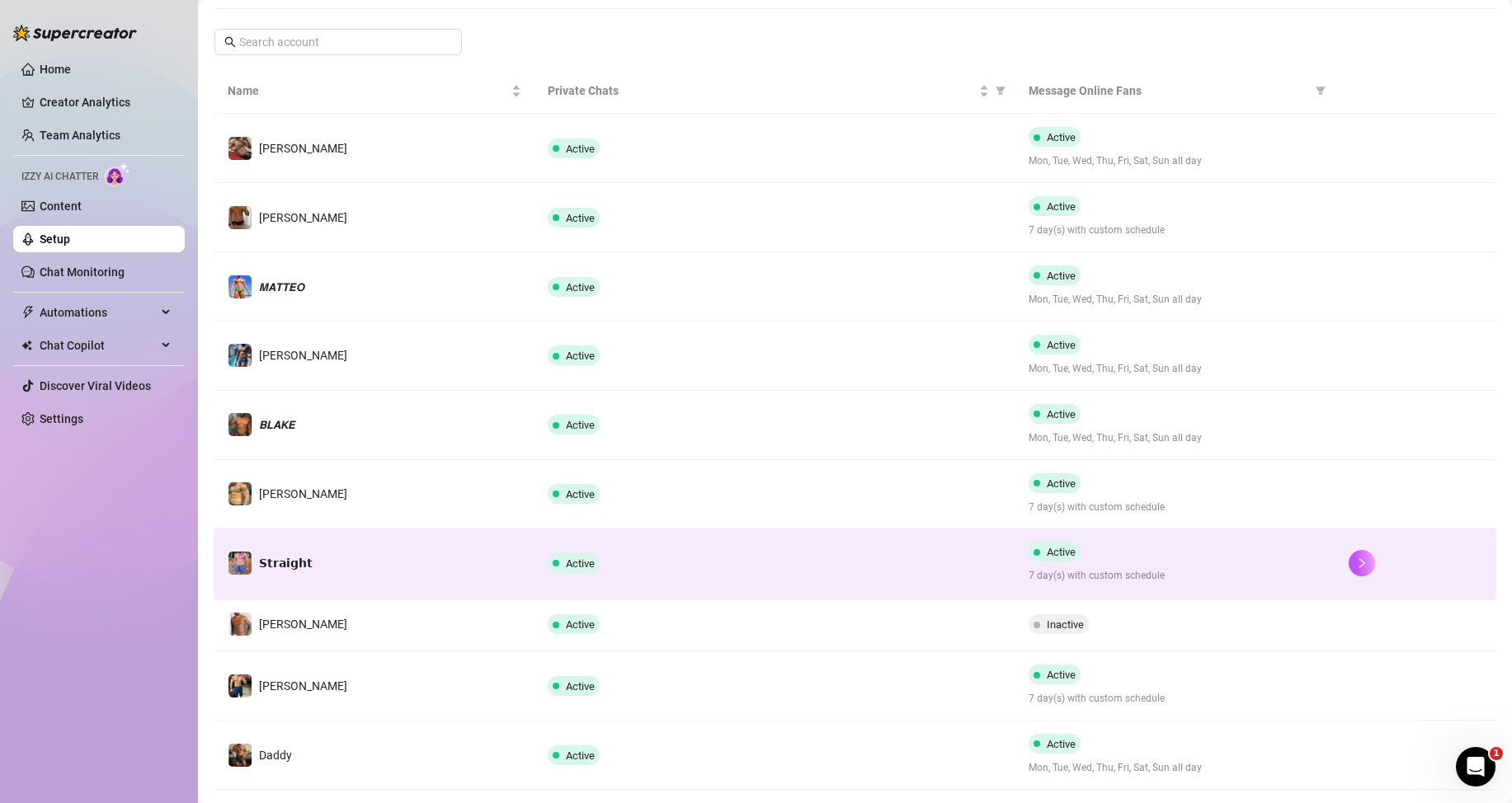
scroll to position [330, 0]
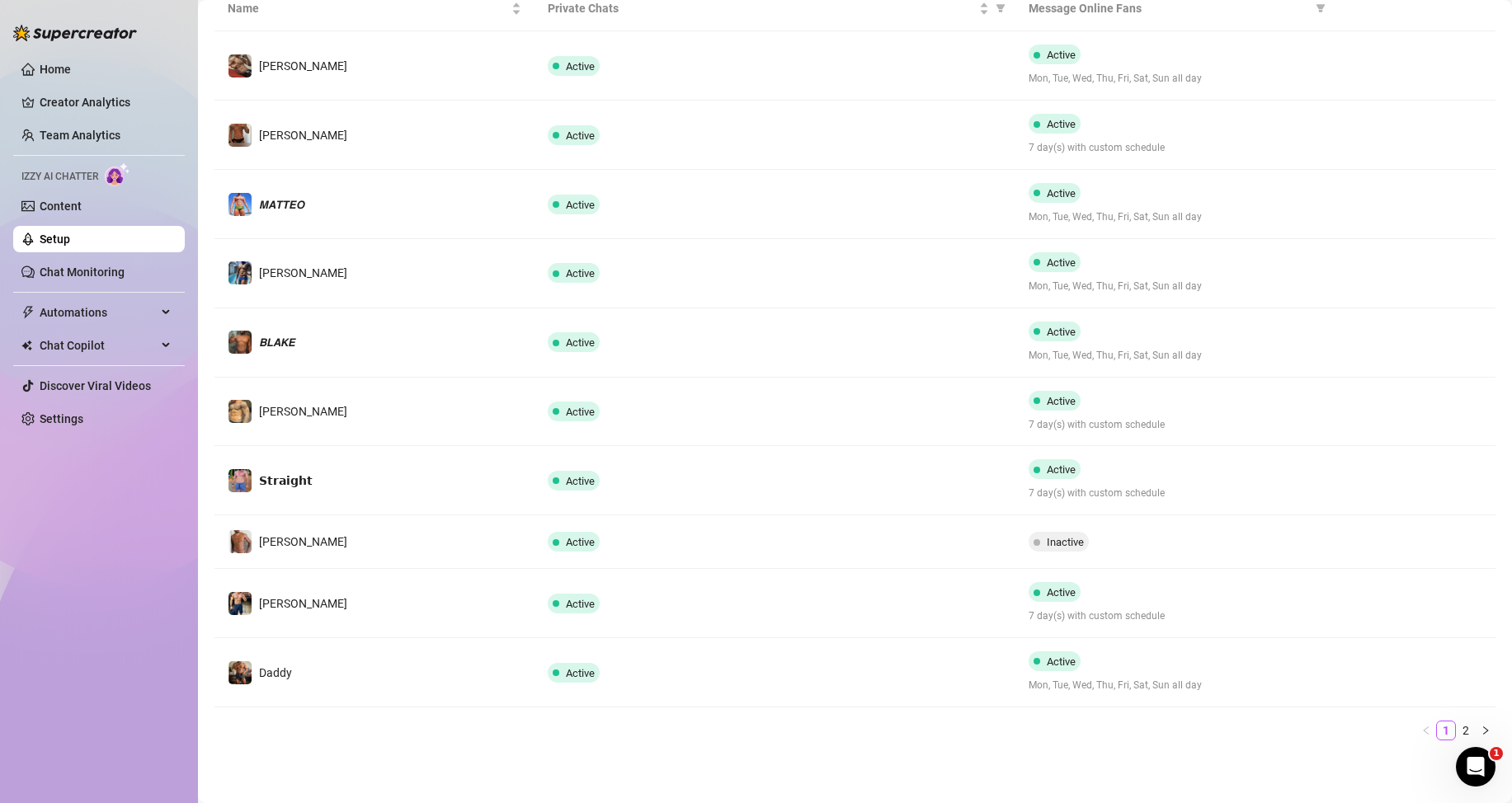
click at [1052, 540] on span "Inactive" at bounding box center [1065, 541] width 37 height 13
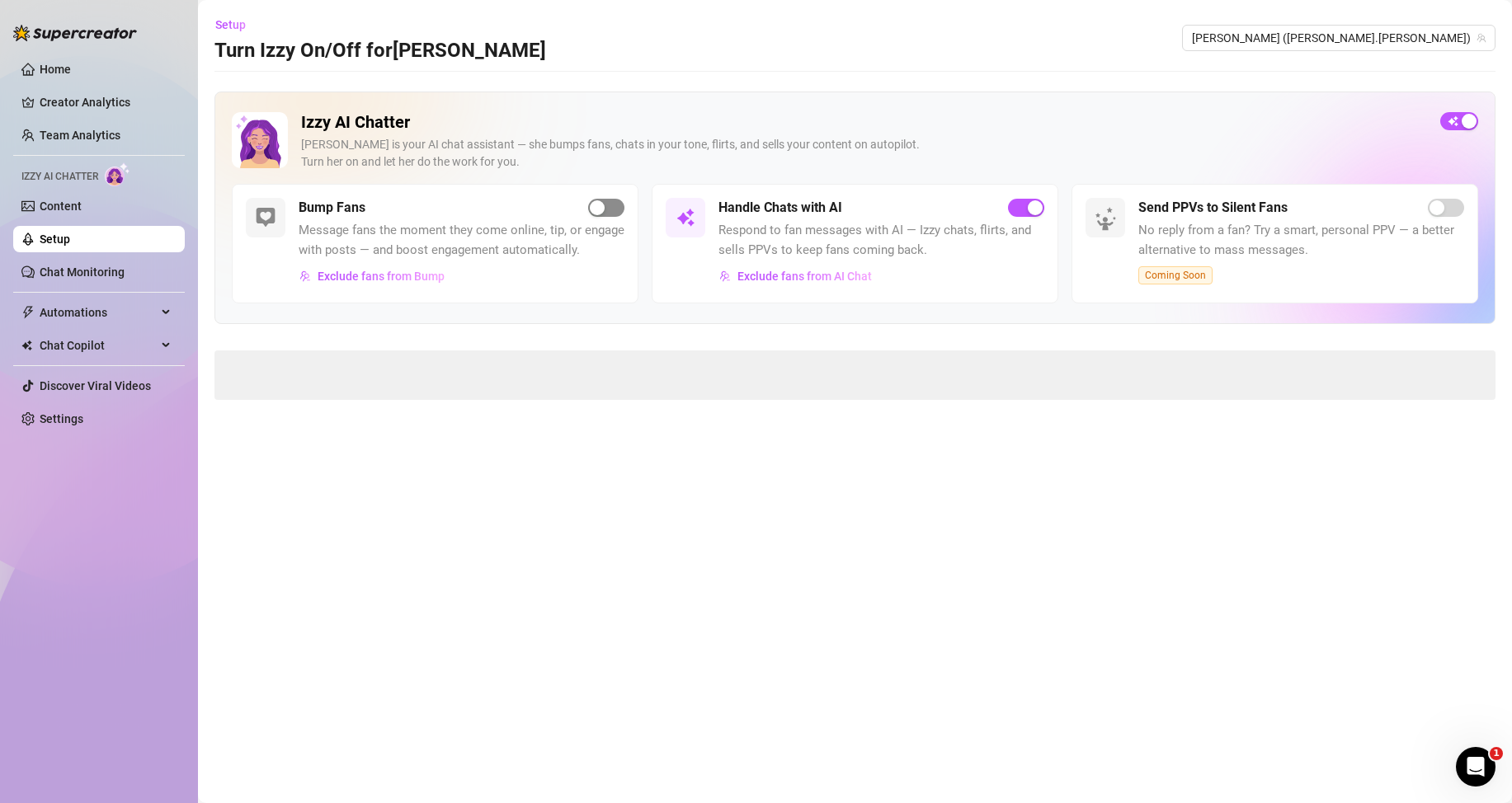
click at [606, 209] on span "button" at bounding box center [606, 208] width 37 height 18
click at [549, 474] on main "Setup Turn Izzy On/Off for [PERSON_NAME] ([PERSON_NAME].[PERSON_NAME]) Izzy AI …" at bounding box center [854, 402] width 1314 height 803
click at [70, 235] on link "Setup" at bounding box center [55, 239] width 31 height 14
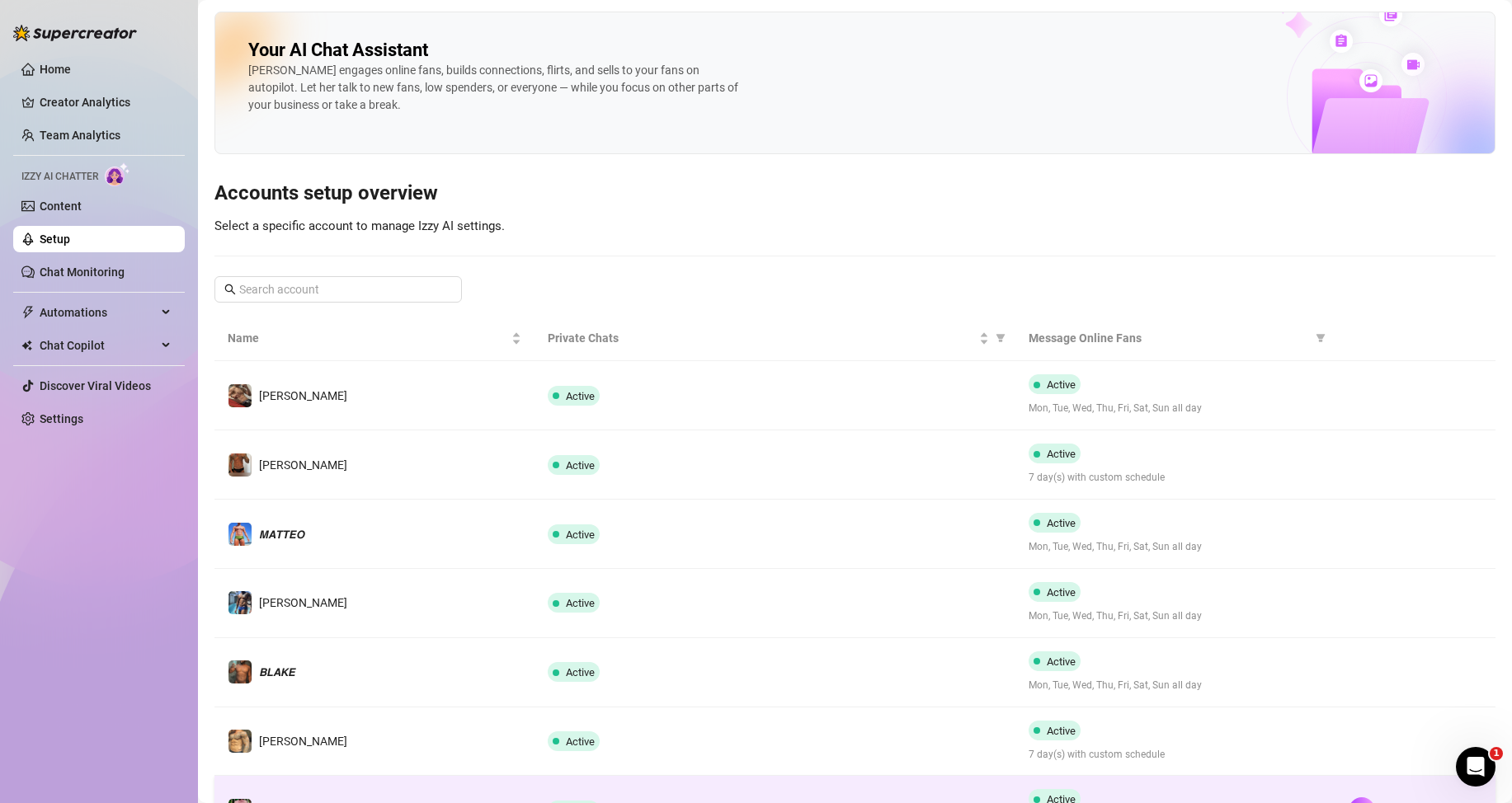
scroll to position [330, 0]
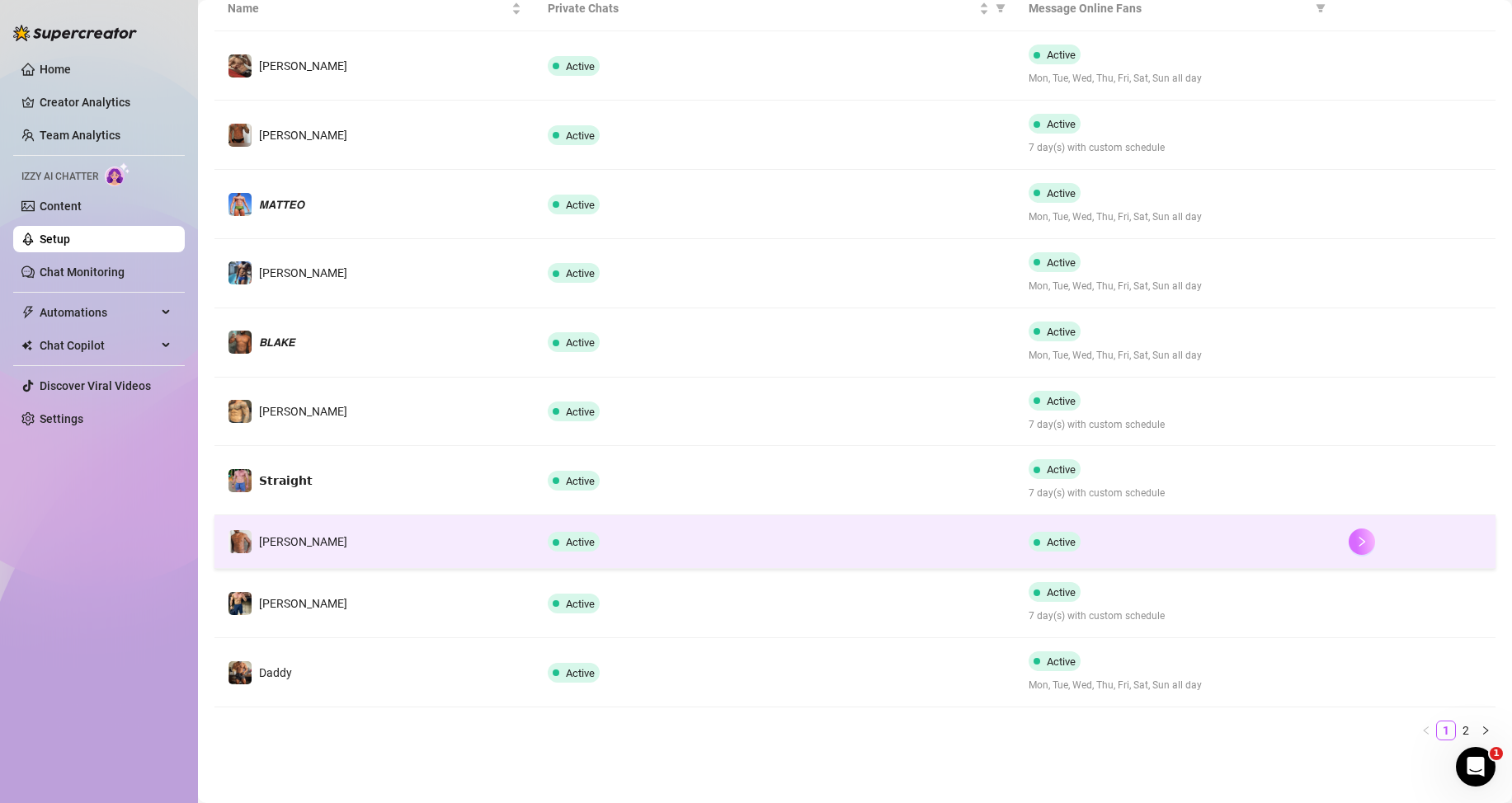
click at [1358, 538] on button "button" at bounding box center [1361, 541] width 26 height 26
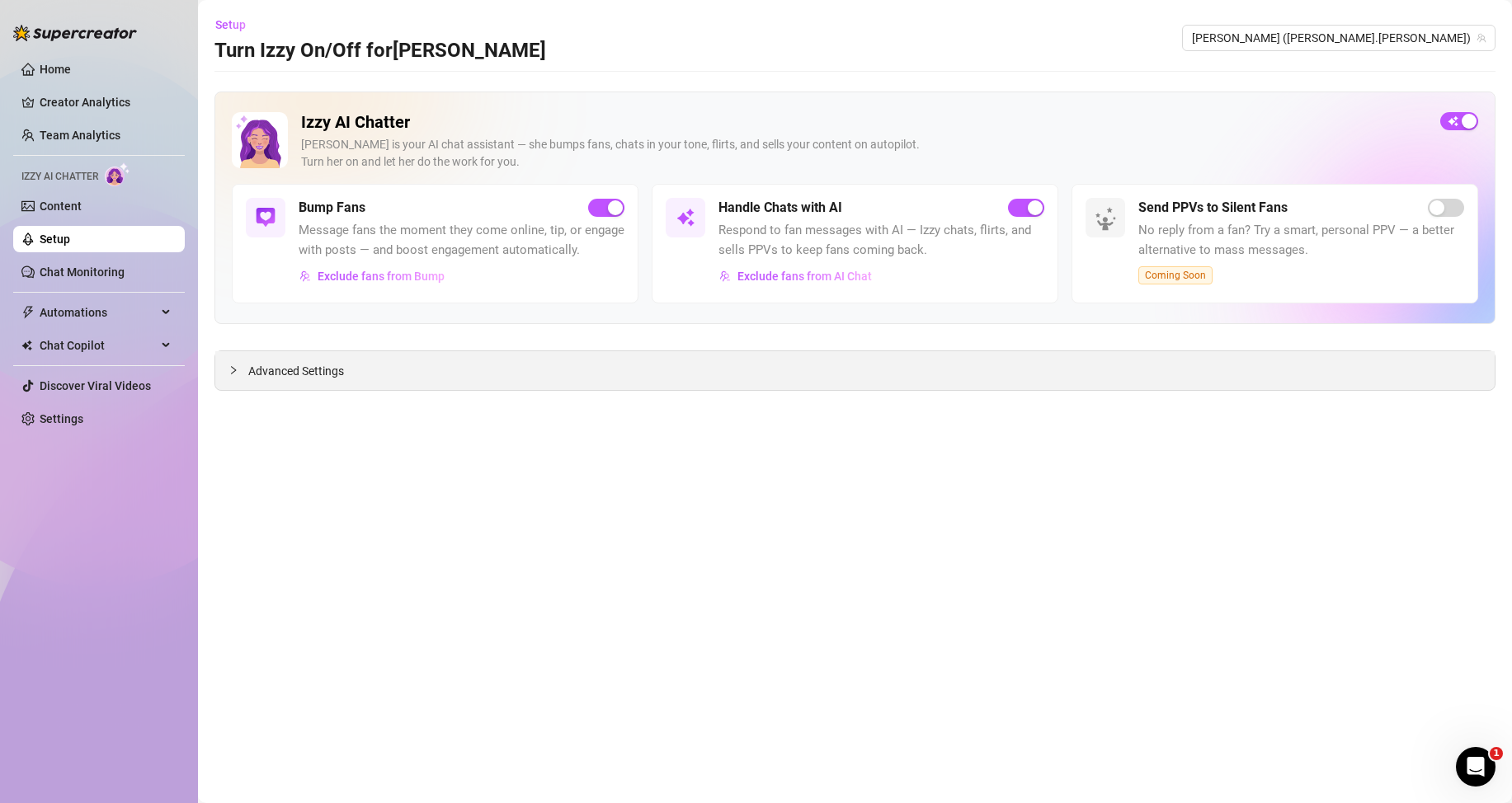
click at [346, 373] on div "Advanced Settings" at bounding box center [854, 371] width 1279 height 39
click at [258, 373] on span "Advanced Settings" at bounding box center [295, 371] width 96 height 18
click at [849, 576] on span "Try again" at bounding box center [854, 574] width 49 height 14
click at [226, 23] on span "Setup" at bounding box center [231, 25] width 31 height 14
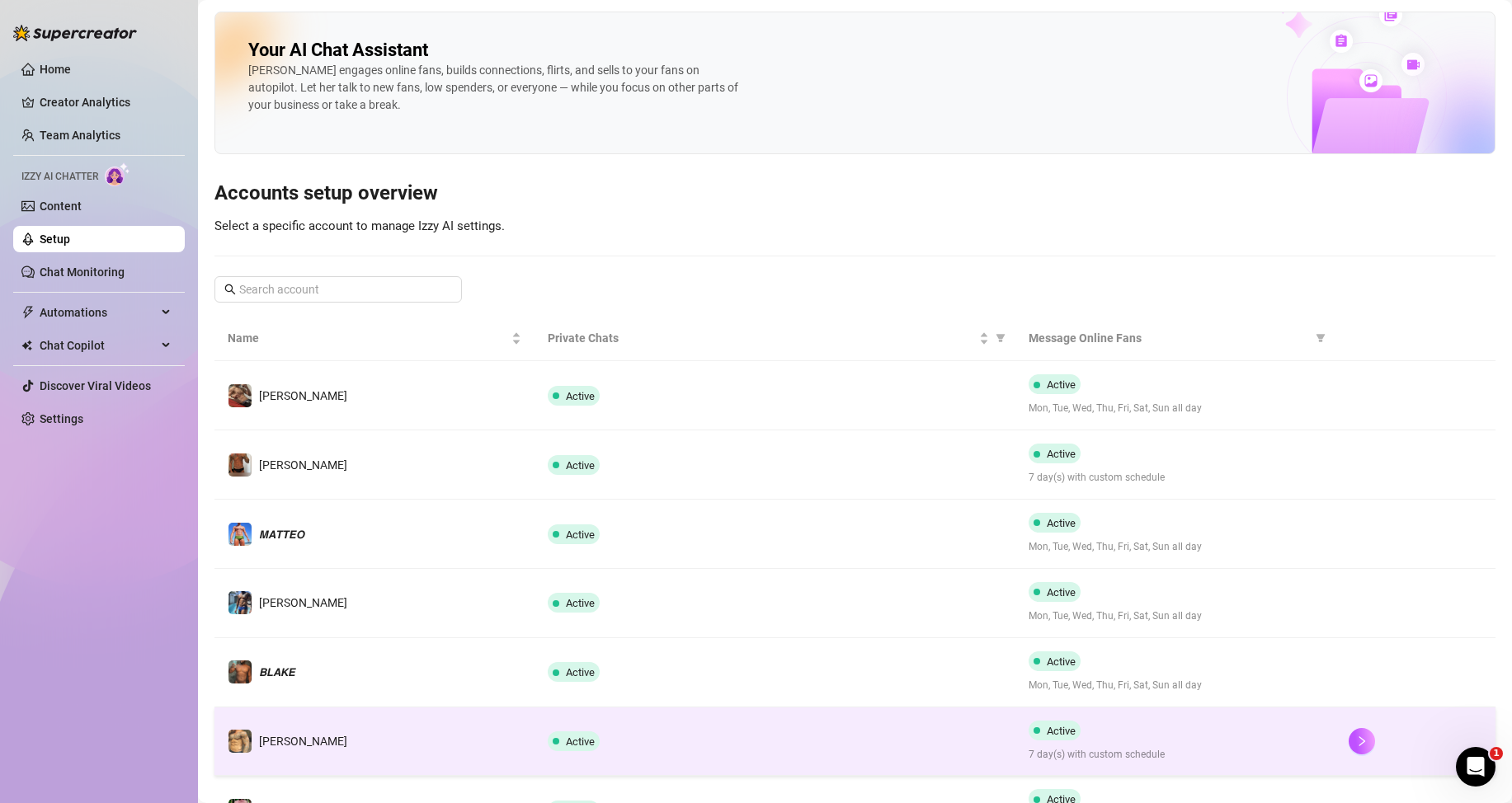
scroll to position [330, 0]
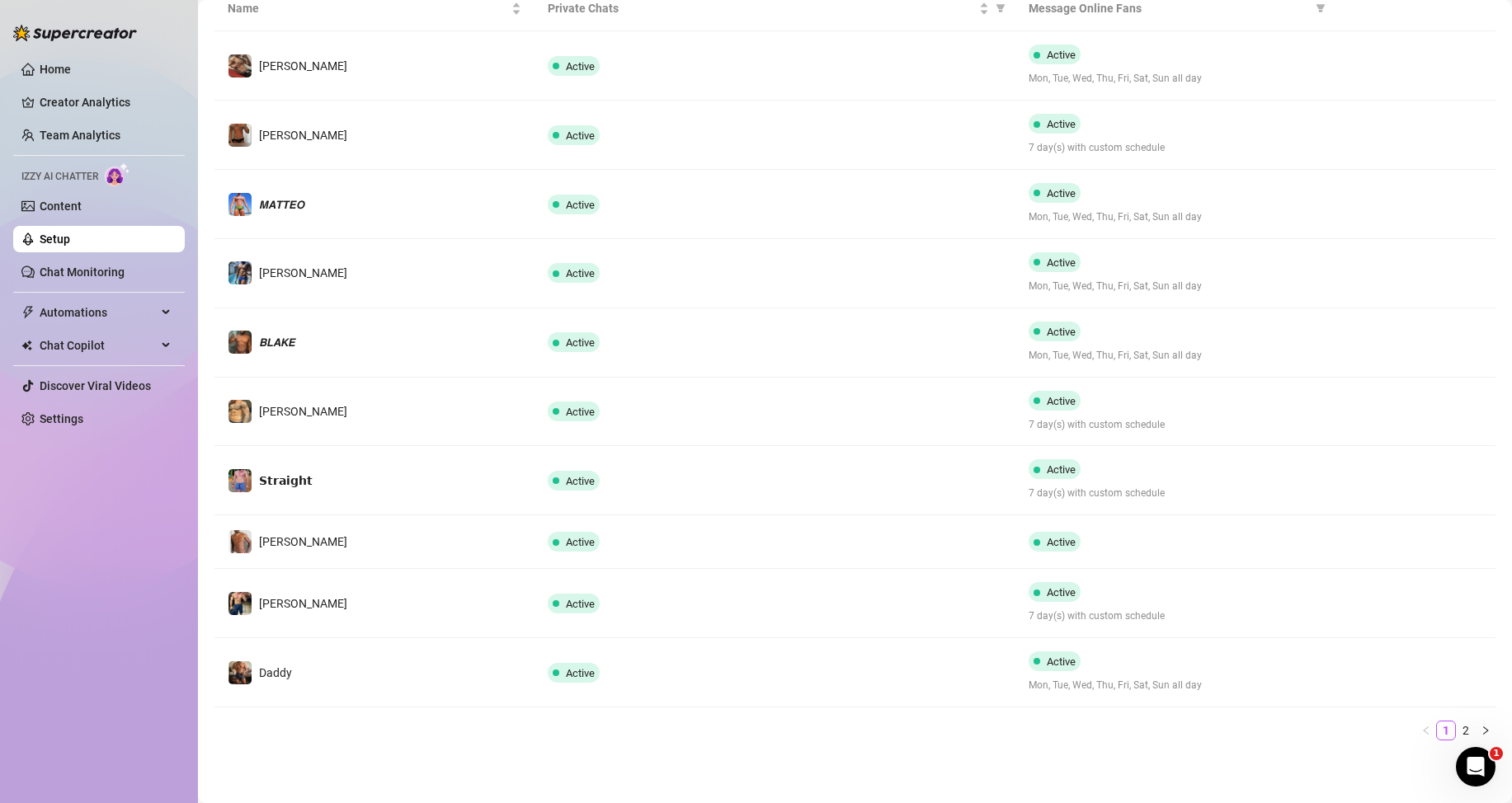
drag, startPoint x: 1089, startPoint y: 619, endPoint x: 979, endPoint y: 757, distance: 176.5
click at [980, 758] on main "Your AI Chat Assistant [PERSON_NAME] engages online fans, builds connections, f…" at bounding box center [854, 236] width 1314 height 1133
drag, startPoint x: 1344, startPoint y: 601, endPoint x: 1280, endPoint y: 593, distance: 64.5
click at [1349, 601] on button "button" at bounding box center [1361, 603] width 26 height 26
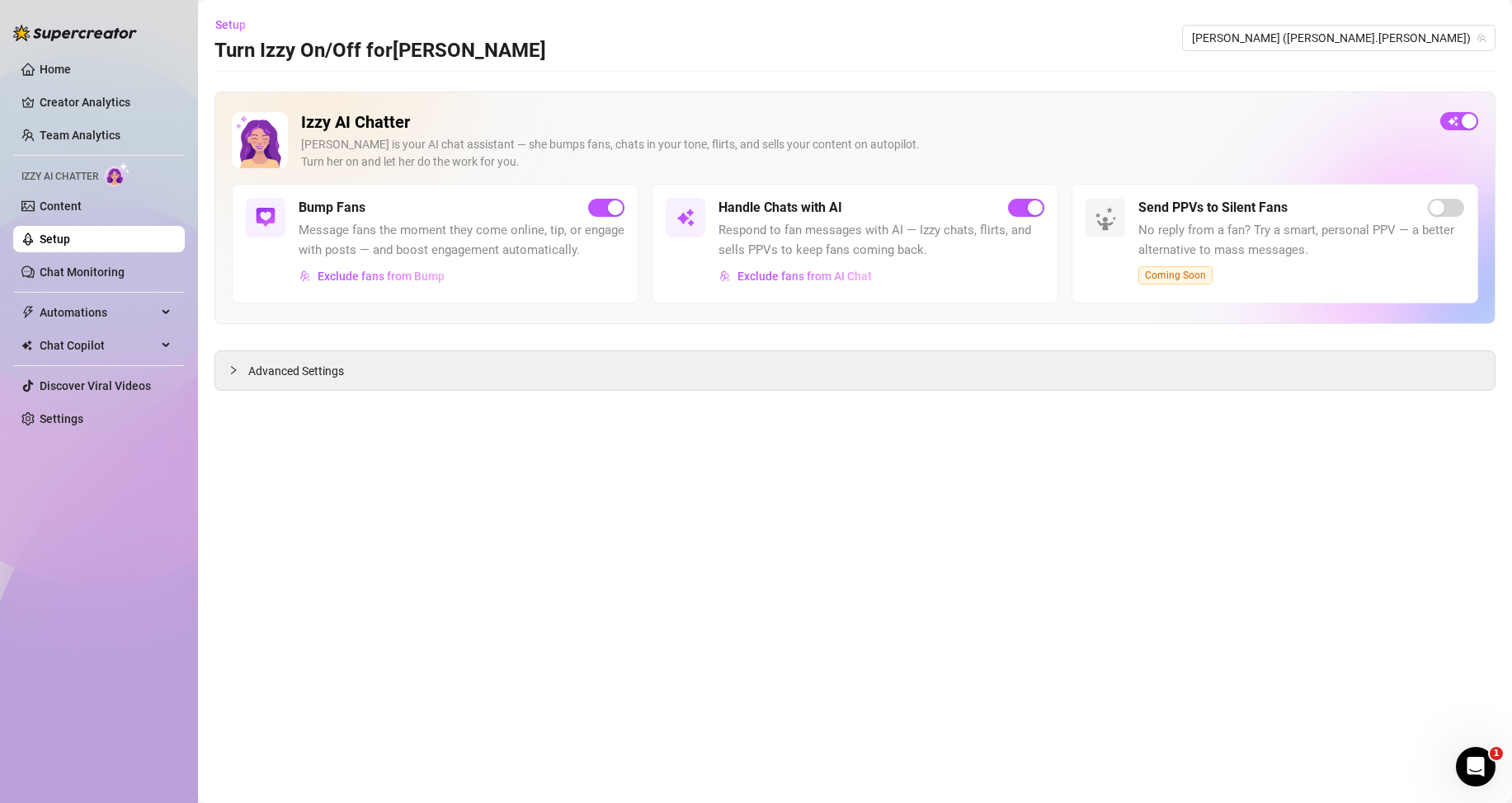
click at [317, 208] on h5 "Bump Fans" at bounding box center [331, 208] width 67 height 20
click at [260, 213] on img at bounding box center [266, 217] width 20 height 20
click at [70, 235] on link "Setup" at bounding box center [55, 239] width 31 height 14
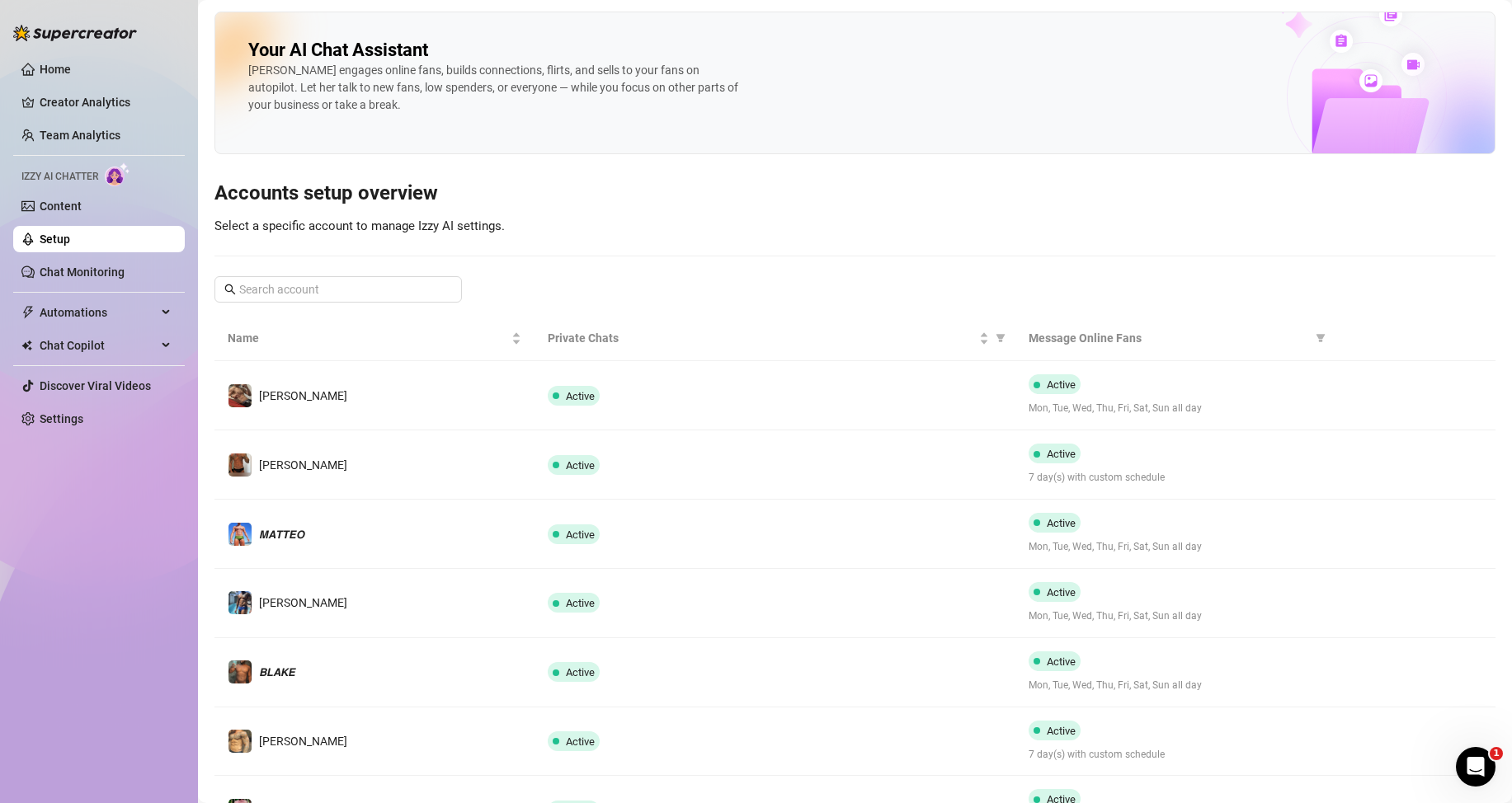
scroll to position [330, 0]
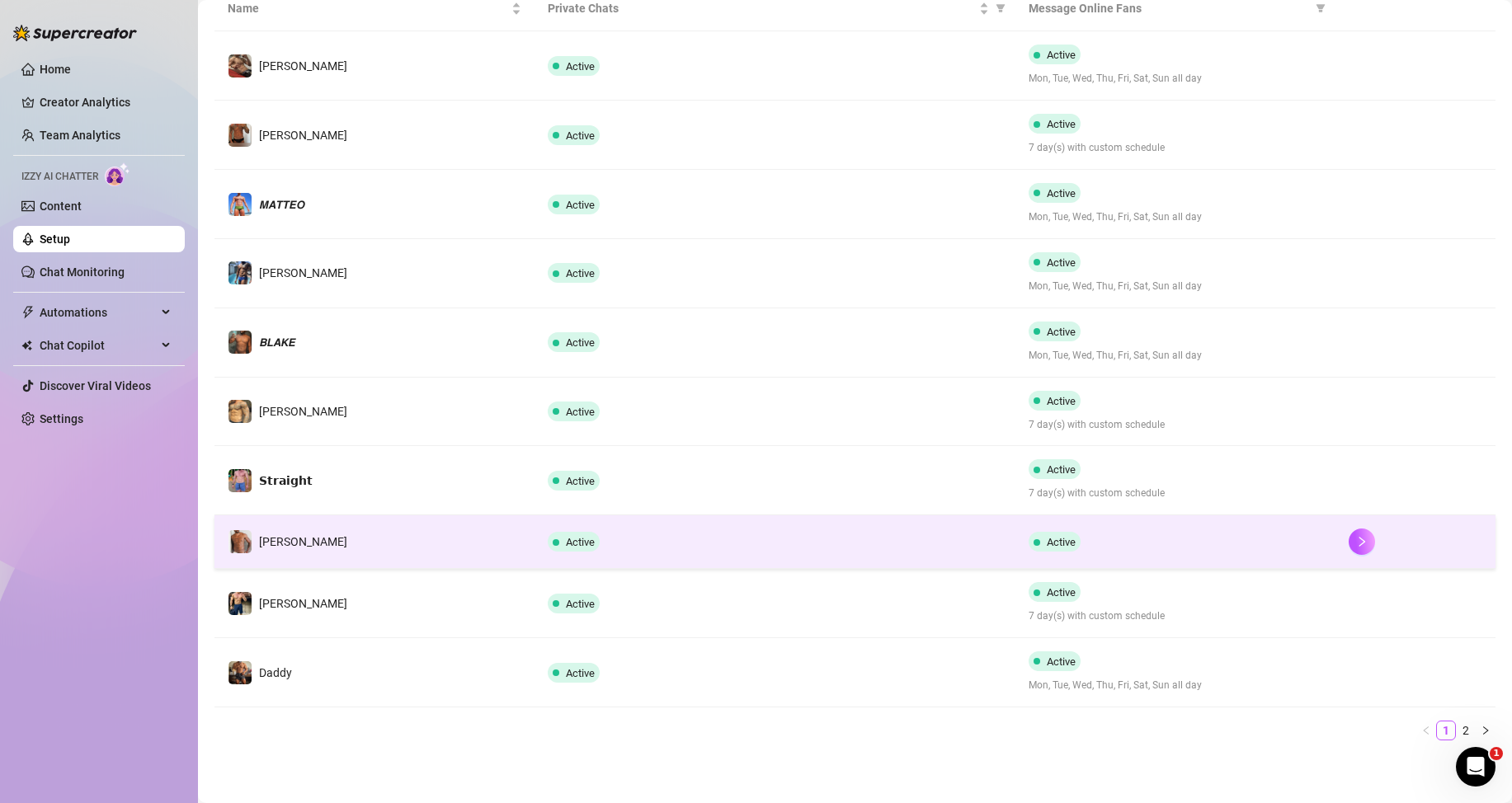
click at [568, 544] on span "Active" at bounding box center [580, 541] width 29 height 13
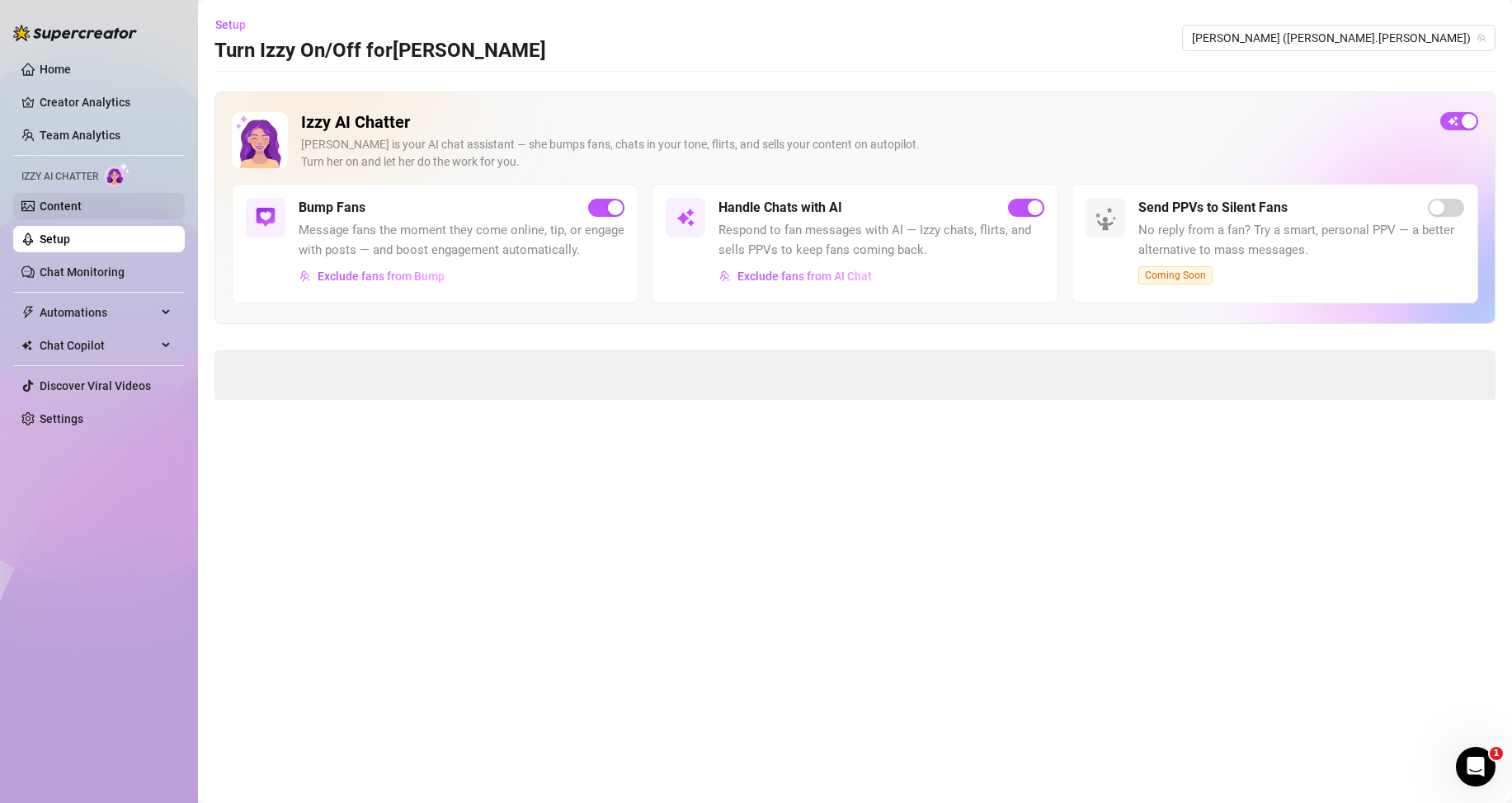
click at [48, 212] on link "Content" at bounding box center [61, 207] width 42 height 14
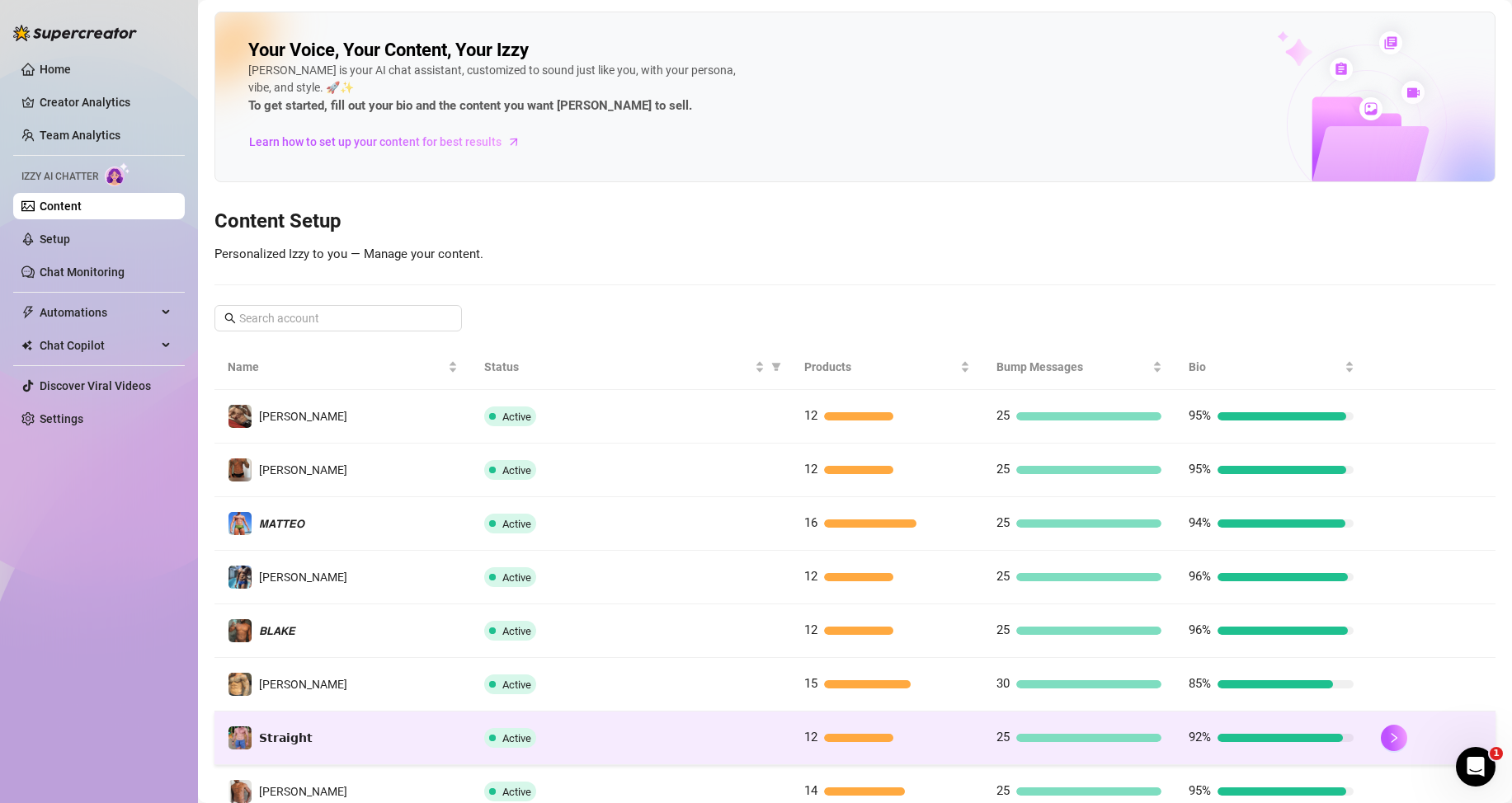
scroll to position [165, 0]
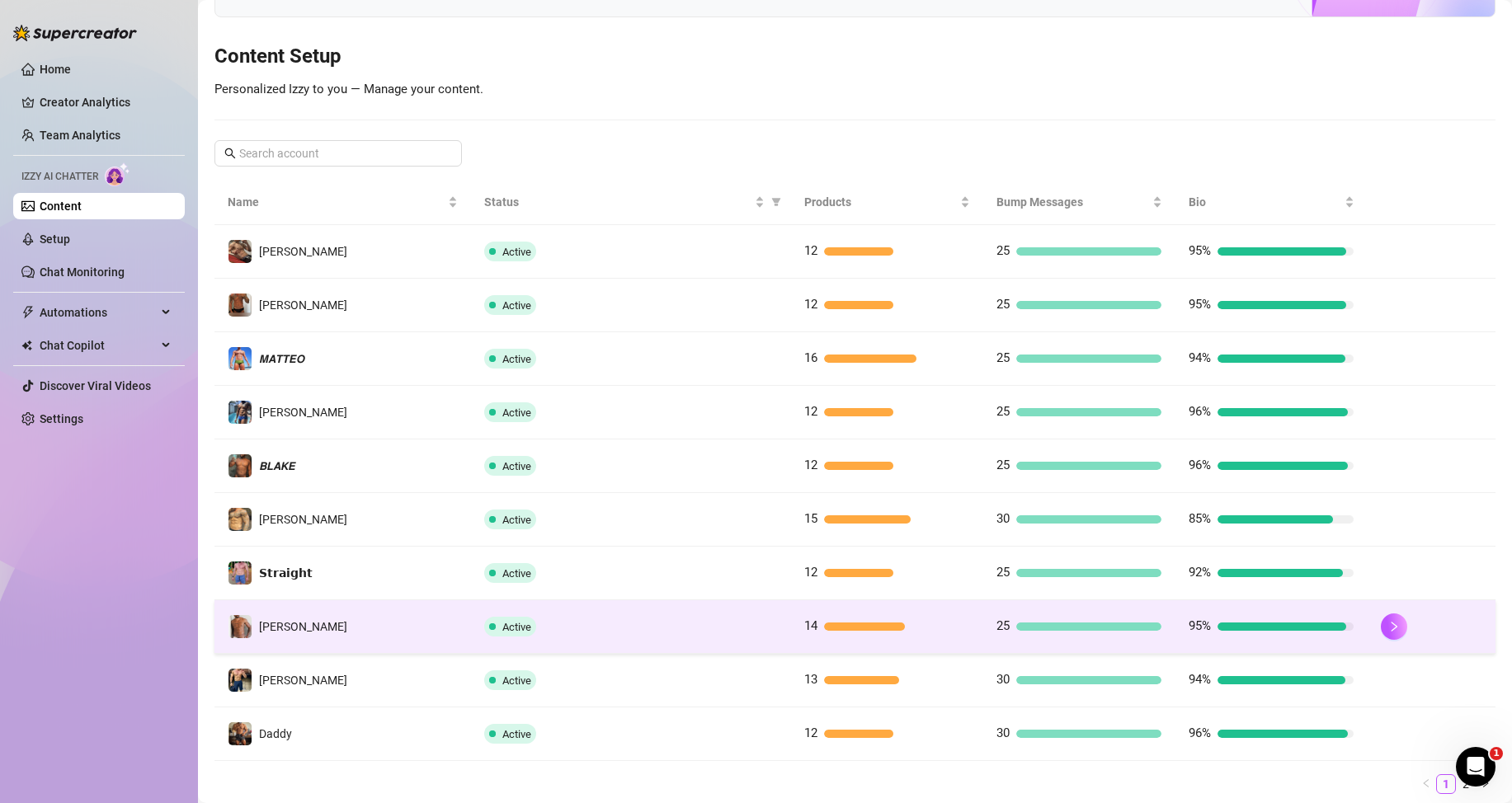
click at [1085, 632] on div "25" at bounding box center [1078, 626] width 165 height 20
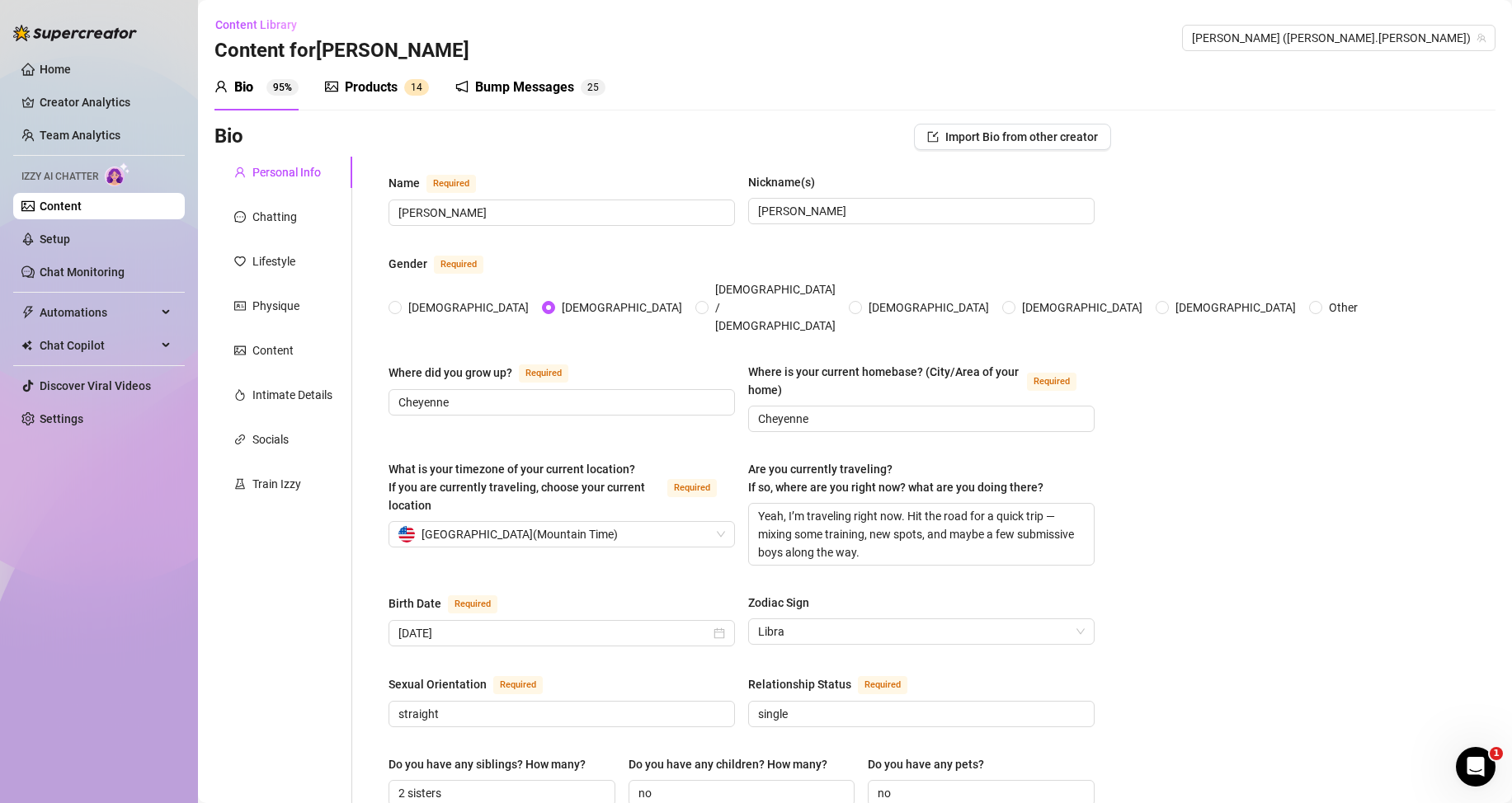
click at [538, 71] on div "Bump Messages 2 5" at bounding box center [530, 88] width 150 height 46
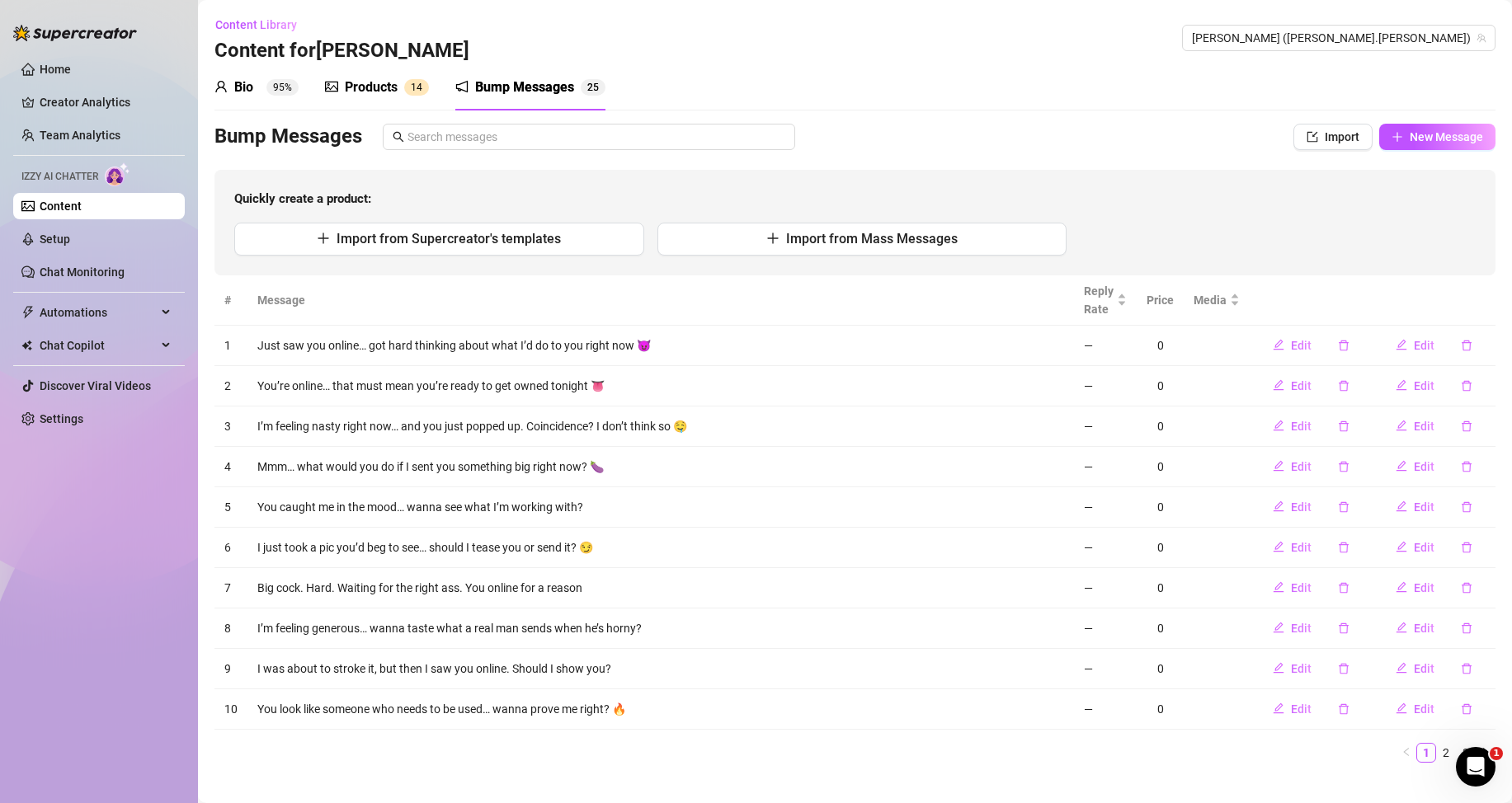
scroll to position [22, 0]
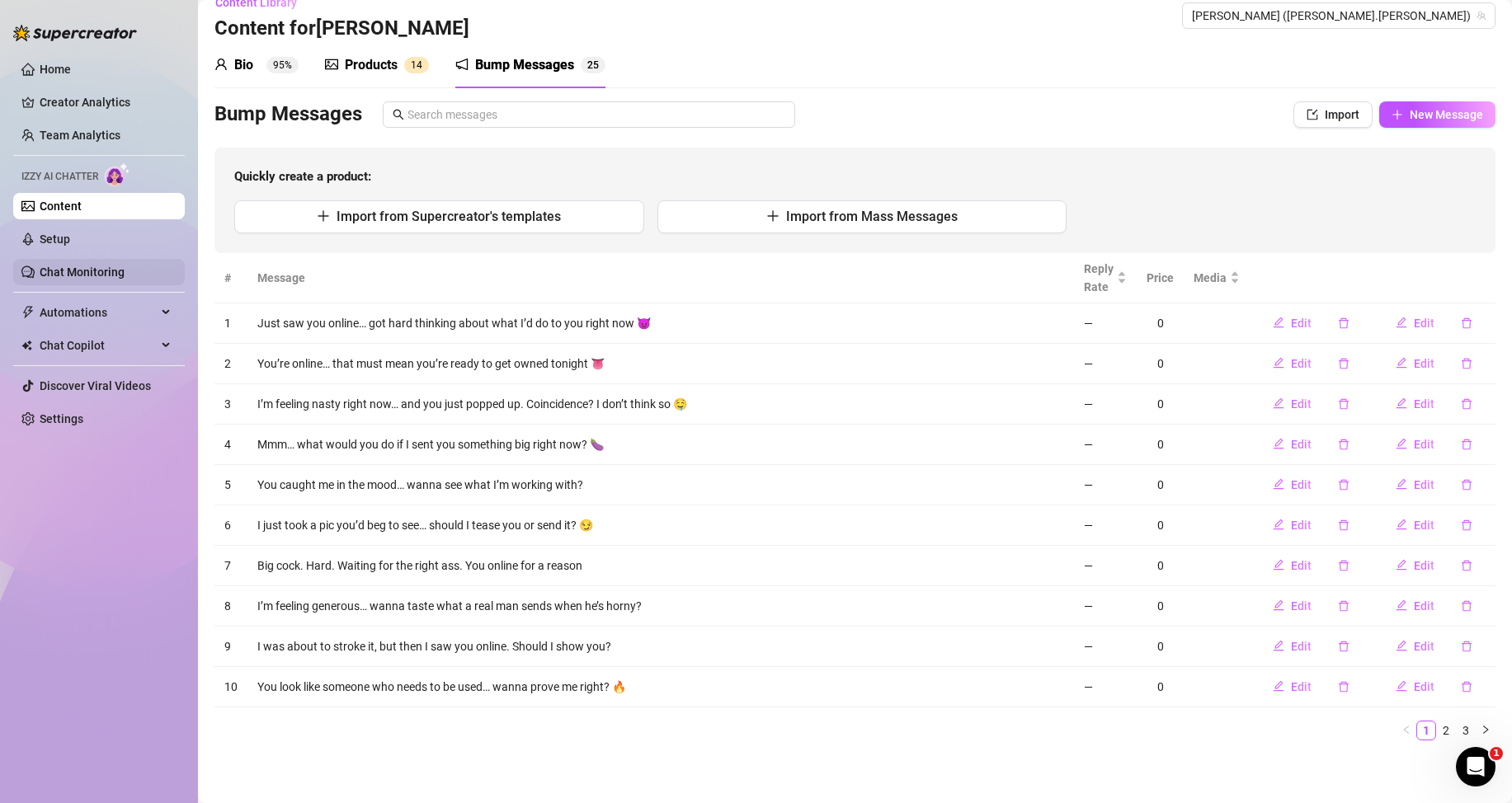
click at [70, 271] on link "Chat Monitoring" at bounding box center [82, 272] width 85 height 14
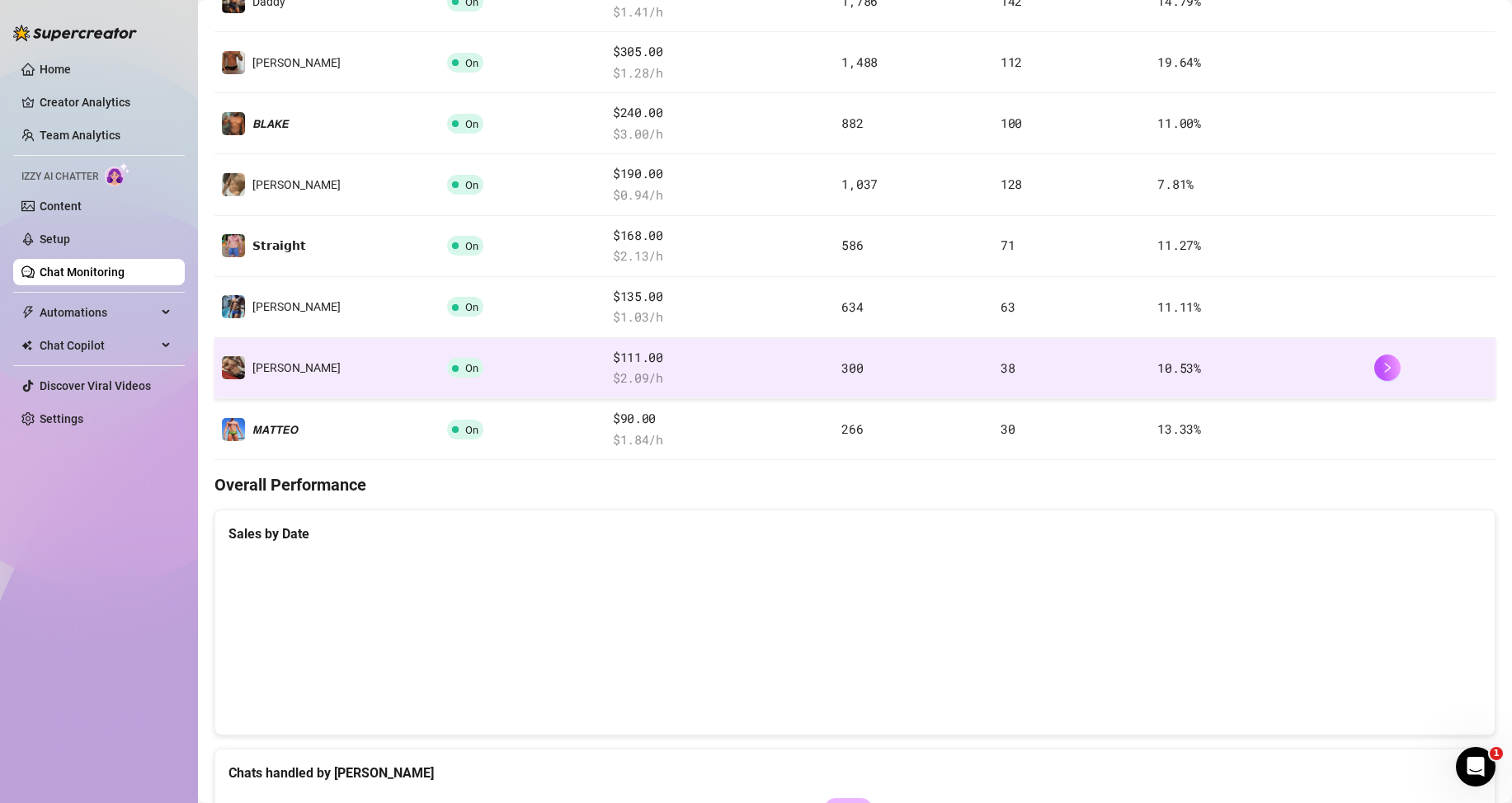
scroll to position [269, 0]
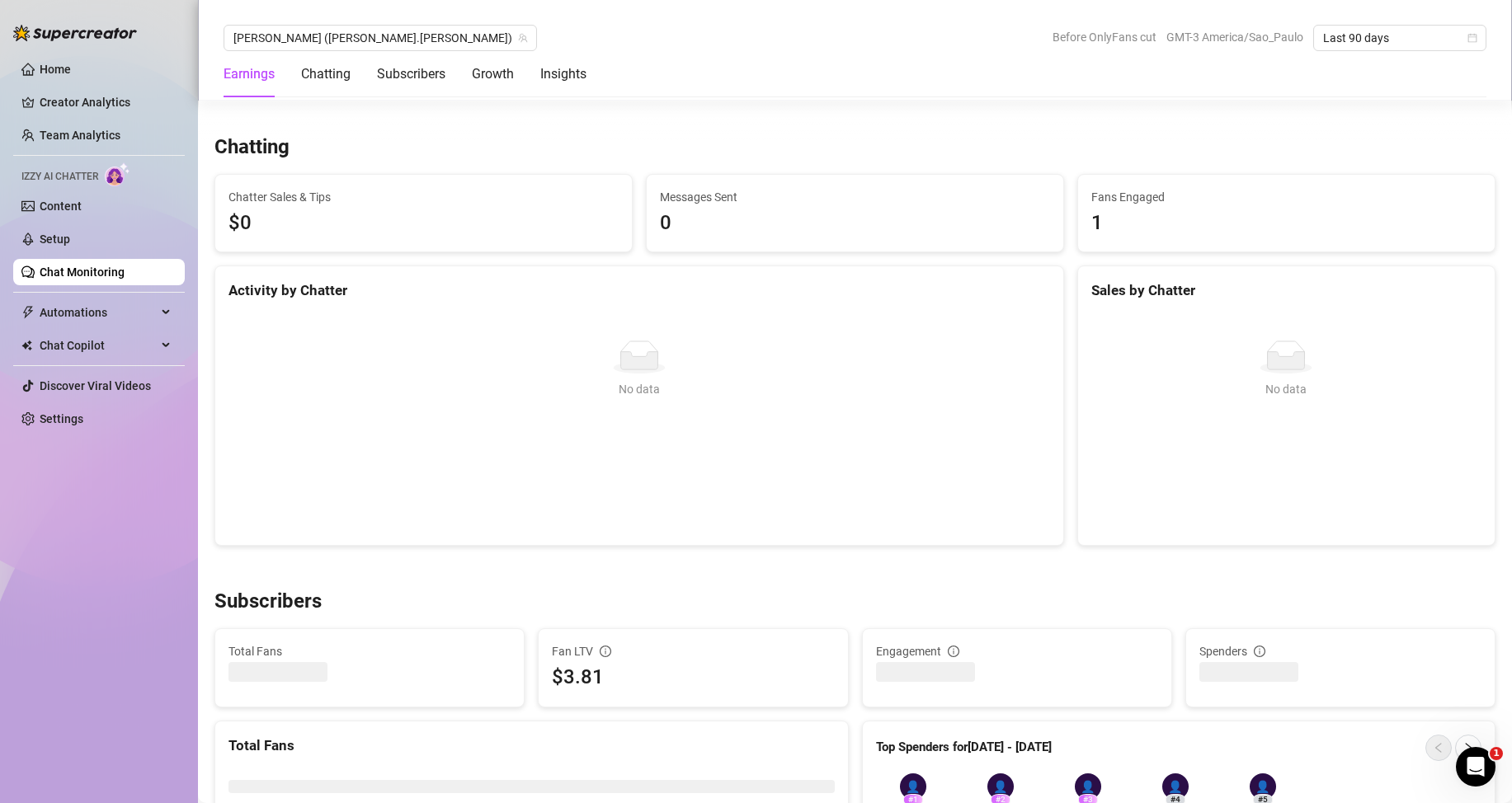
scroll to position [681, 0]
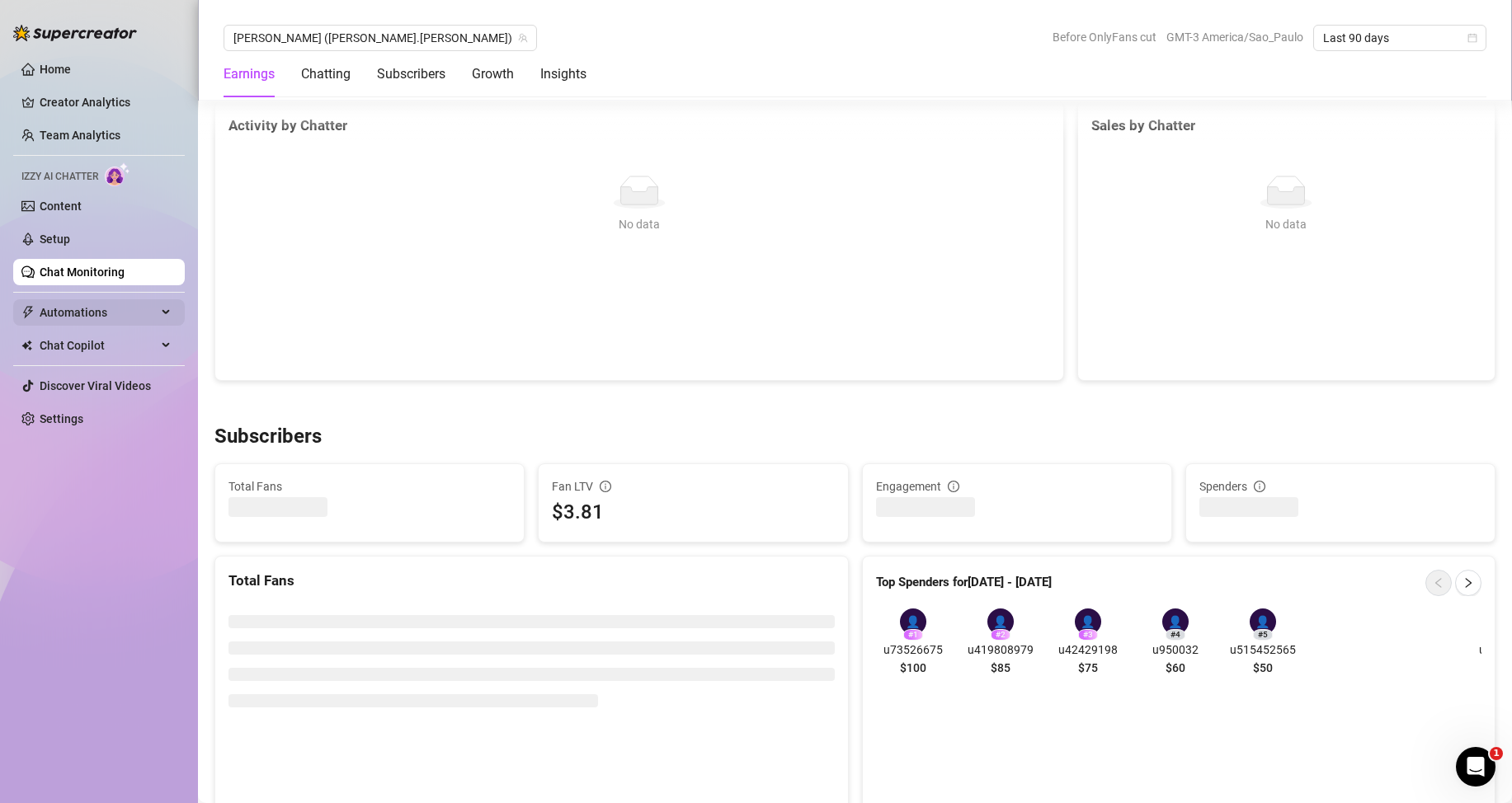
click at [90, 317] on span "Automations" at bounding box center [98, 312] width 117 height 26
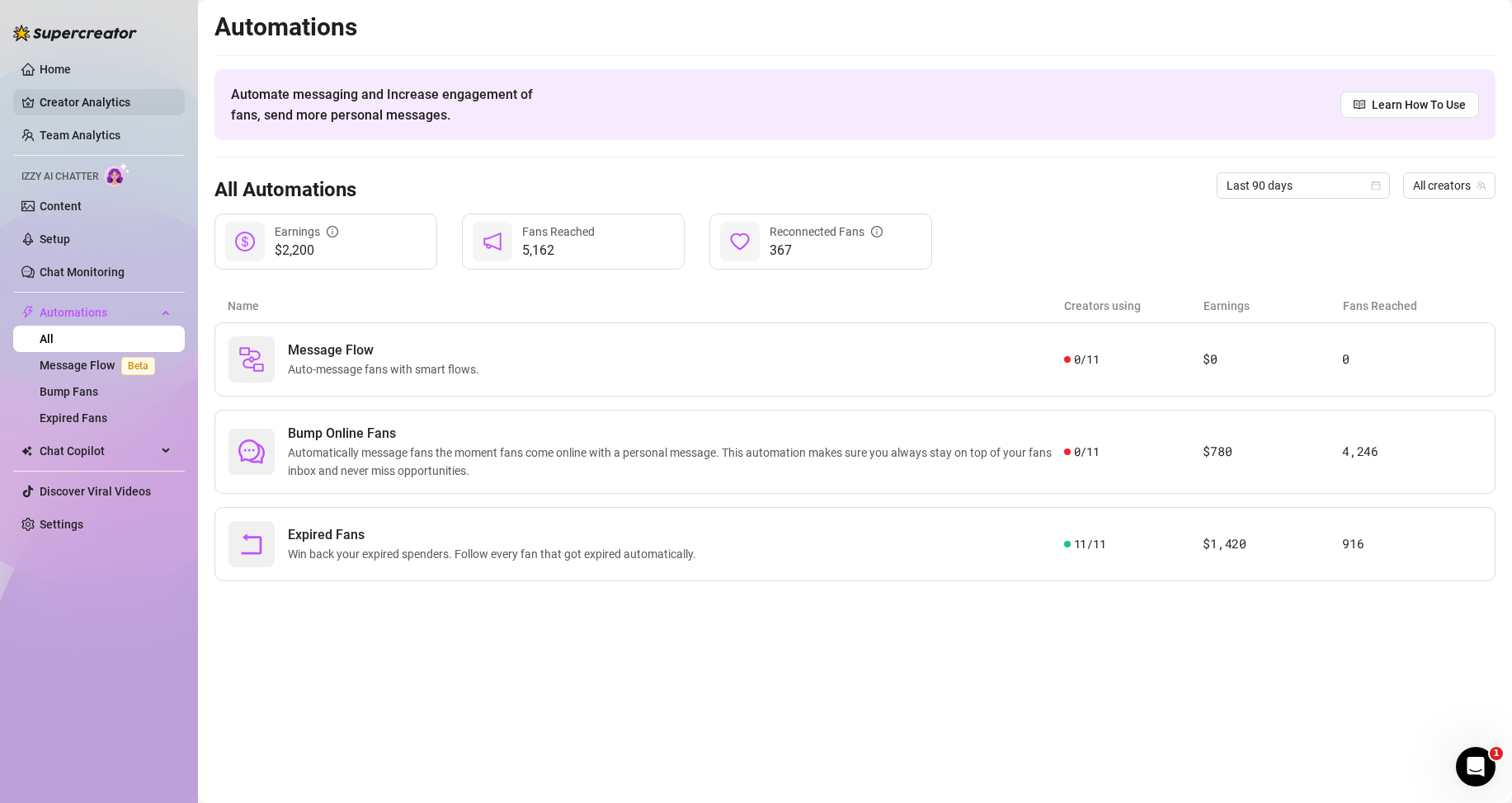
click at [80, 99] on link "Creator Analytics" at bounding box center [105, 101] width 132 height 26
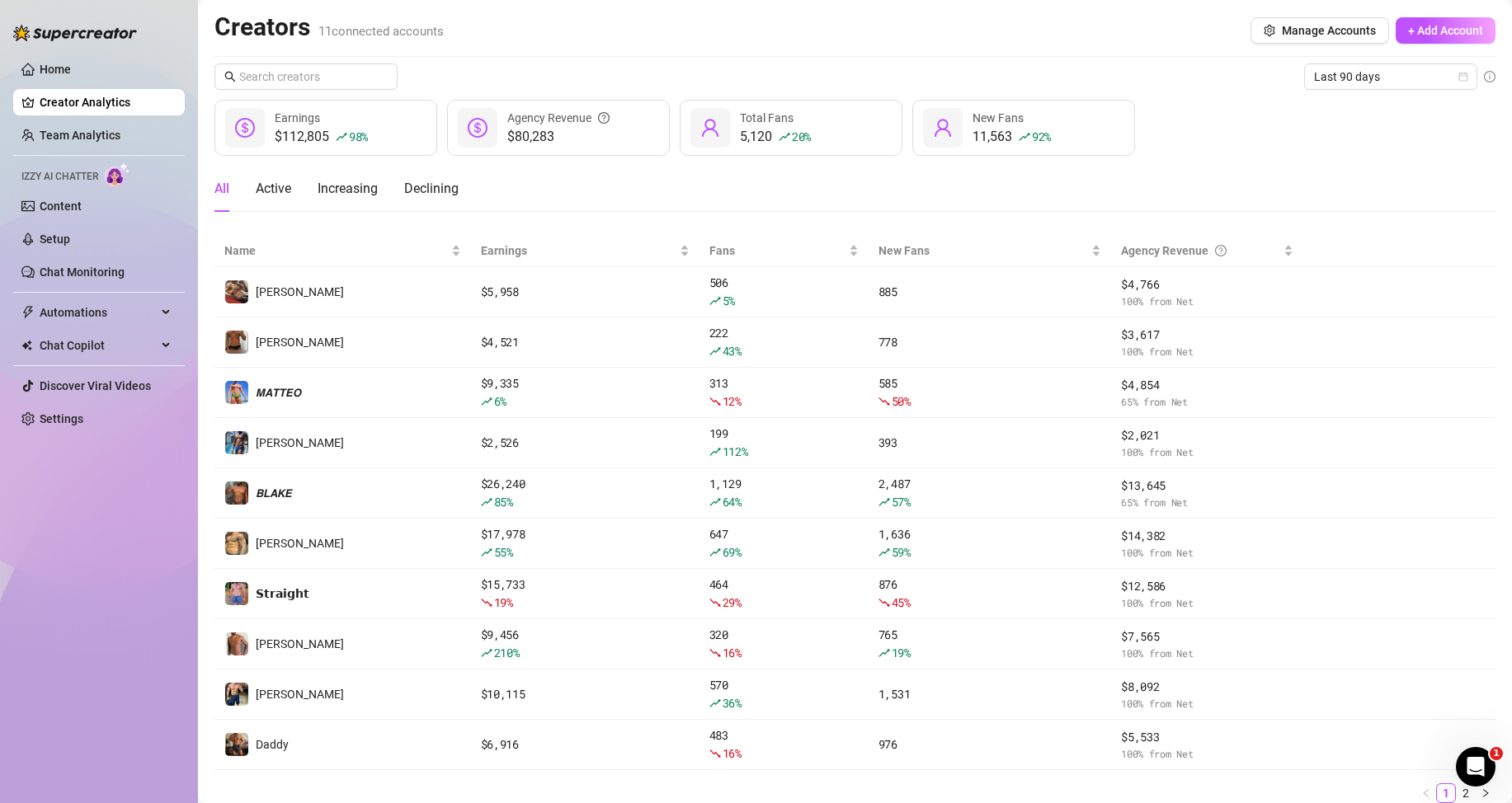
scroll to position [63, 0]
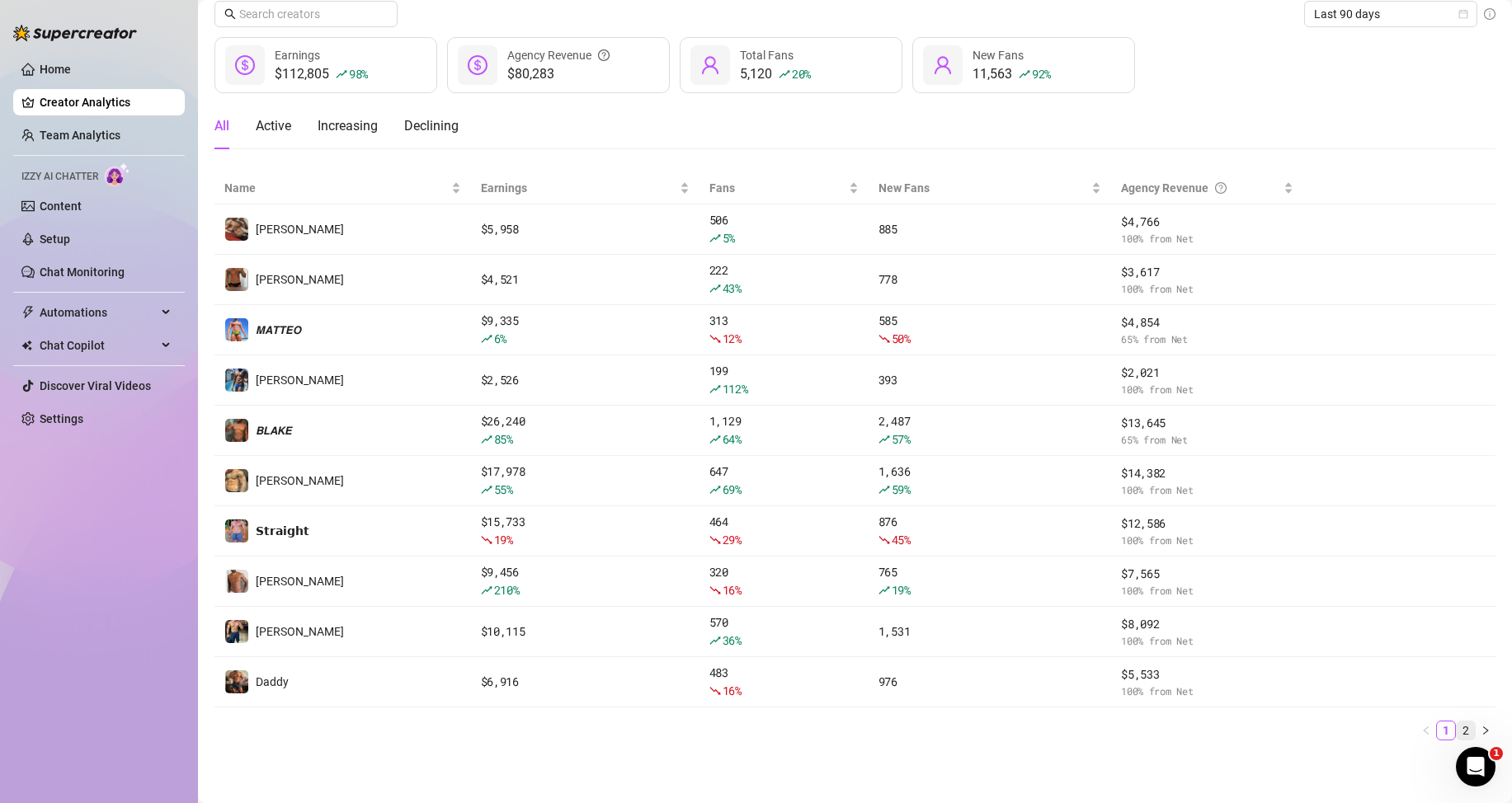
click at [1457, 726] on link "2" at bounding box center [1466, 731] width 18 height 18
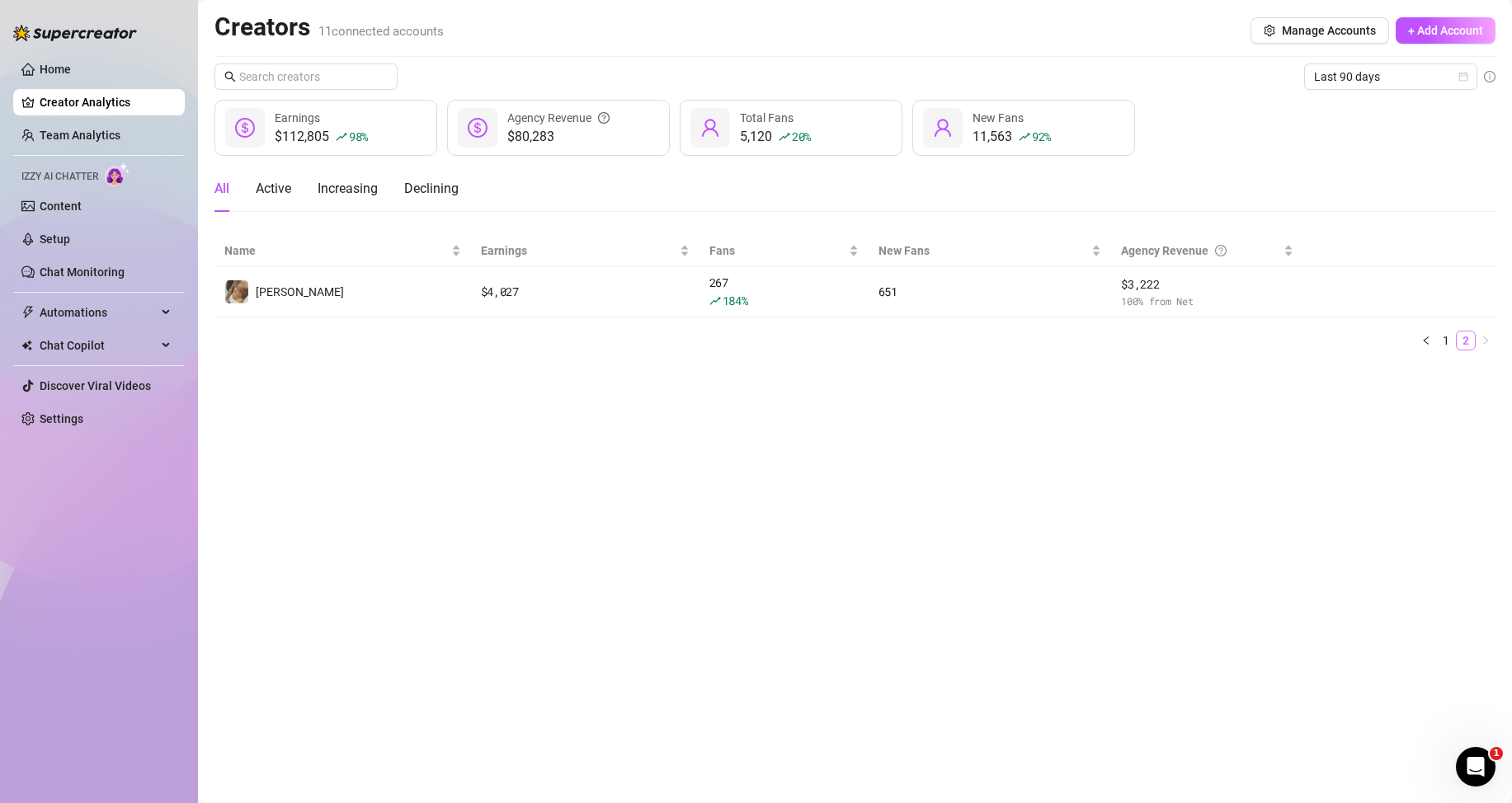
scroll to position [0, 0]
click at [73, 211] on link "Content" at bounding box center [61, 207] width 42 height 14
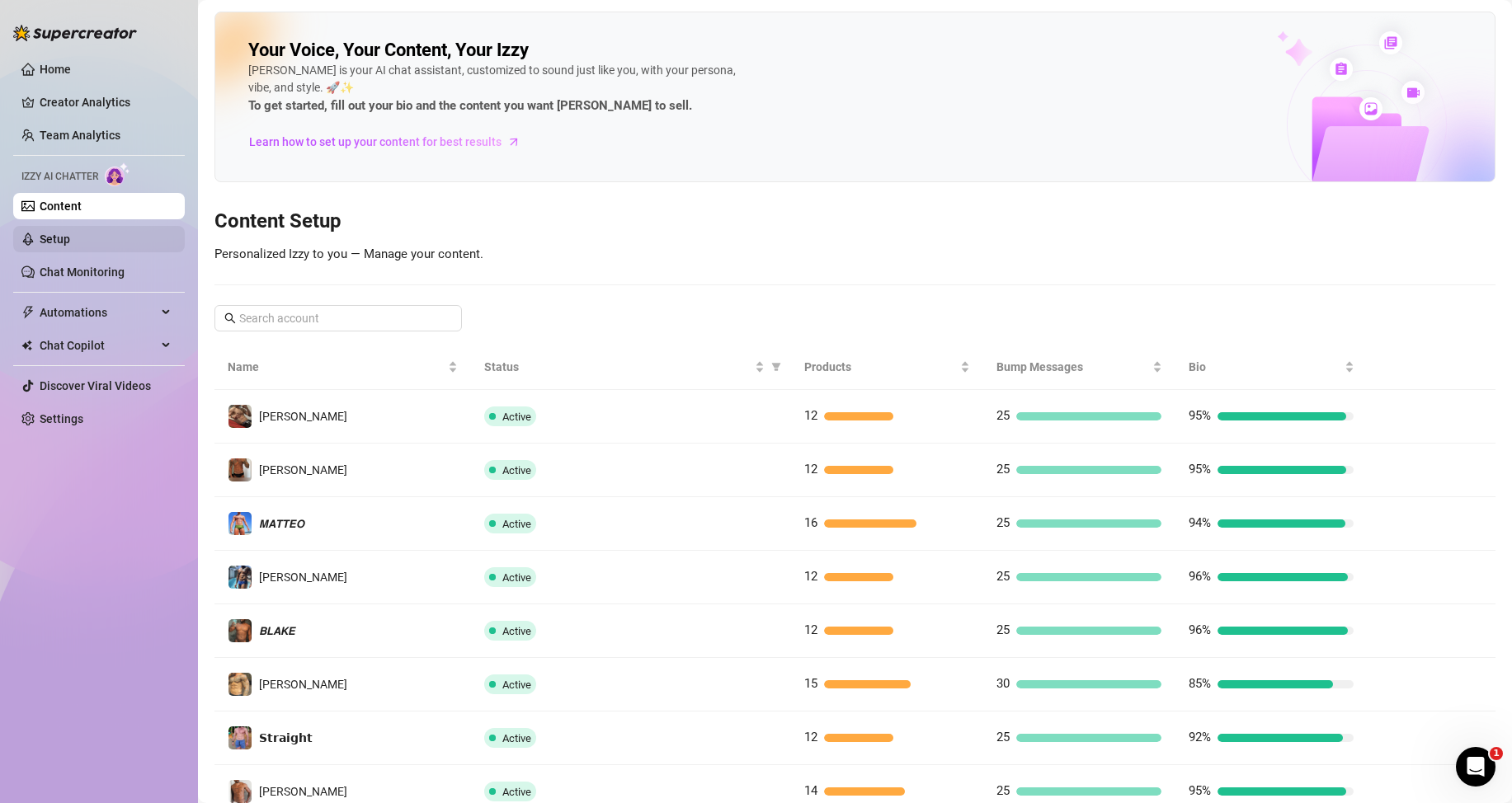
click at [52, 233] on link "Setup" at bounding box center [55, 239] width 31 height 14
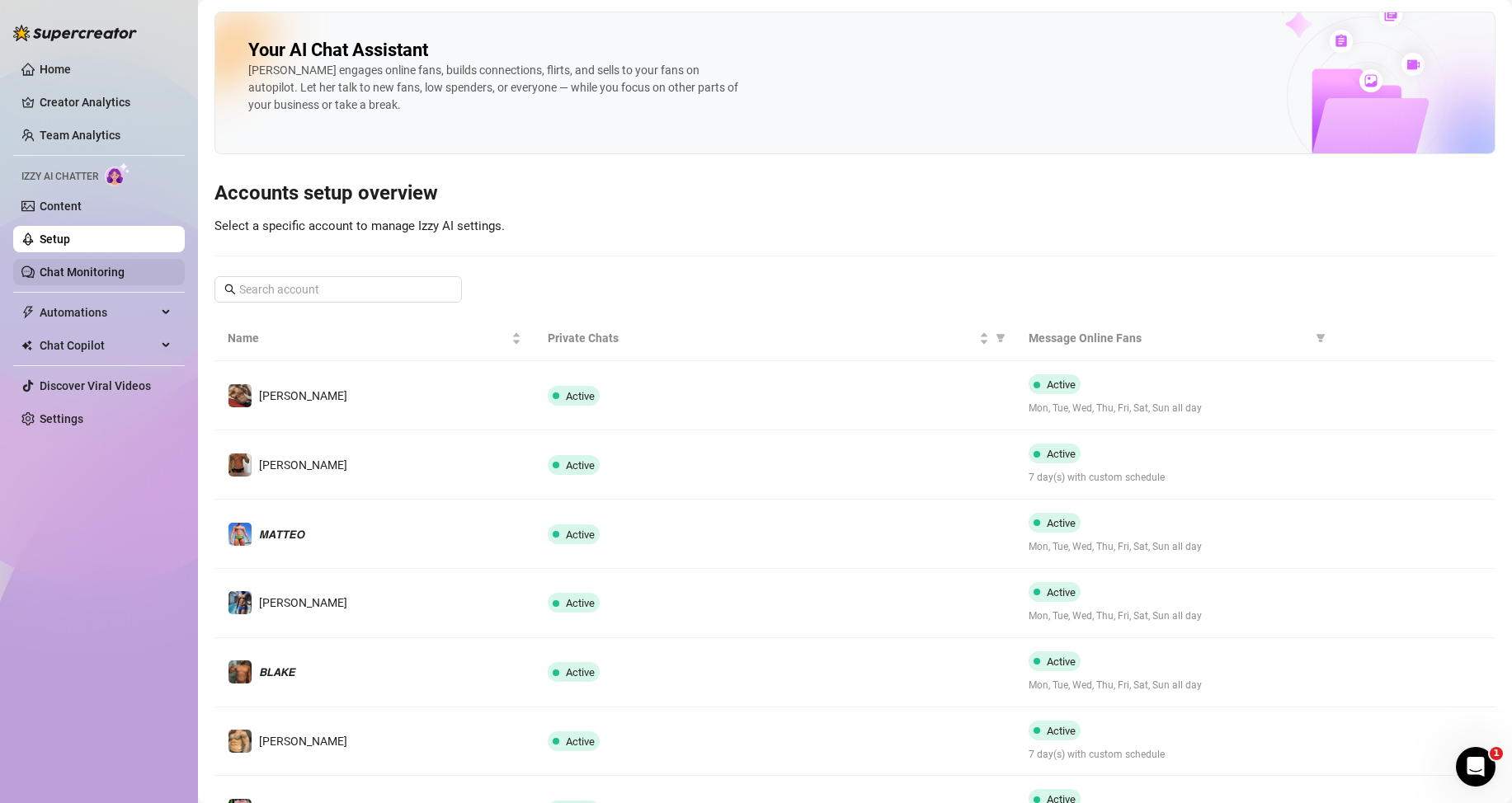
click at [78, 274] on link "Chat Monitoring" at bounding box center [82, 272] width 85 height 14
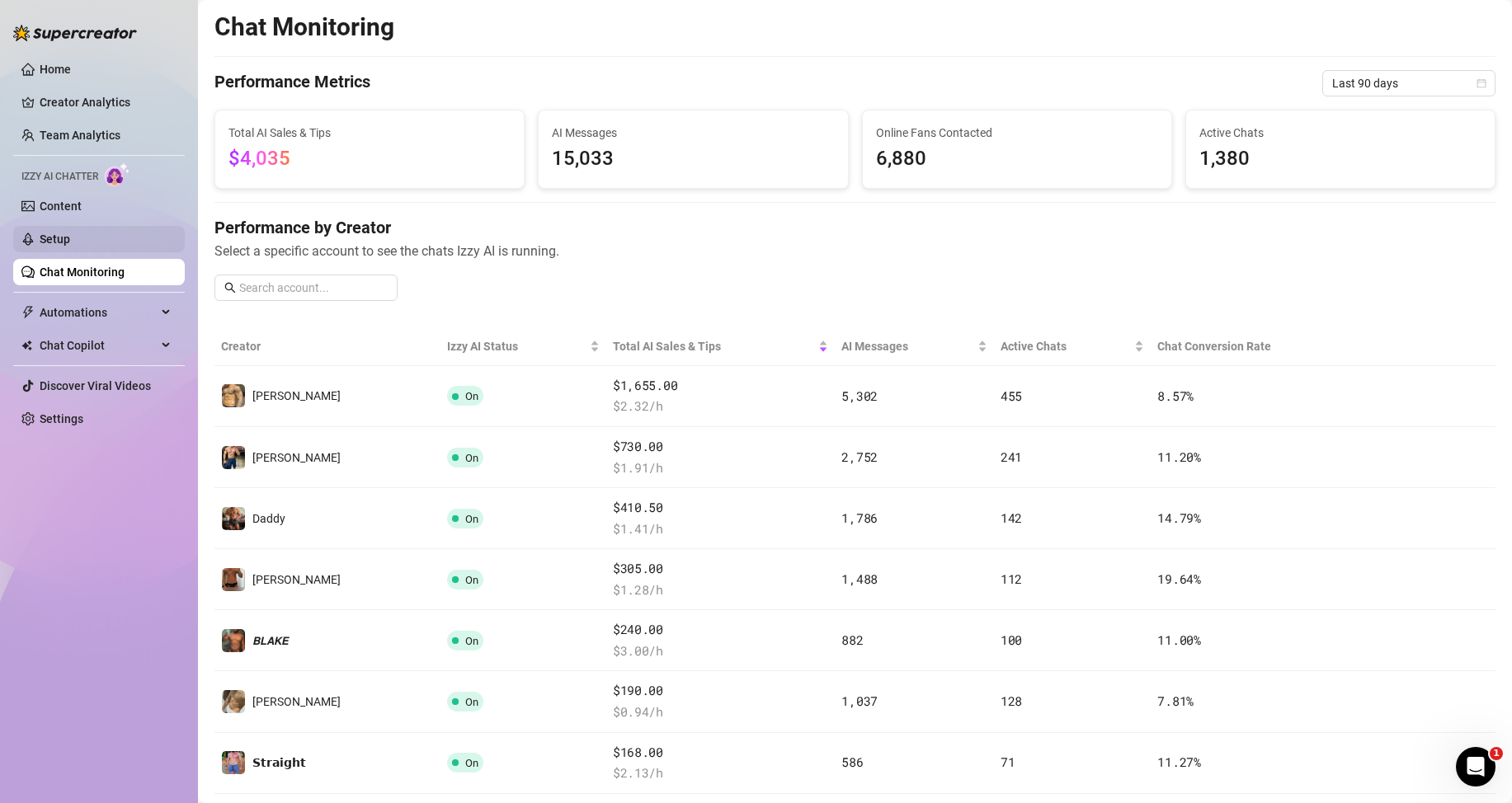
click at [70, 246] on link "Setup" at bounding box center [55, 239] width 31 height 14
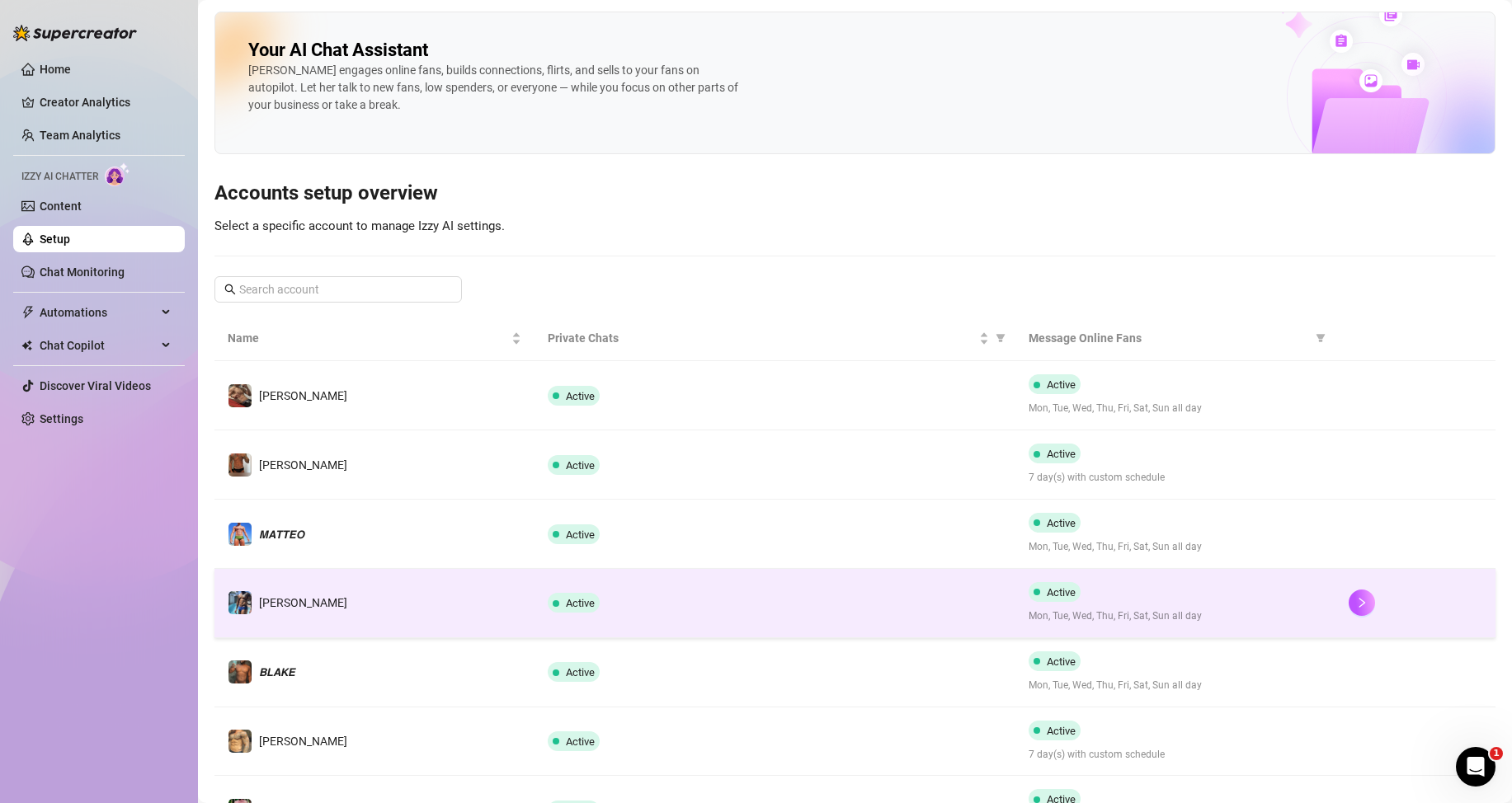
scroll to position [330, 0]
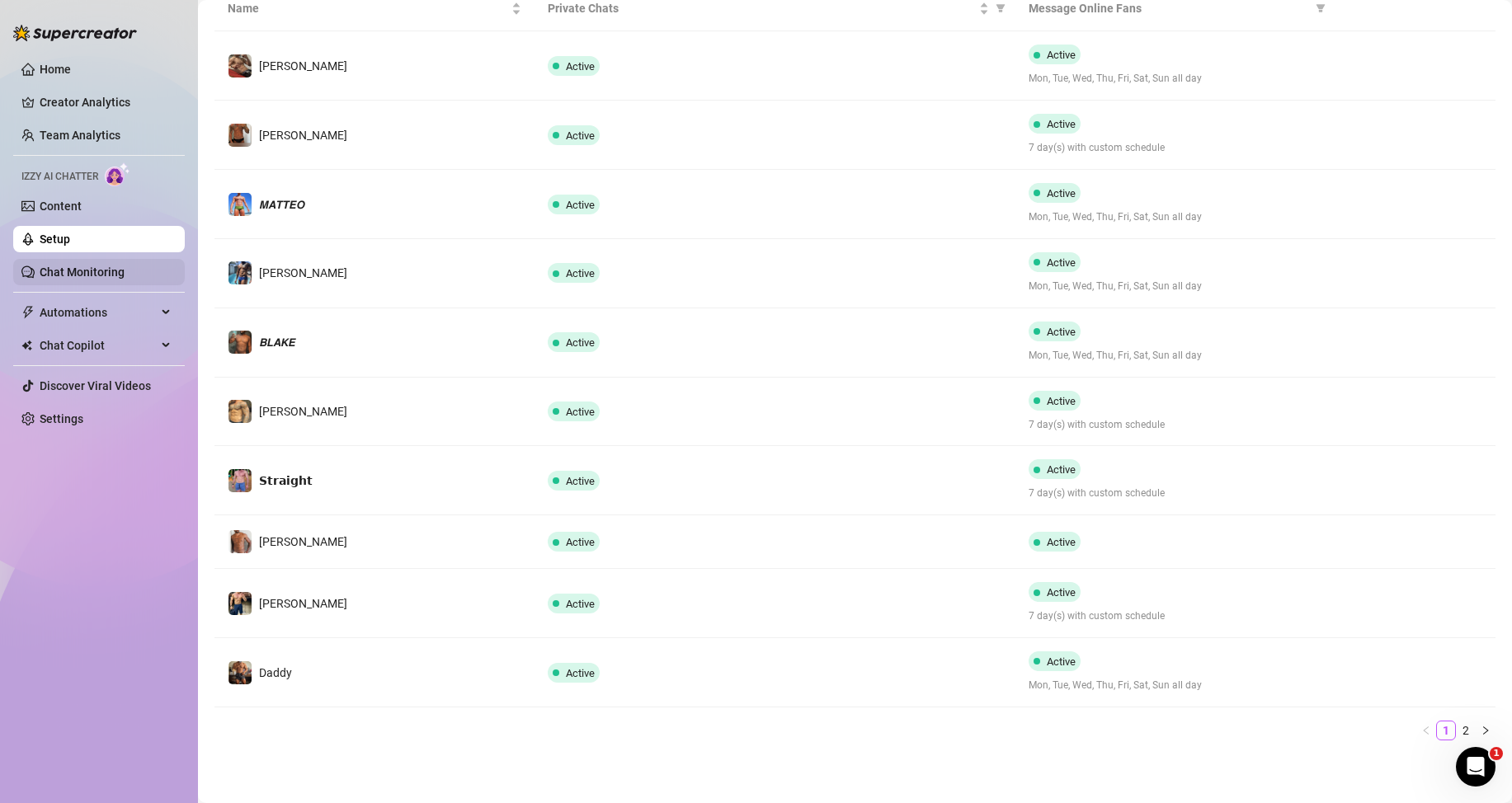
click at [96, 268] on link "Chat Monitoring" at bounding box center [82, 272] width 85 height 14
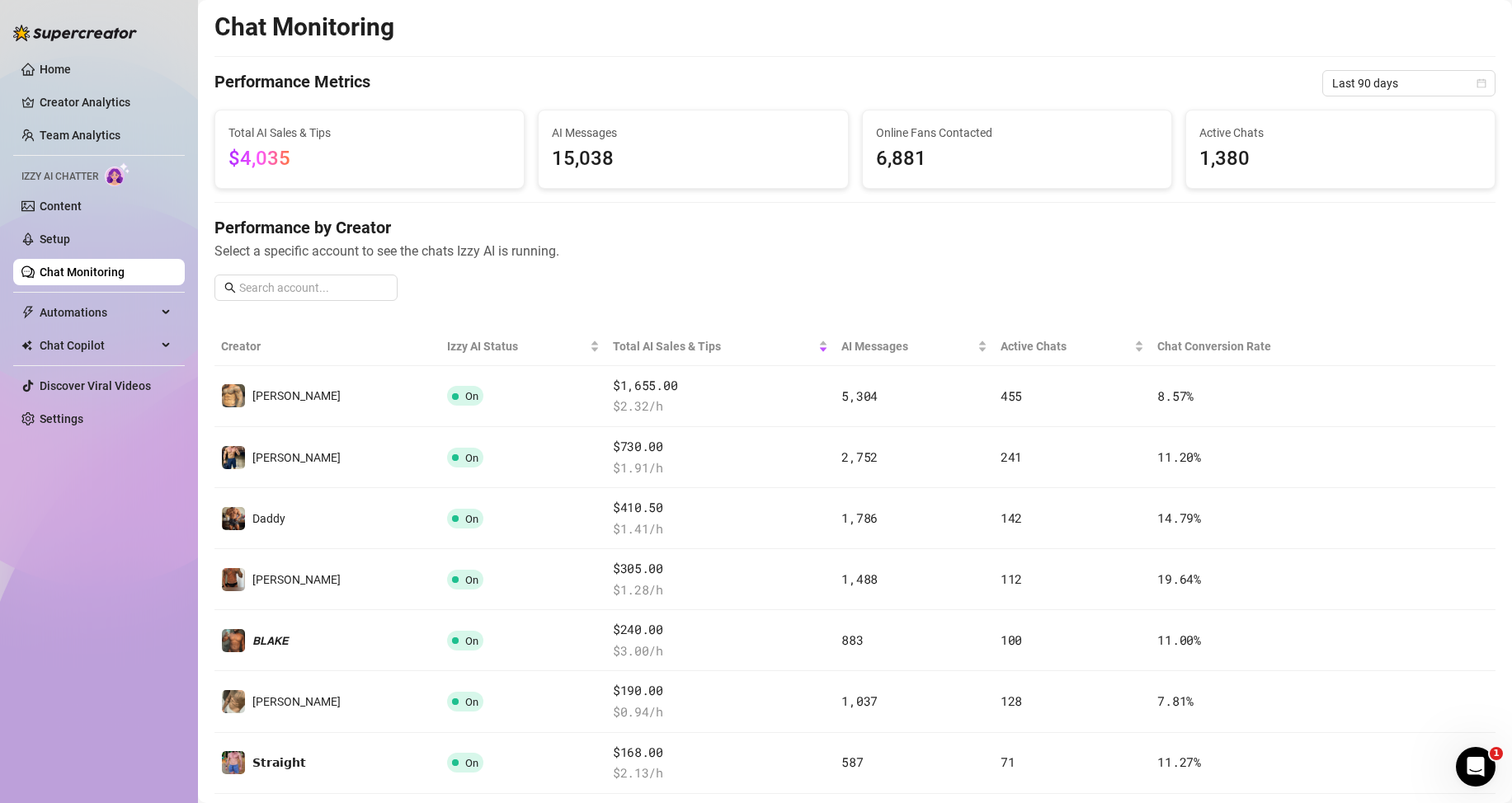
click at [584, 136] on span "AI Messages" at bounding box center [693, 132] width 282 height 18
click at [1402, 85] on span "Last 90 days" at bounding box center [1409, 83] width 154 height 25
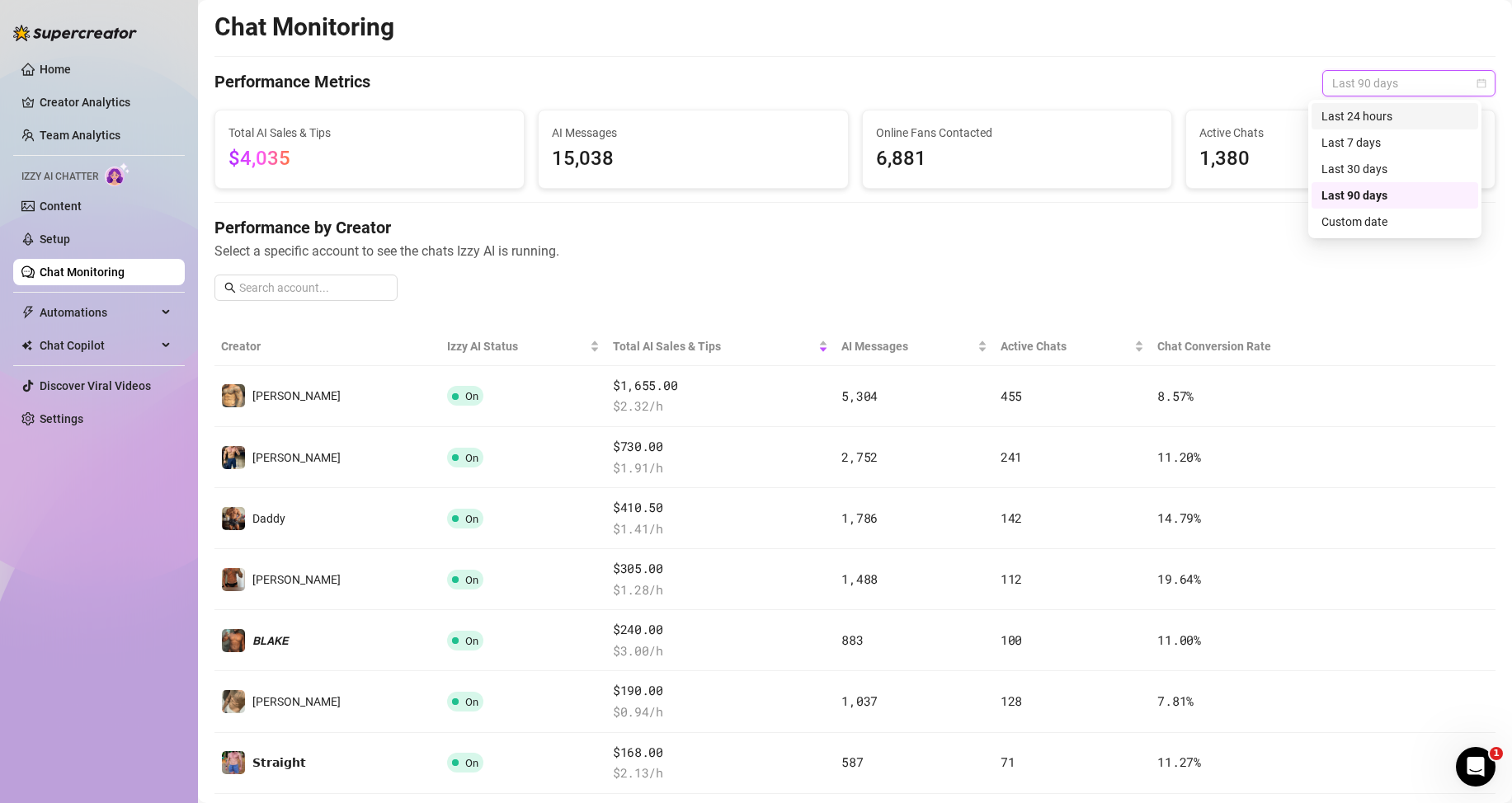
click at [1373, 111] on div "Last 24 hours" at bounding box center [1395, 116] width 147 height 18
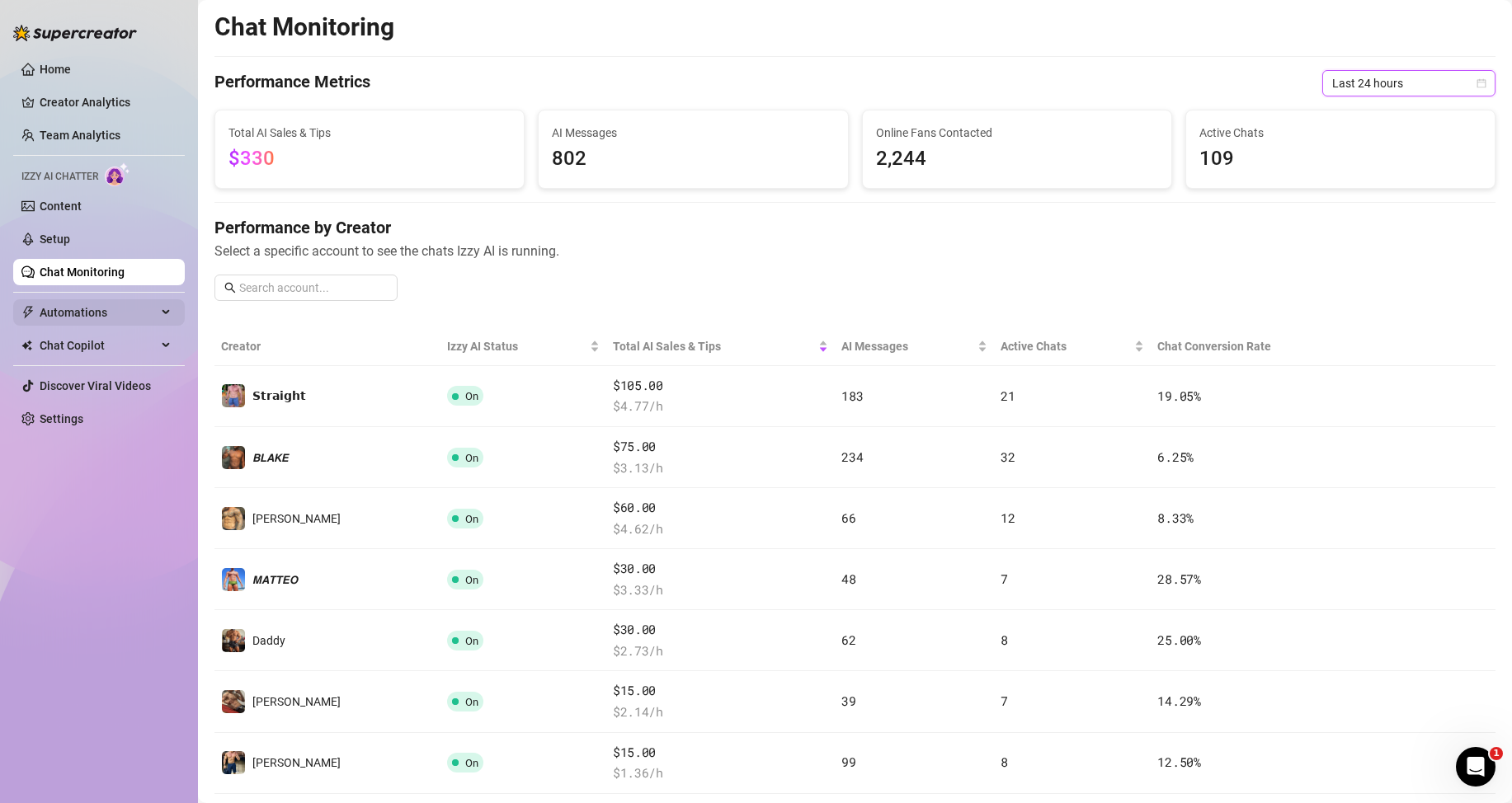
click at [54, 305] on span "Automations" at bounding box center [98, 312] width 117 height 26
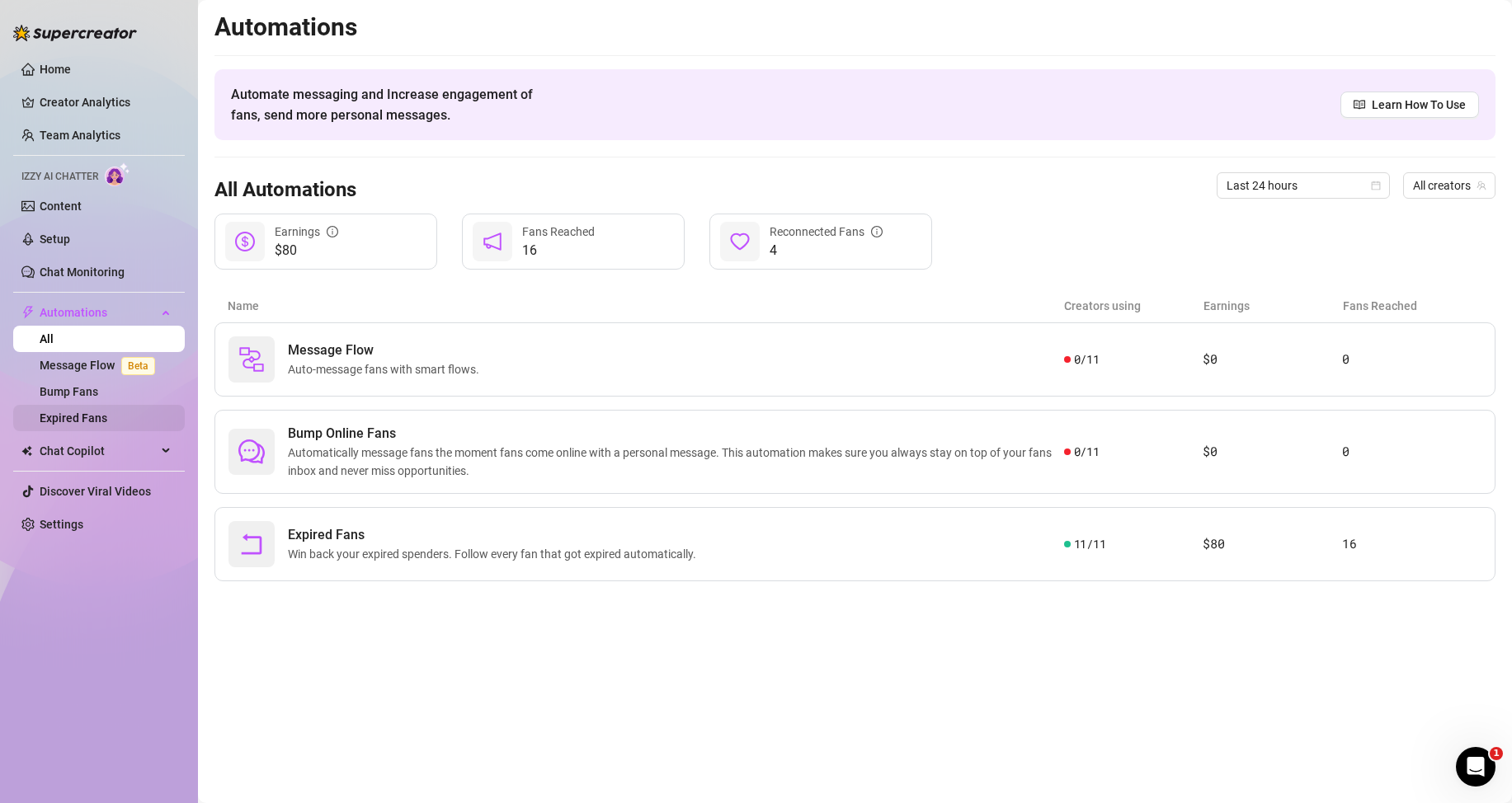
click at [104, 425] on link "Expired Fans" at bounding box center [73, 418] width 68 height 14
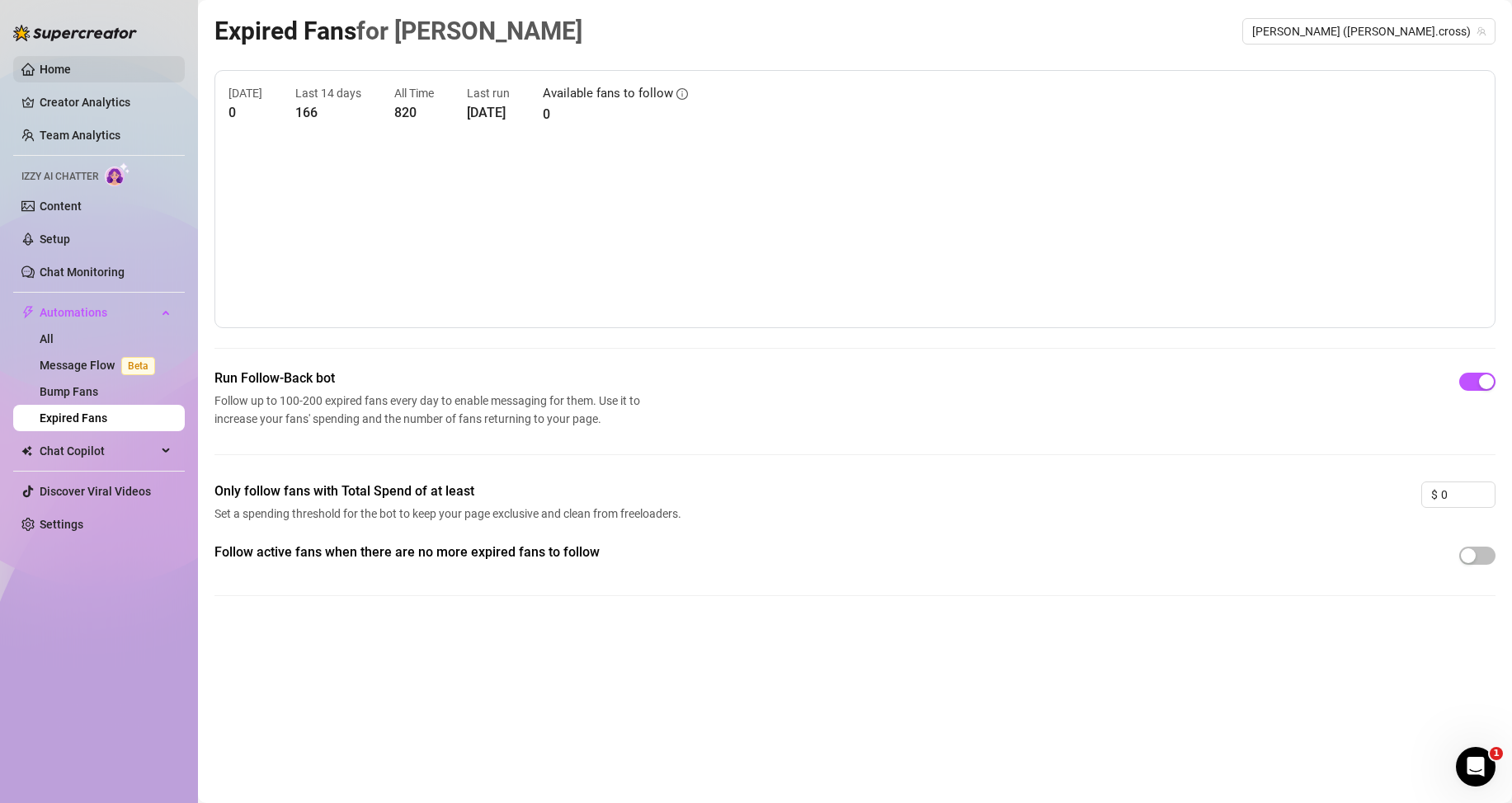
click at [56, 70] on link "Home" at bounding box center [55, 69] width 31 height 14
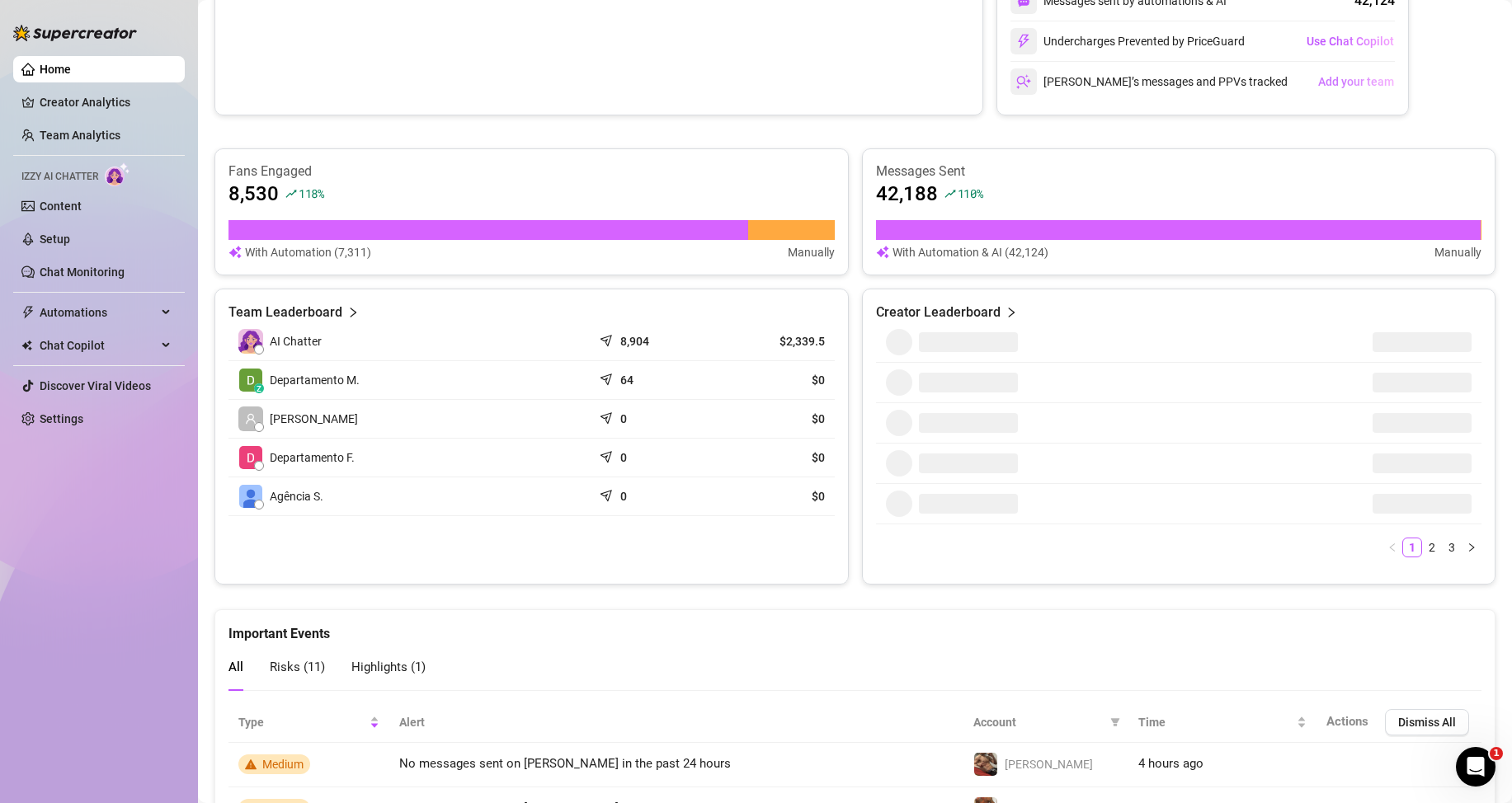
scroll to position [56, 0]
